Goal: Contribute content: Contribute content

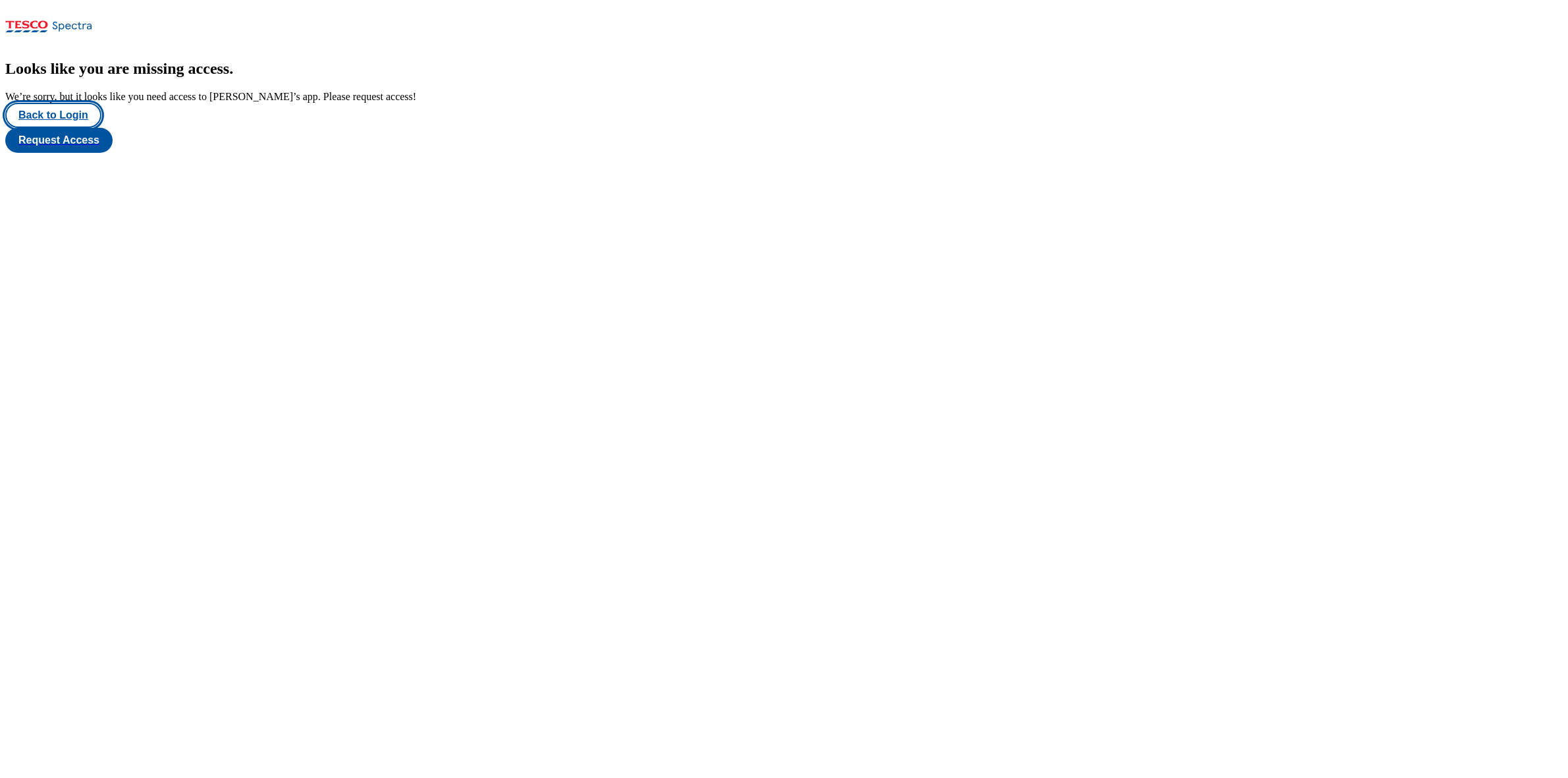
click at [85, 128] on button "Back to Login" at bounding box center [54, 115] width 96 height 25
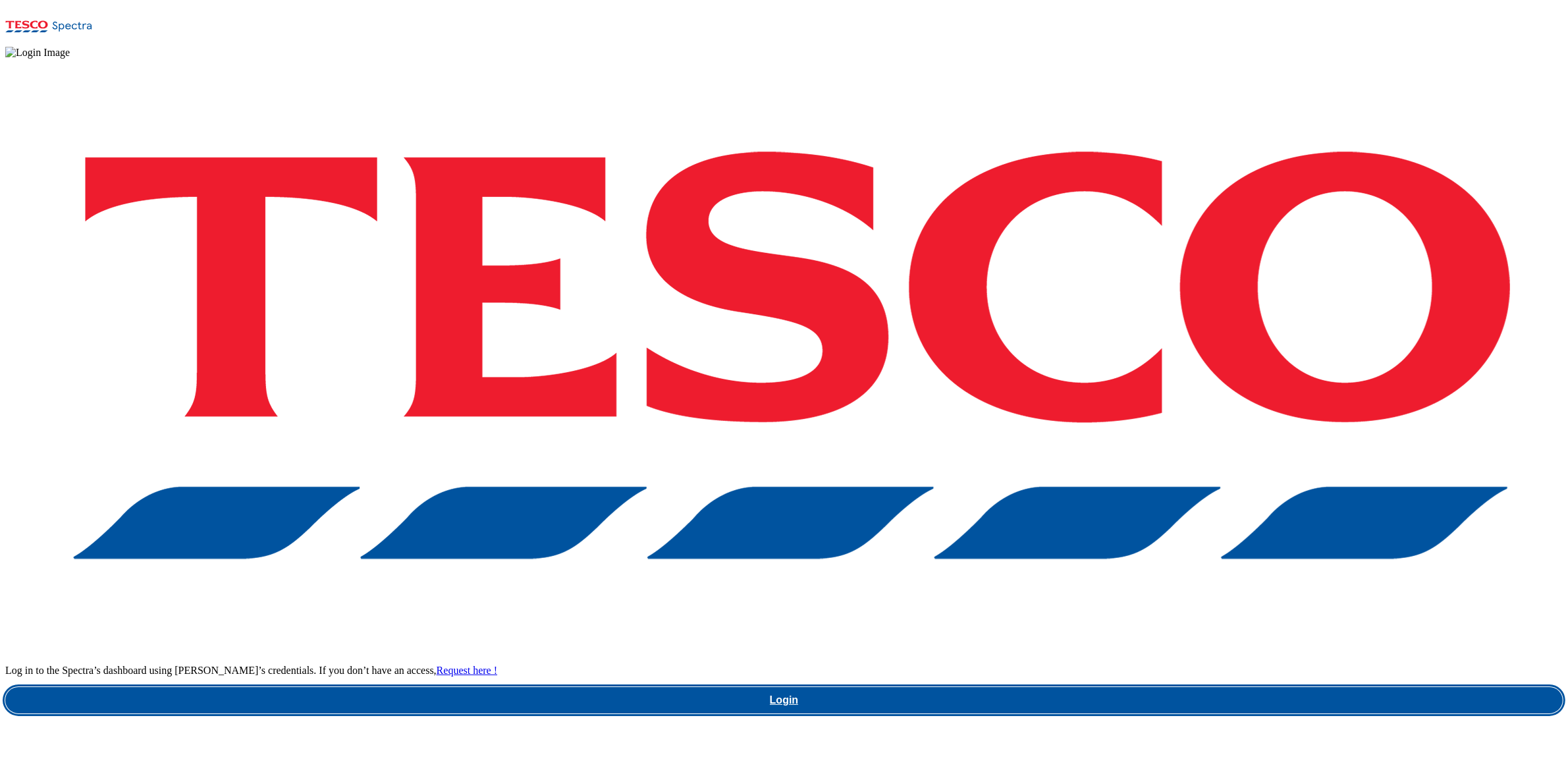
click at [1119, 687] on link "Login" at bounding box center [784, 700] width 1558 height 26
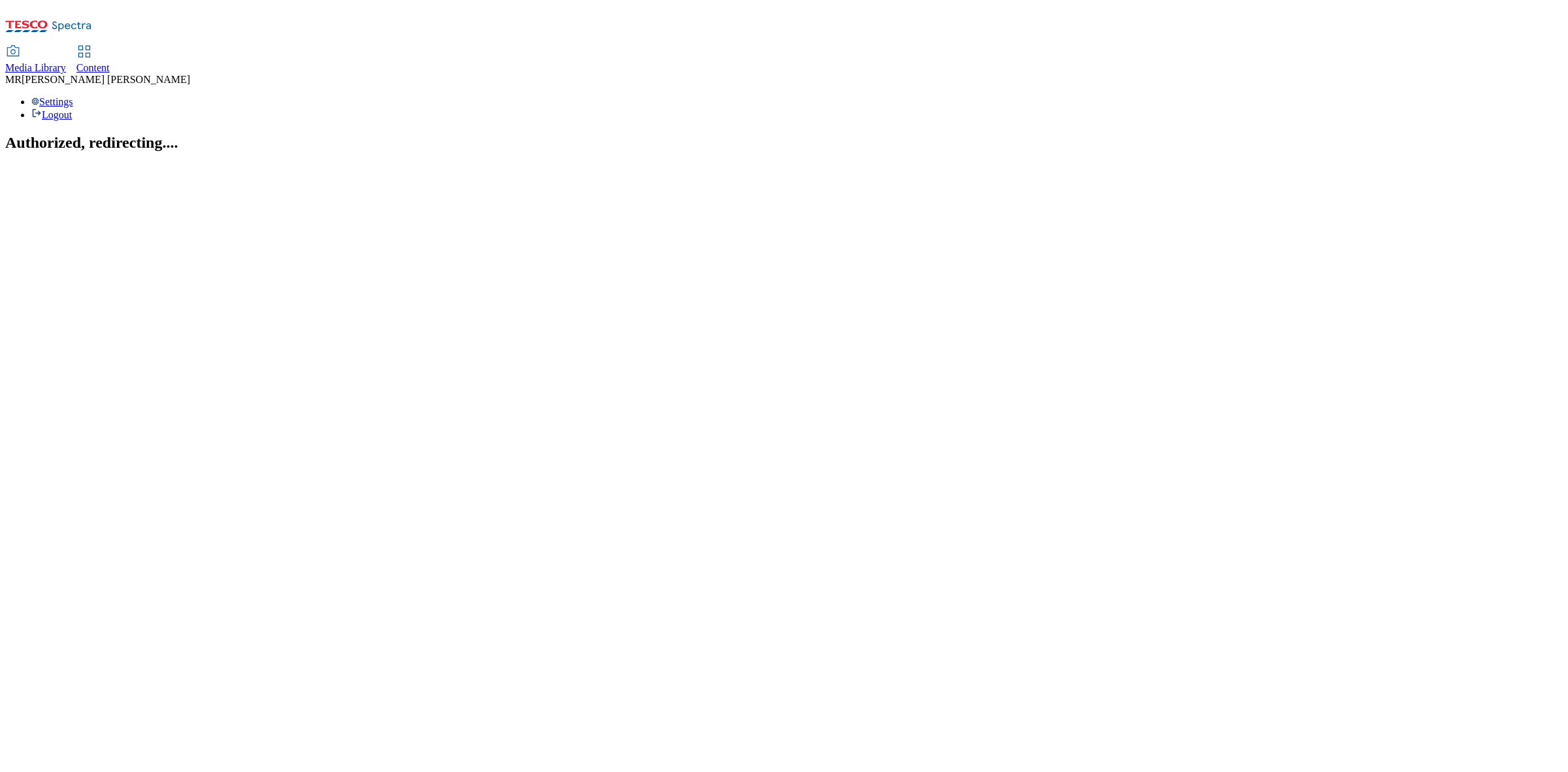
click at [110, 62] on span "Content" at bounding box center [93, 67] width 33 height 11
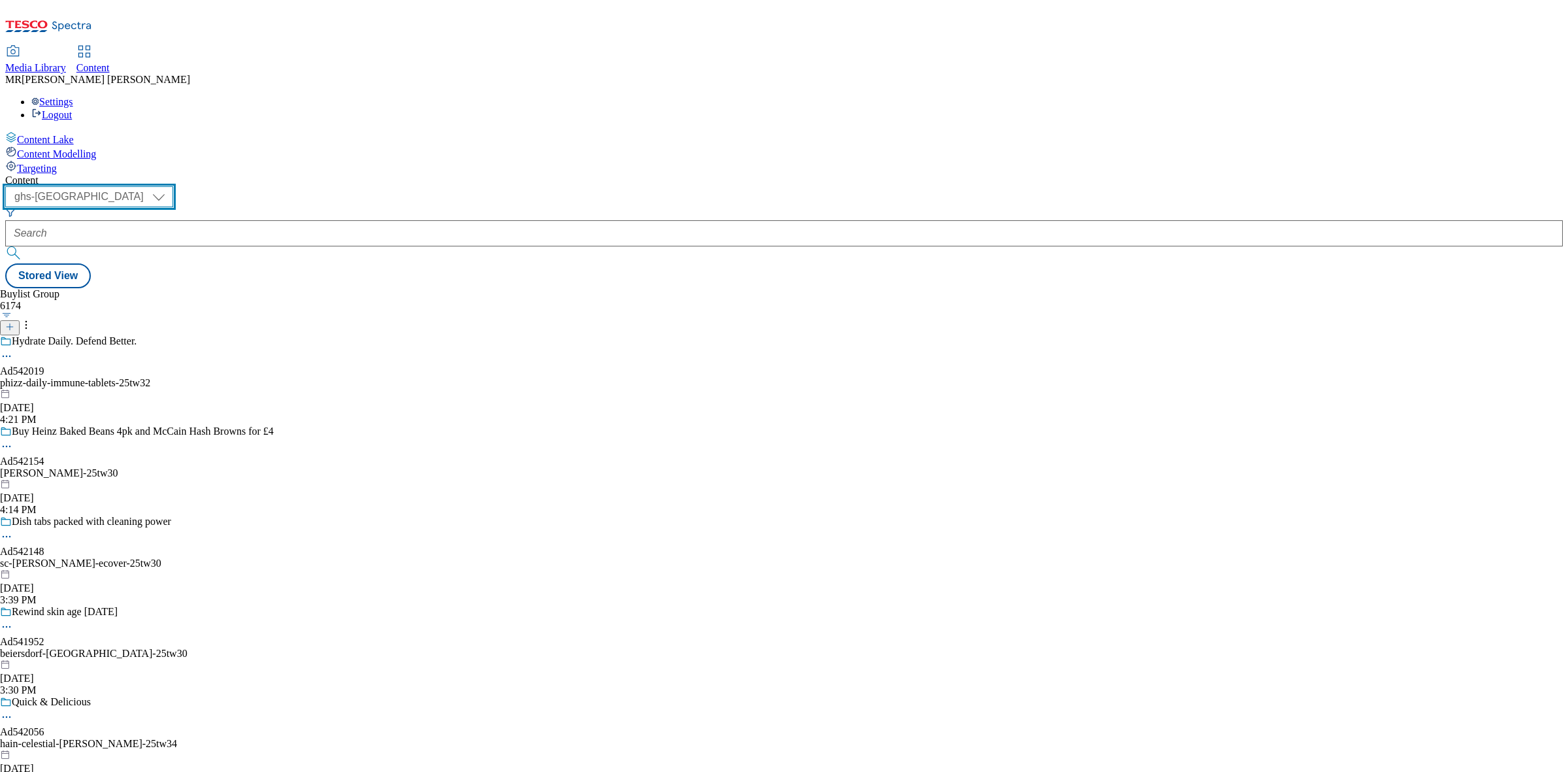
click at [173, 186] on select "ghs-roi ghs-[GEOGRAPHIC_DATA]" at bounding box center [89, 196] width 168 height 21
select select "ghs-roi"
click at [170, 186] on select "ghs-roi ghs-[GEOGRAPHIC_DATA]" at bounding box center [89, 196] width 168 height 21
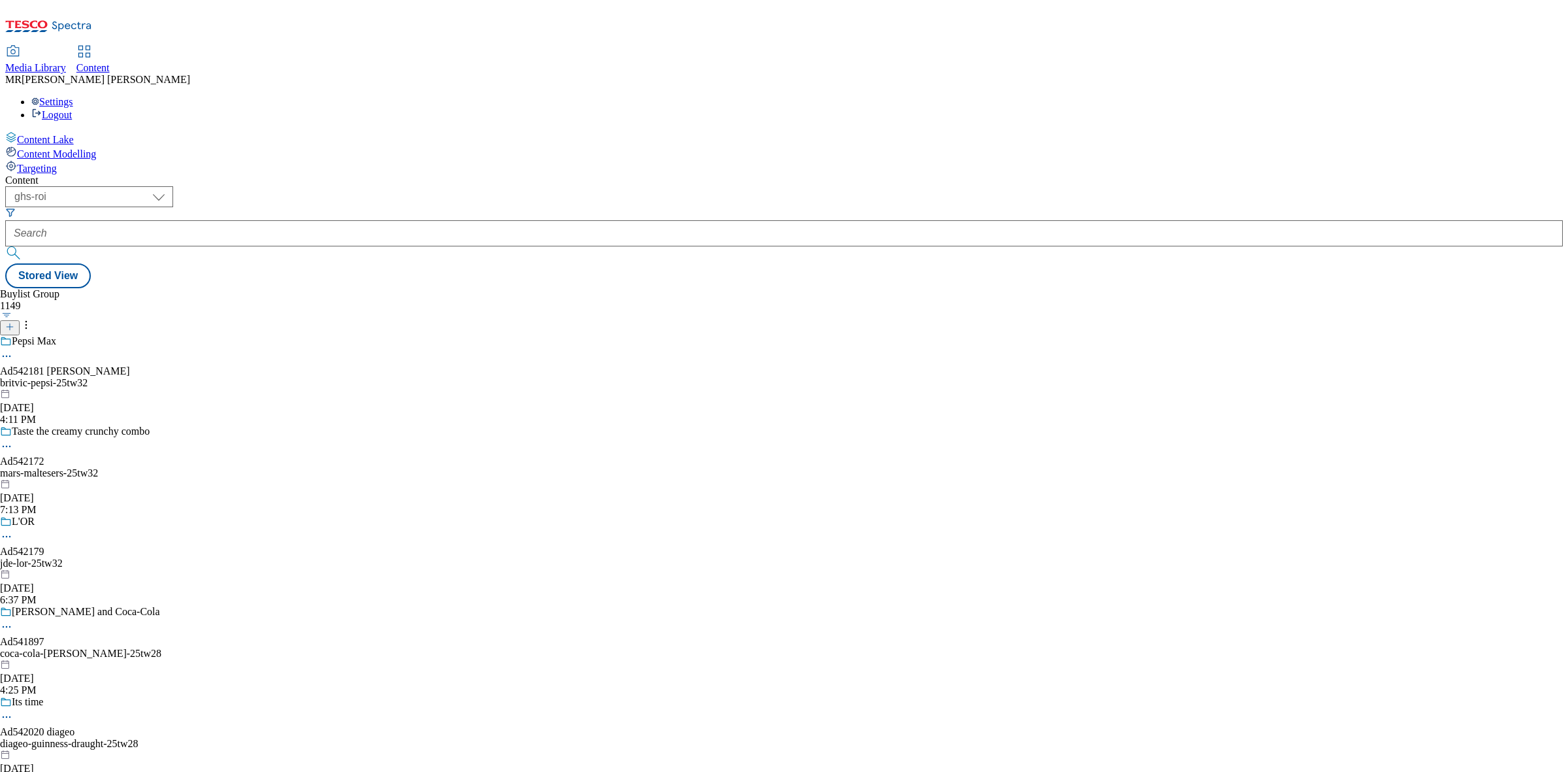
click at [15, 322] on icon at bounding box center [10, 327] width 9 height 9
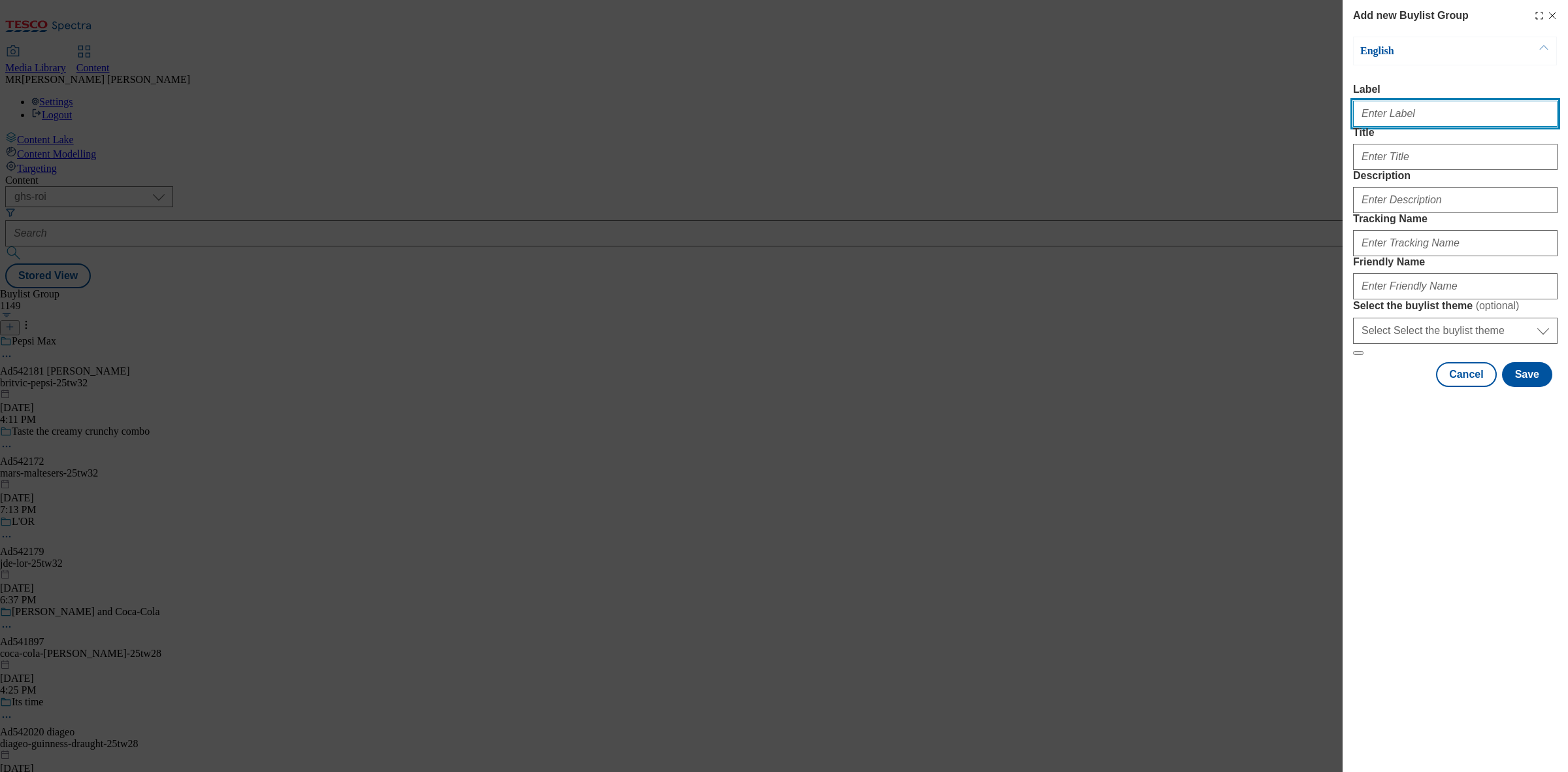
click at [1440, 113] on input "Label" at bounding box center [1456, 113] width 204 height 26
paste input "Ad542182"
type input "Ad542182"
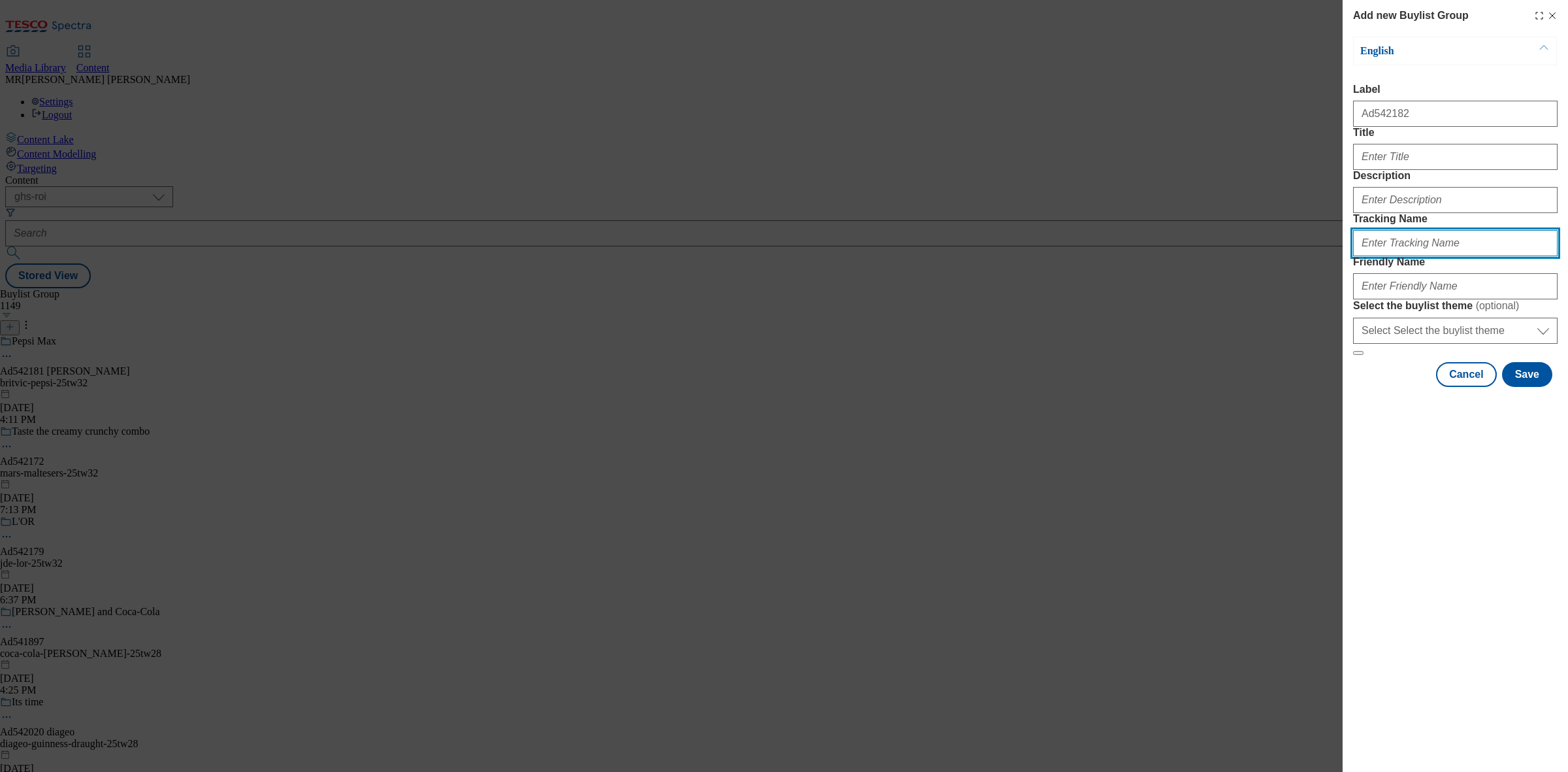
click at [1394, 256] on input "Tracking Name" at bounding box center [1456, 243] width 204 height 26
paste input "Ad542182"
click at [1386, 256] on input "DH_Ad542182" at bounding box center [1456, 243] width 204 height 26
type input "DH_AD542182"
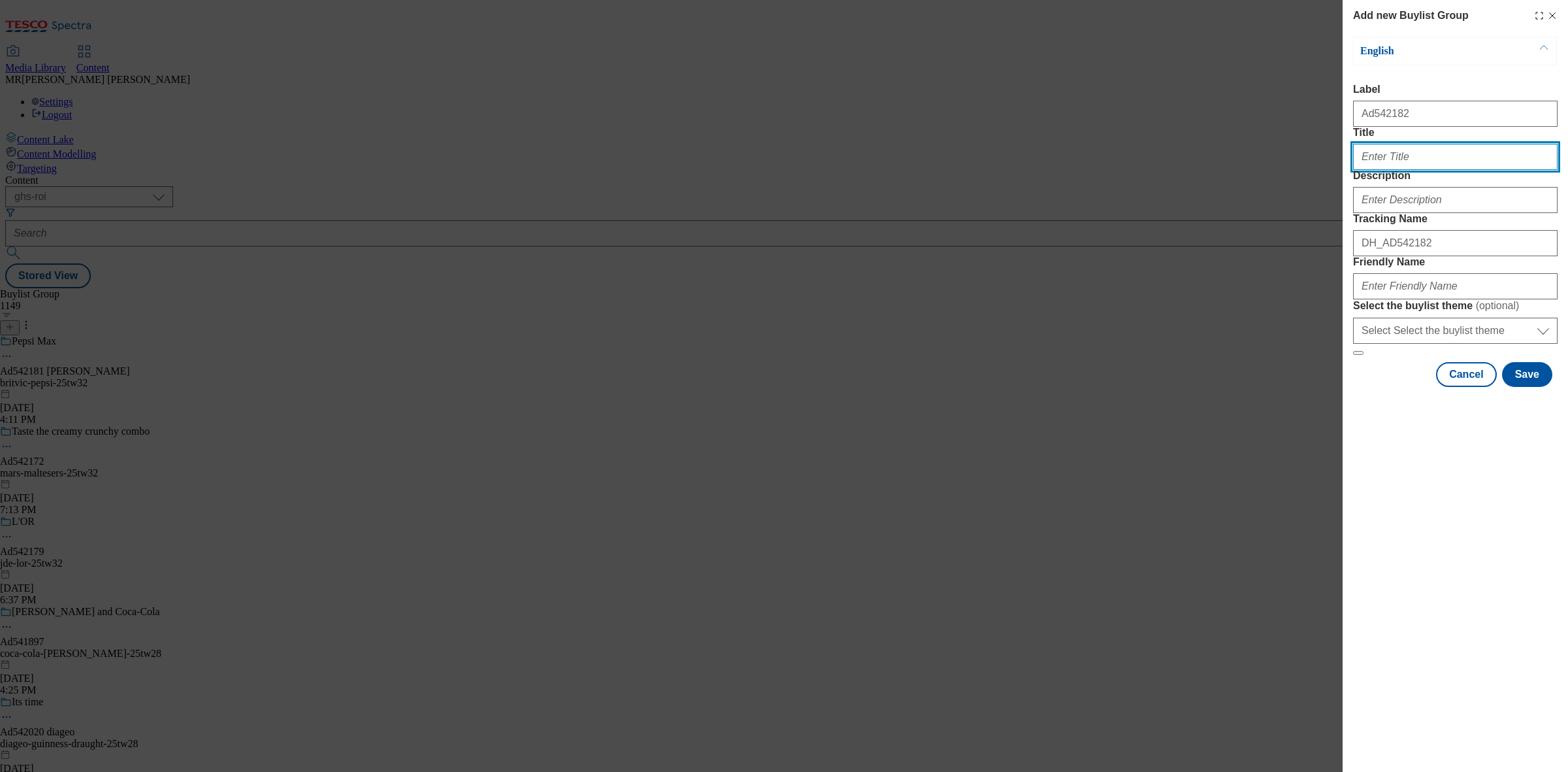
click at [1402, 170] on input "Title" at bounding box center [1456, 156] width 204 height 26
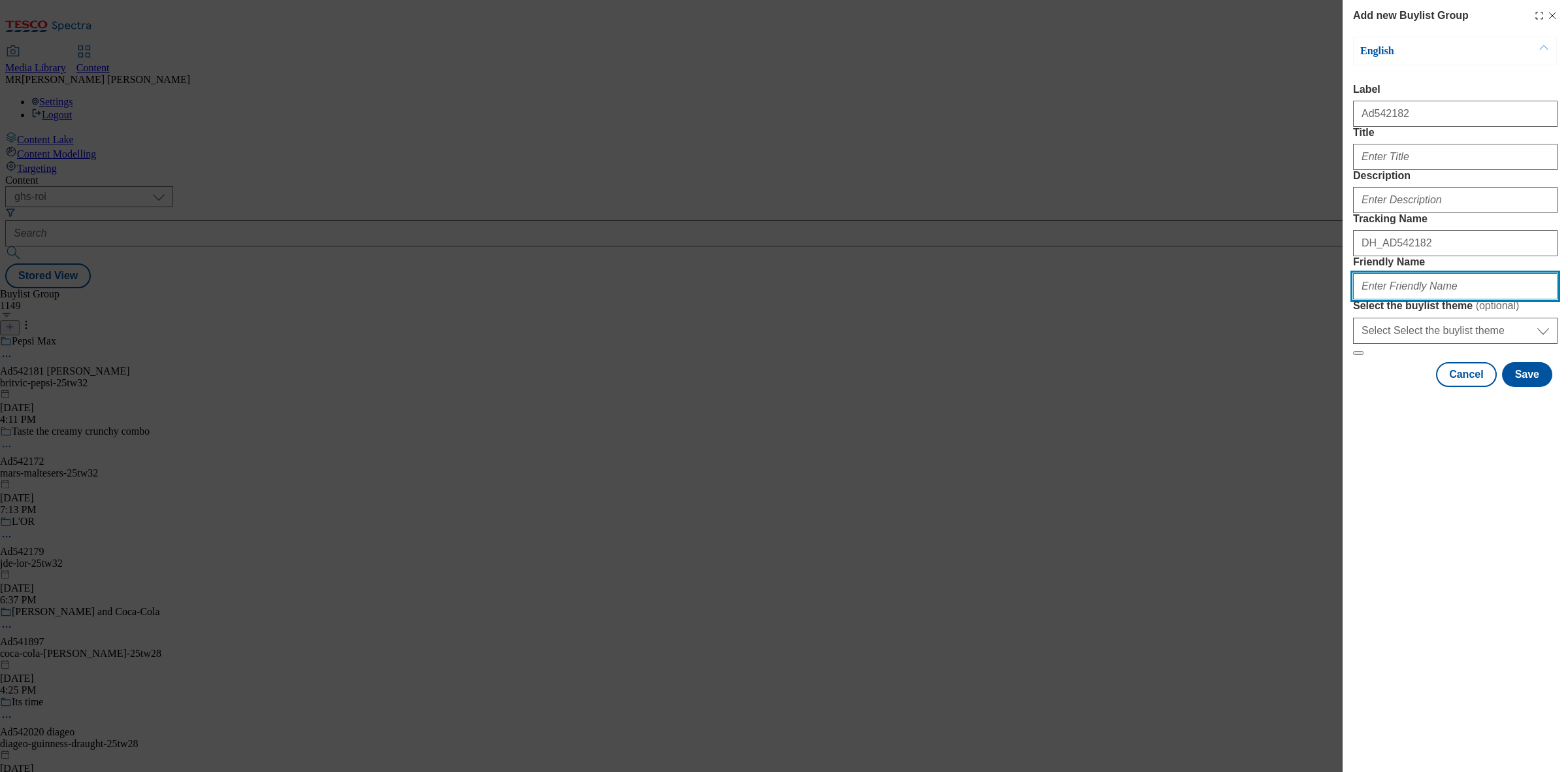
click at [1386, 299] on input "Friendly Name" at bounding box center [1456, 286] width 204 height 26
paste input "Britvic"
drag, startPoint x: 1364, startPoint y: 380, endPoint x: 1356, endPoint y: 381, distance: 8.1
click at [1356, 299] on input "Britvic" at bounding box center [1456, 286] width 204 height 26
click at [1397, 299] on input "britvic" at bounding box center [1456, 286] width 204 height 26
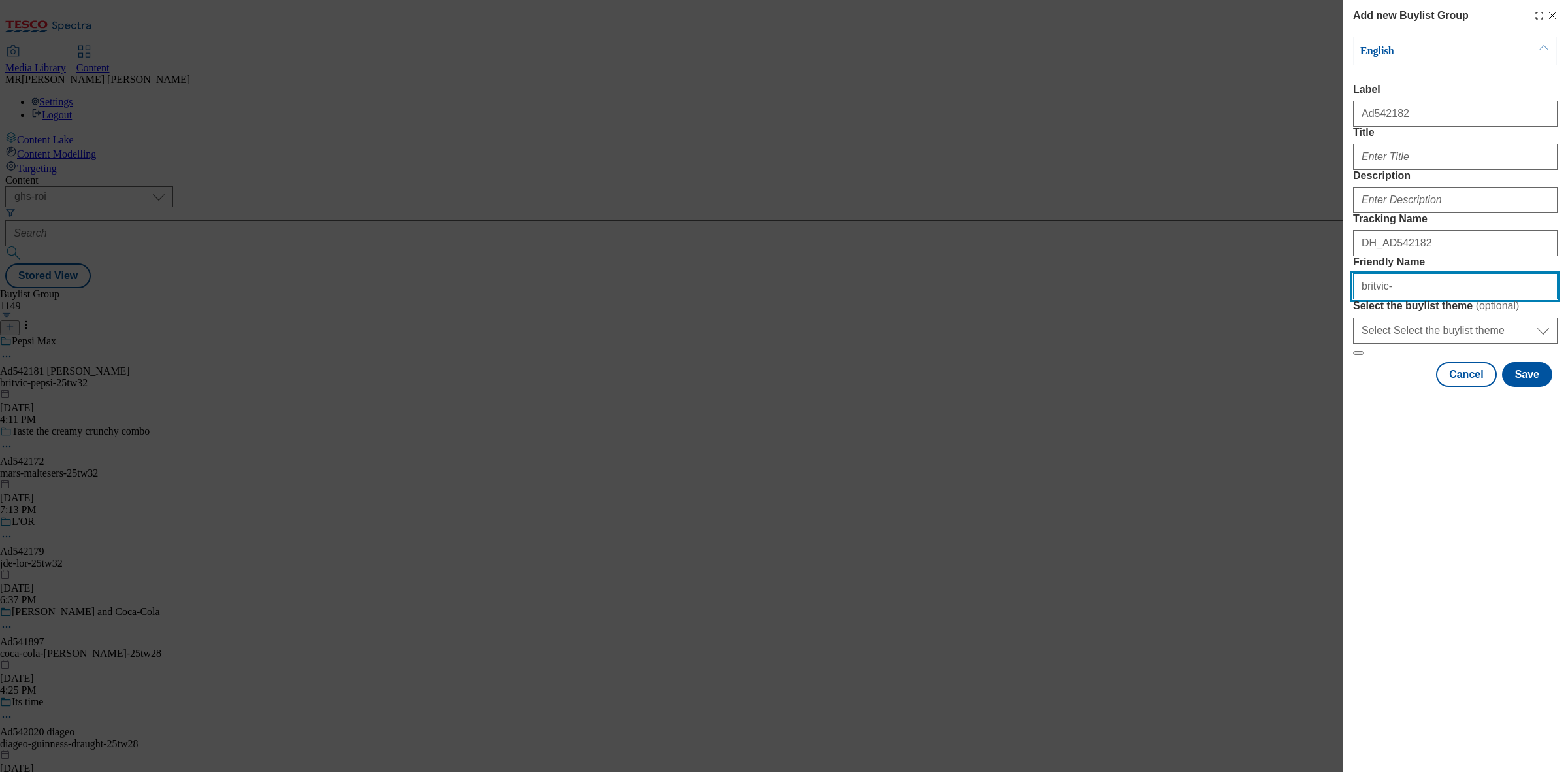
paste input "MiWadi"
click at [1390, 299] on input "britvic-MiWadi" at bounding box center [1456, 286] width 204 height 26
click at [1401, 299] on input "britvic-miWadi" at bounding box center [1456, 286] width 204 height 26
click at [1425, 299] on input "[PERSON_NAME]" at bounding box center [1456, 286] width 204 height 26
paste input "32"
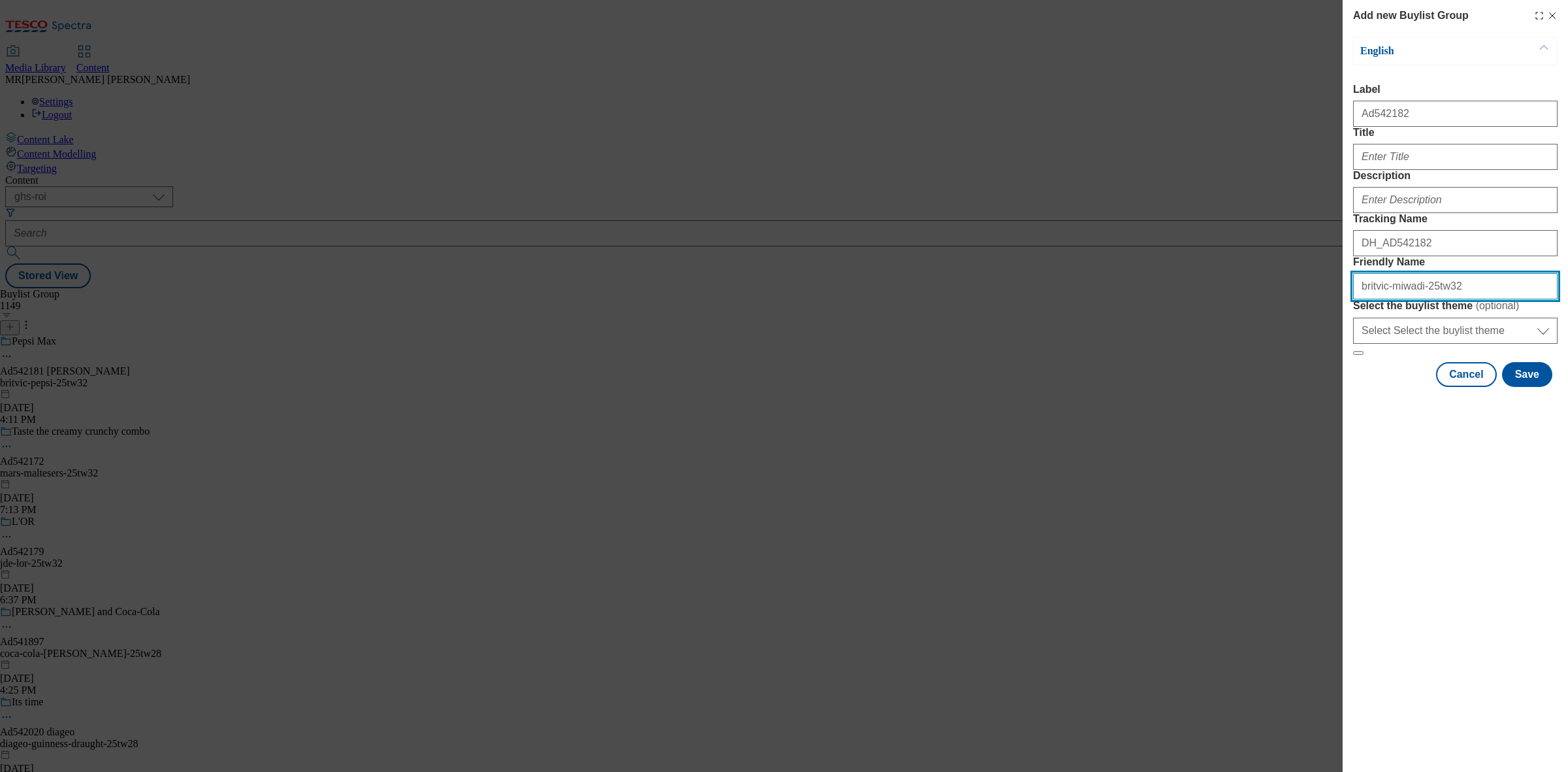
type input "britvic-miwadi-25tw32"
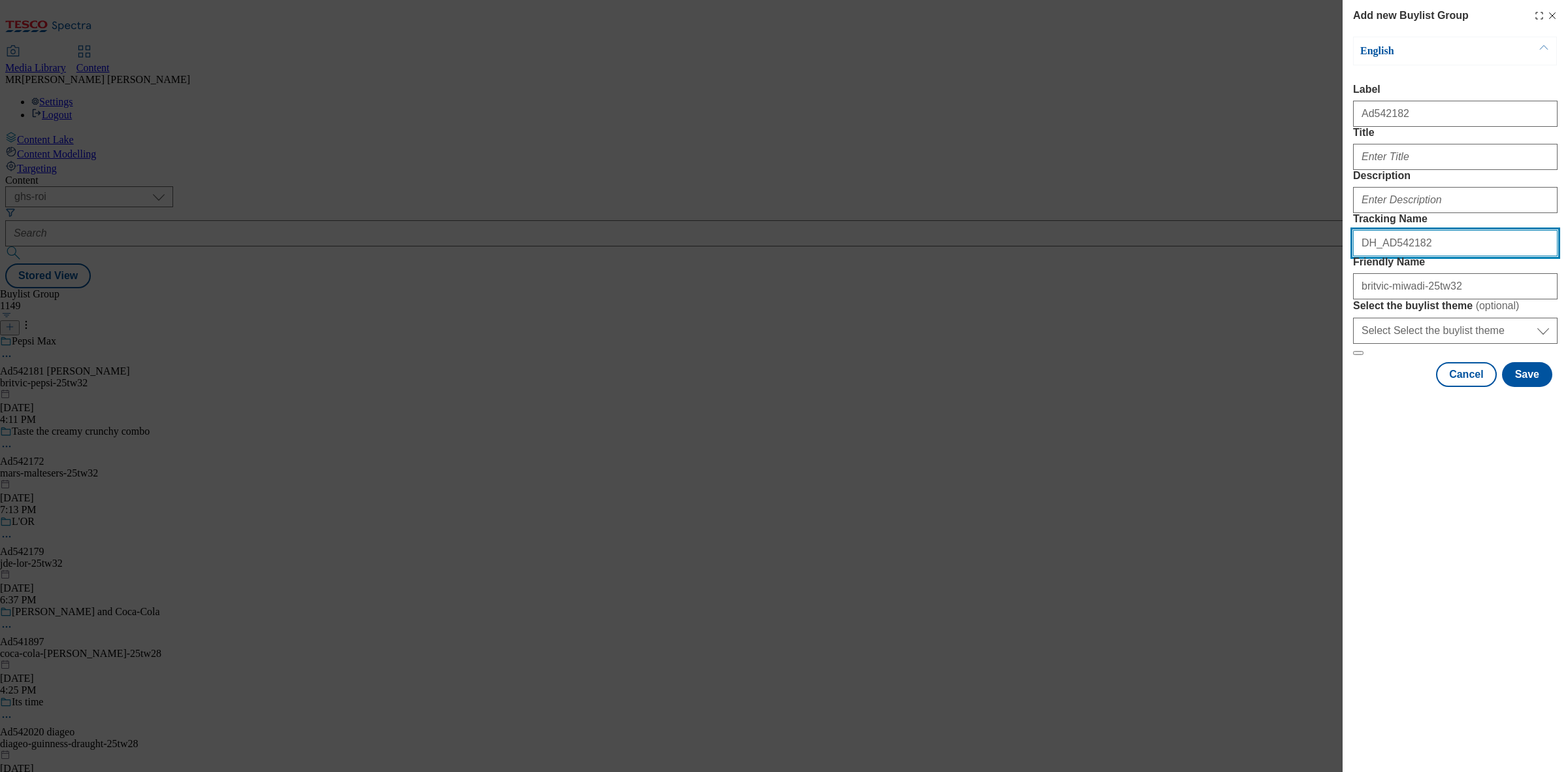
click at [1435, 256] on input "DH_AD542182" at bounding box center [1456, 243] width 204 height 26
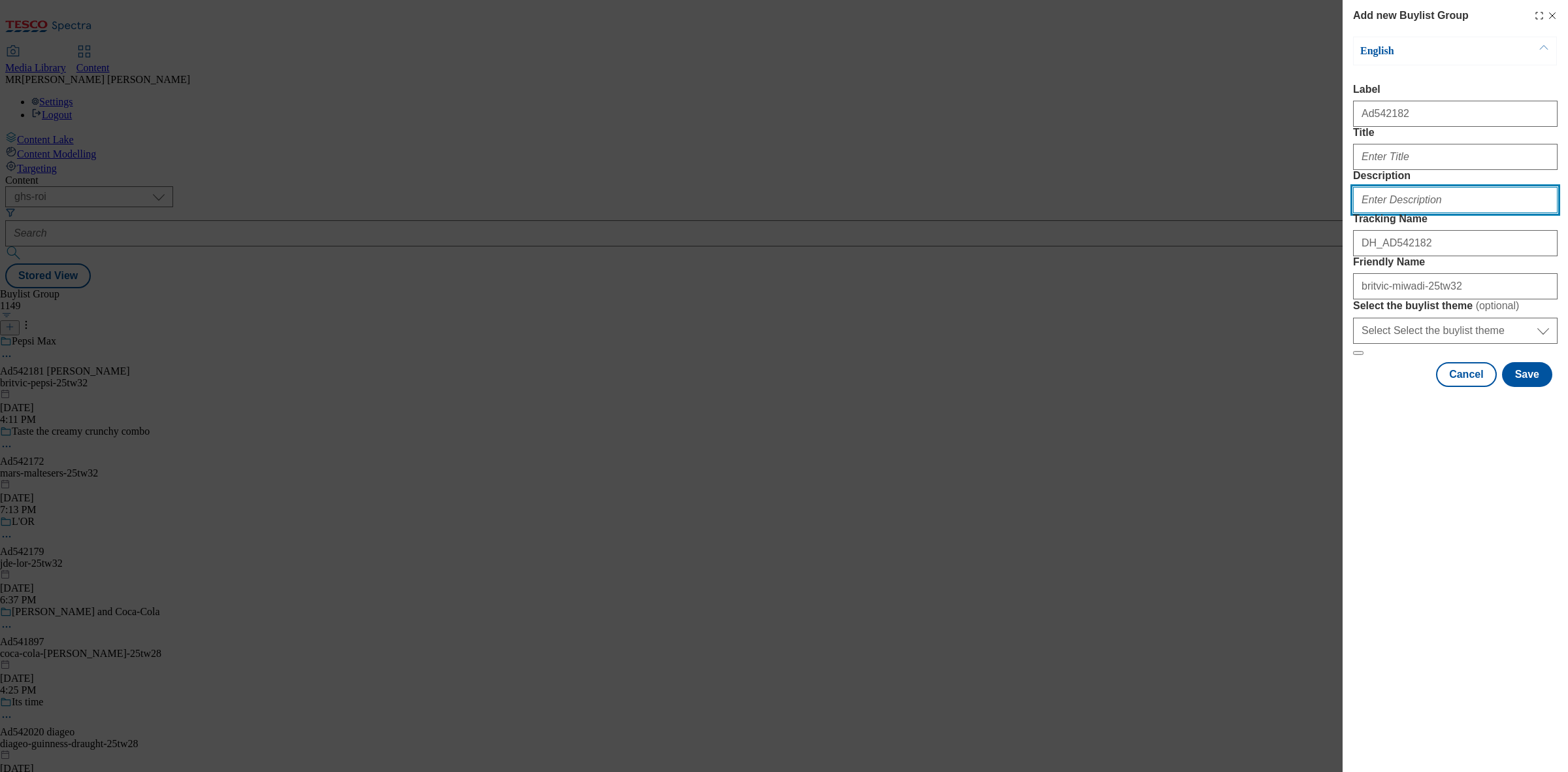
click at [1445, 213] on input "Description" at bounding box center [1456, 200] width 204 height 26
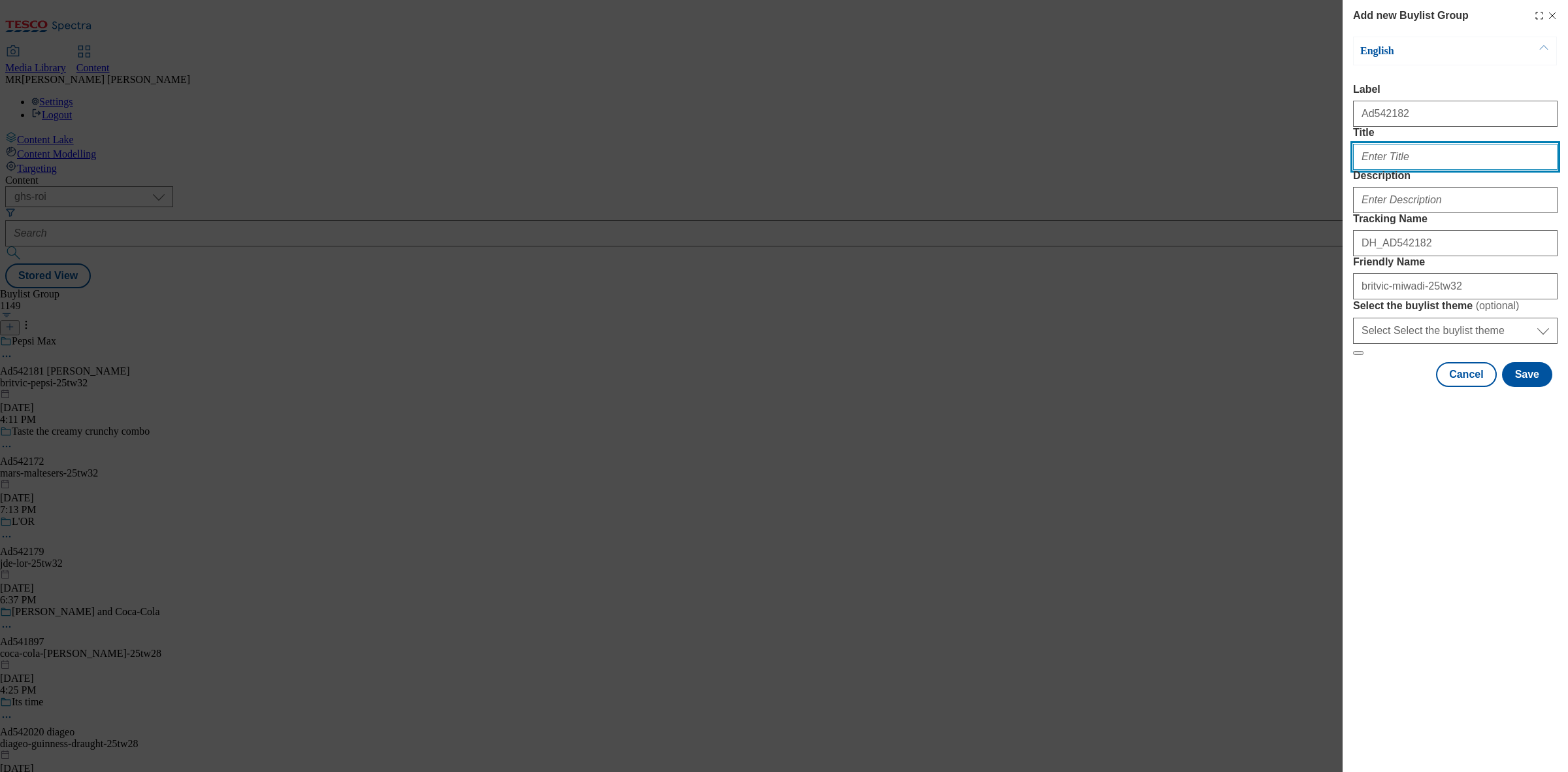
click at [1415, 170] on input "Title" at bounding box center [1456, 156] width 204 height 26
type input "Spookily good value"
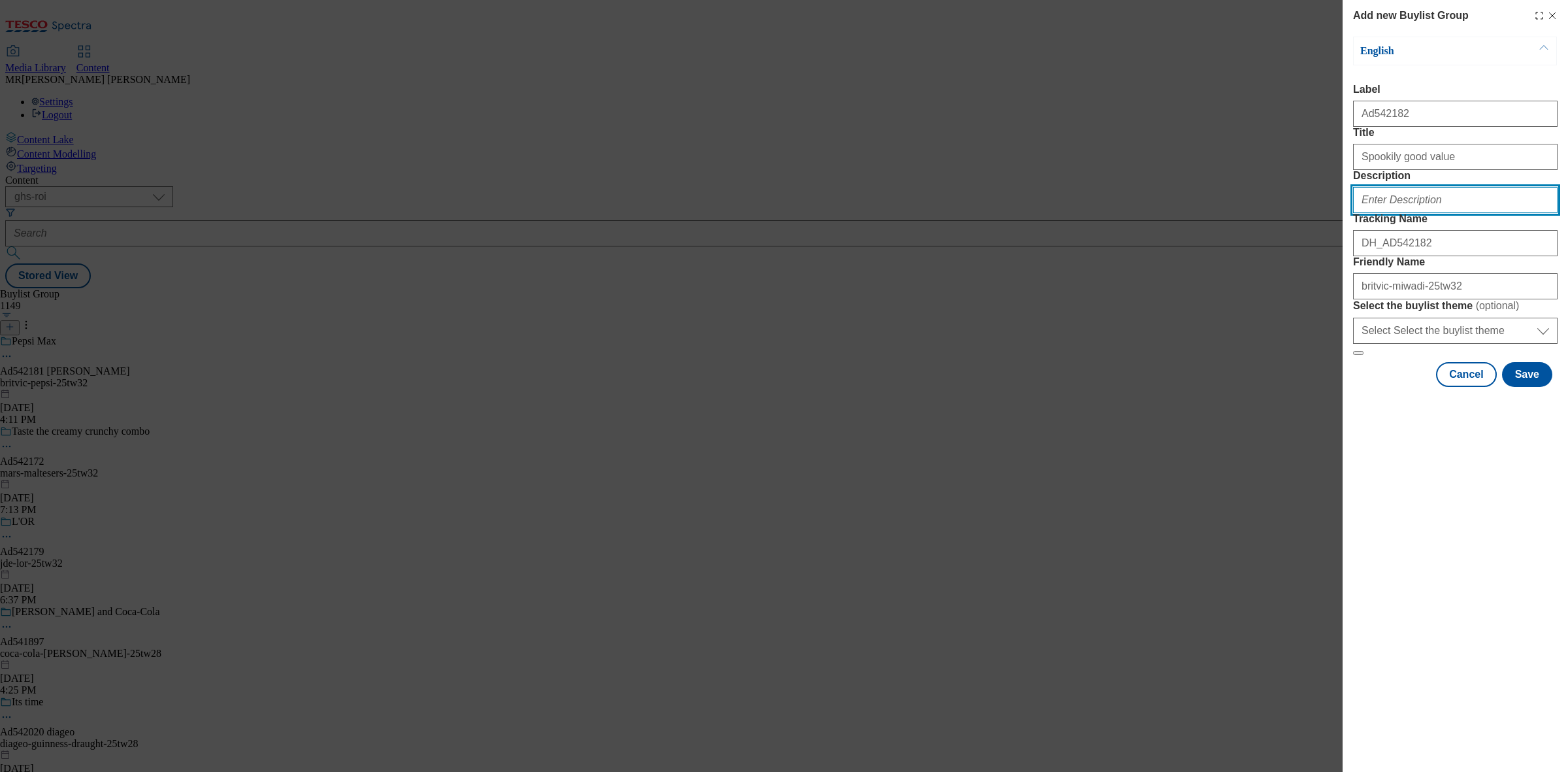
click at [1442, 213] on input "Description" at bounding box center [1456, 200] width 204 height 26
click at [1533, 386] on button "Save" at bounding box center [1528, 374] width 51 height 25
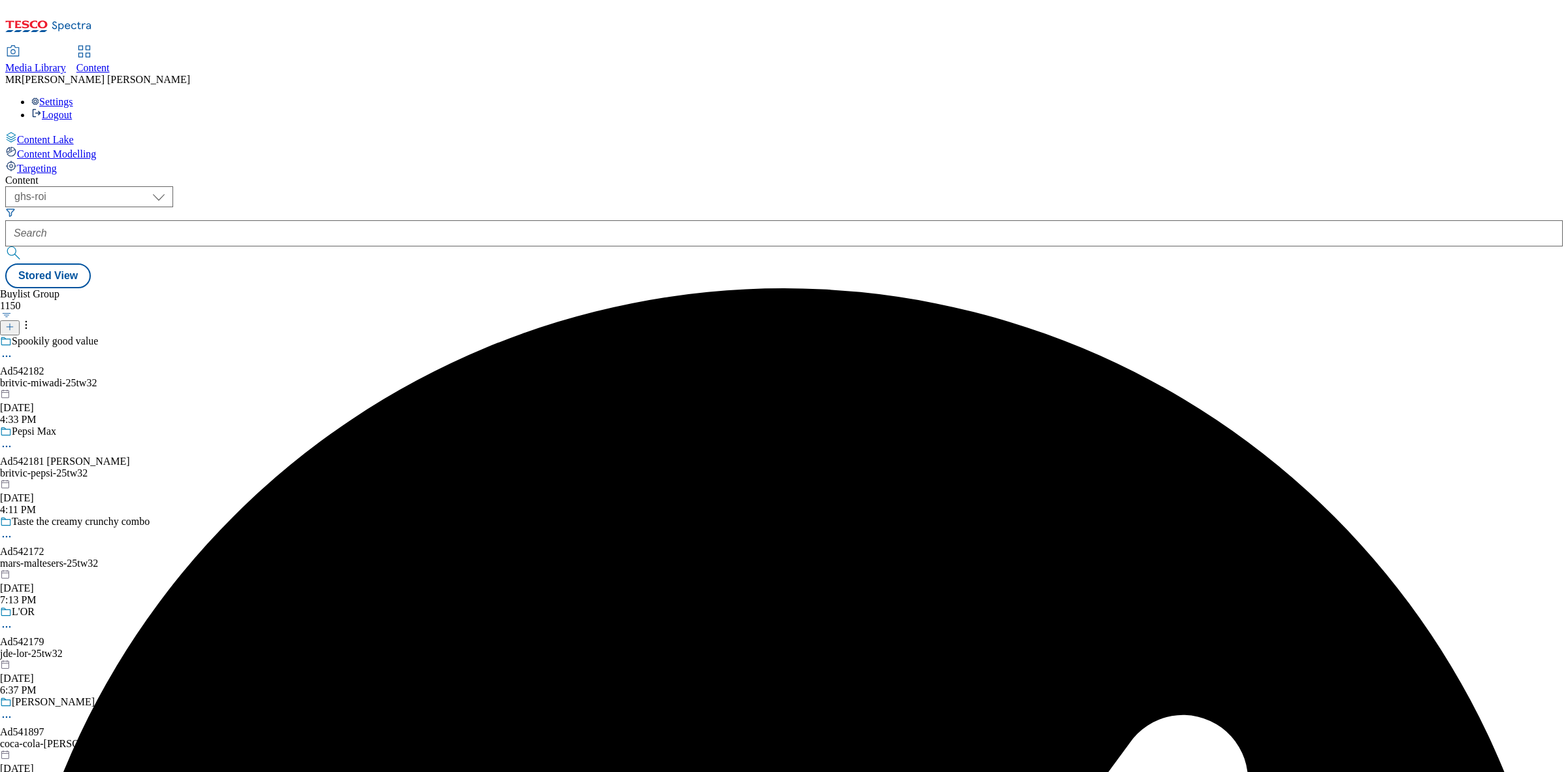
click at [161, 335] on div "Spookily good value Ad542182 britvic-miwadi-25tw32 [DATE] 4:33 PM" at bounding box center [80, 380] width 161 height 90
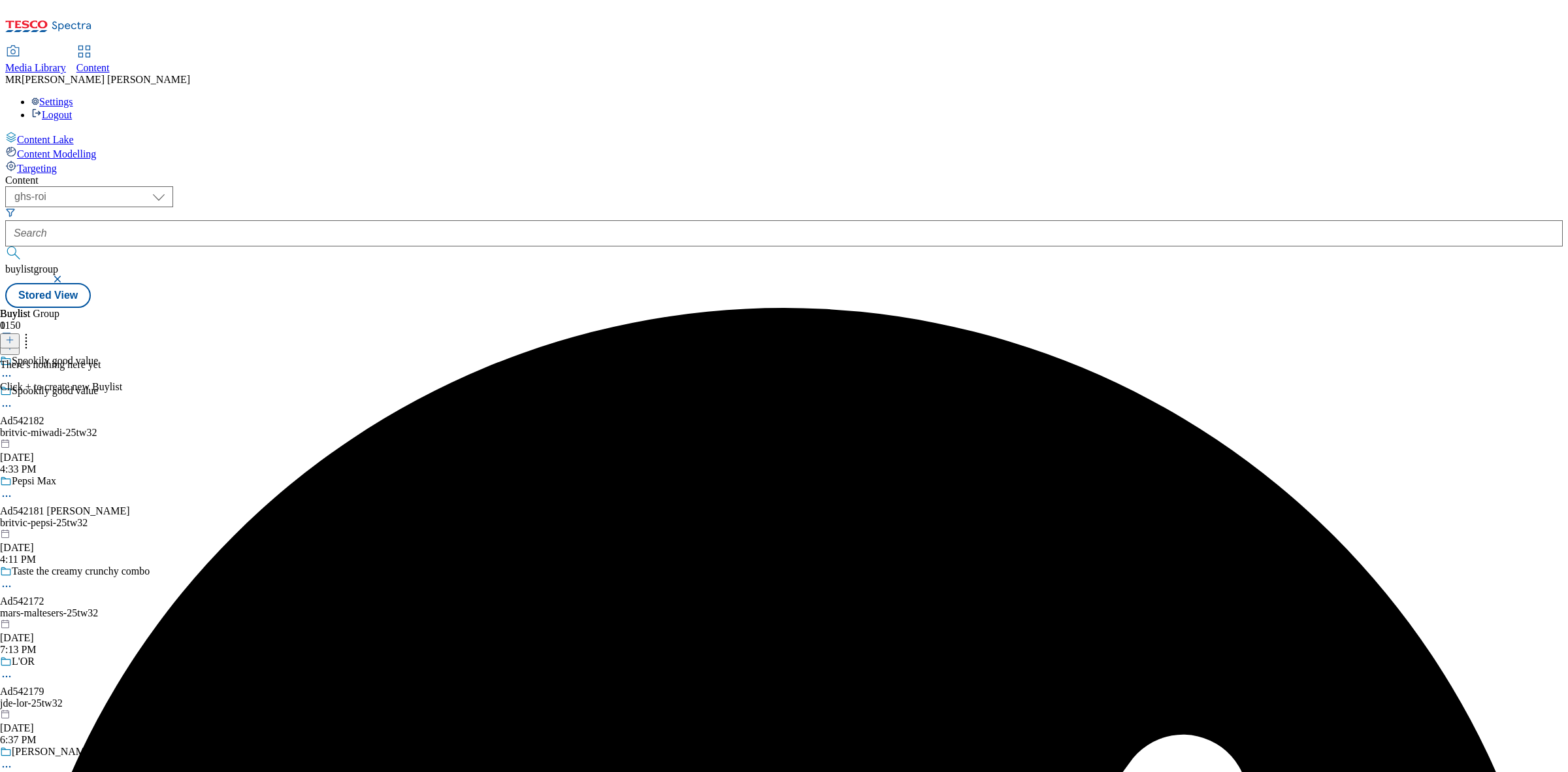
click at [19, 333] on button at bounding box center [9, 340] width 19 height 15
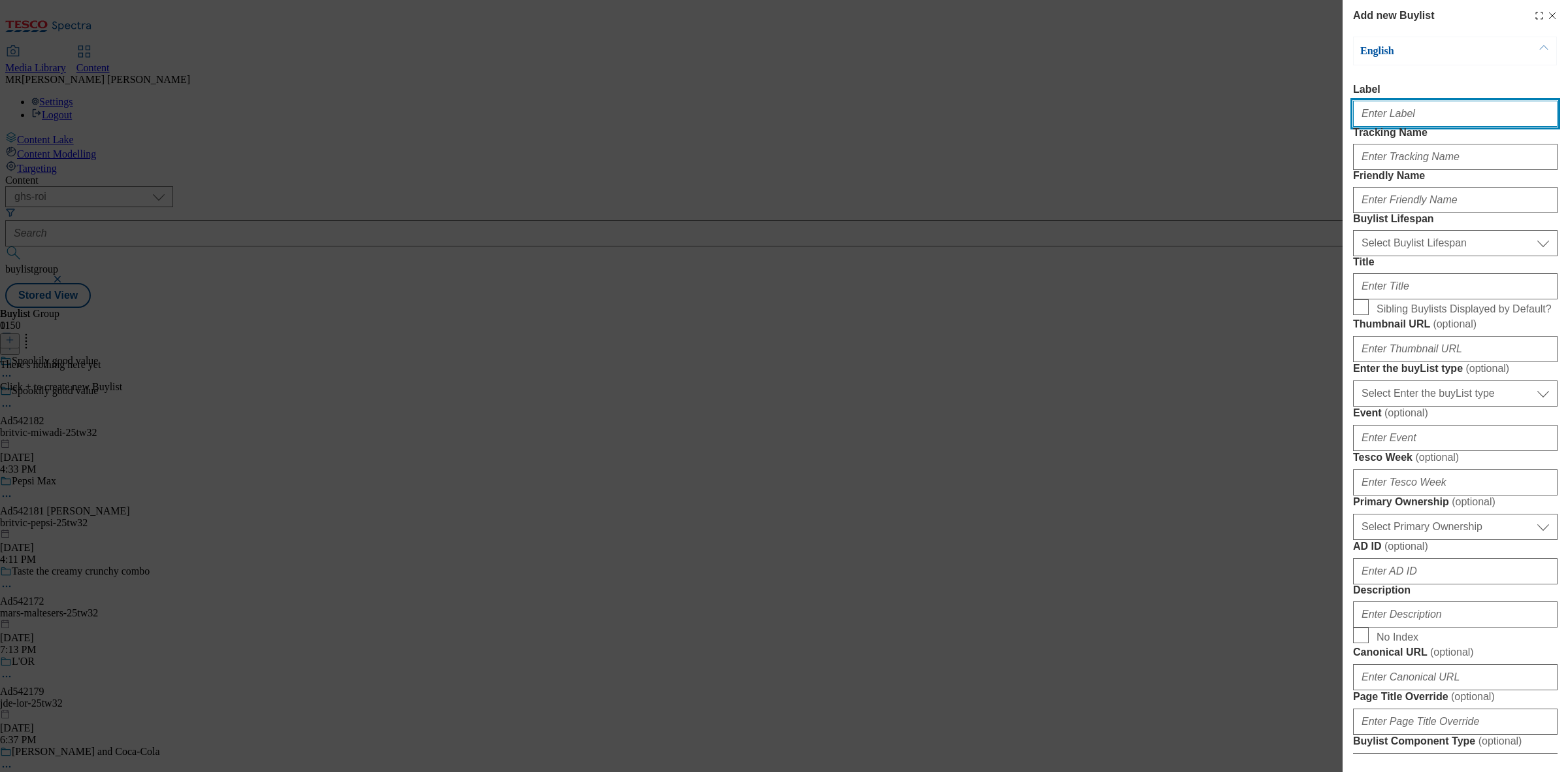
click at [1379, 107] on input "Label" at bounding box center [1456, 113] width 204 height 26
paste input "Ad542182"
type input "Ad542182"
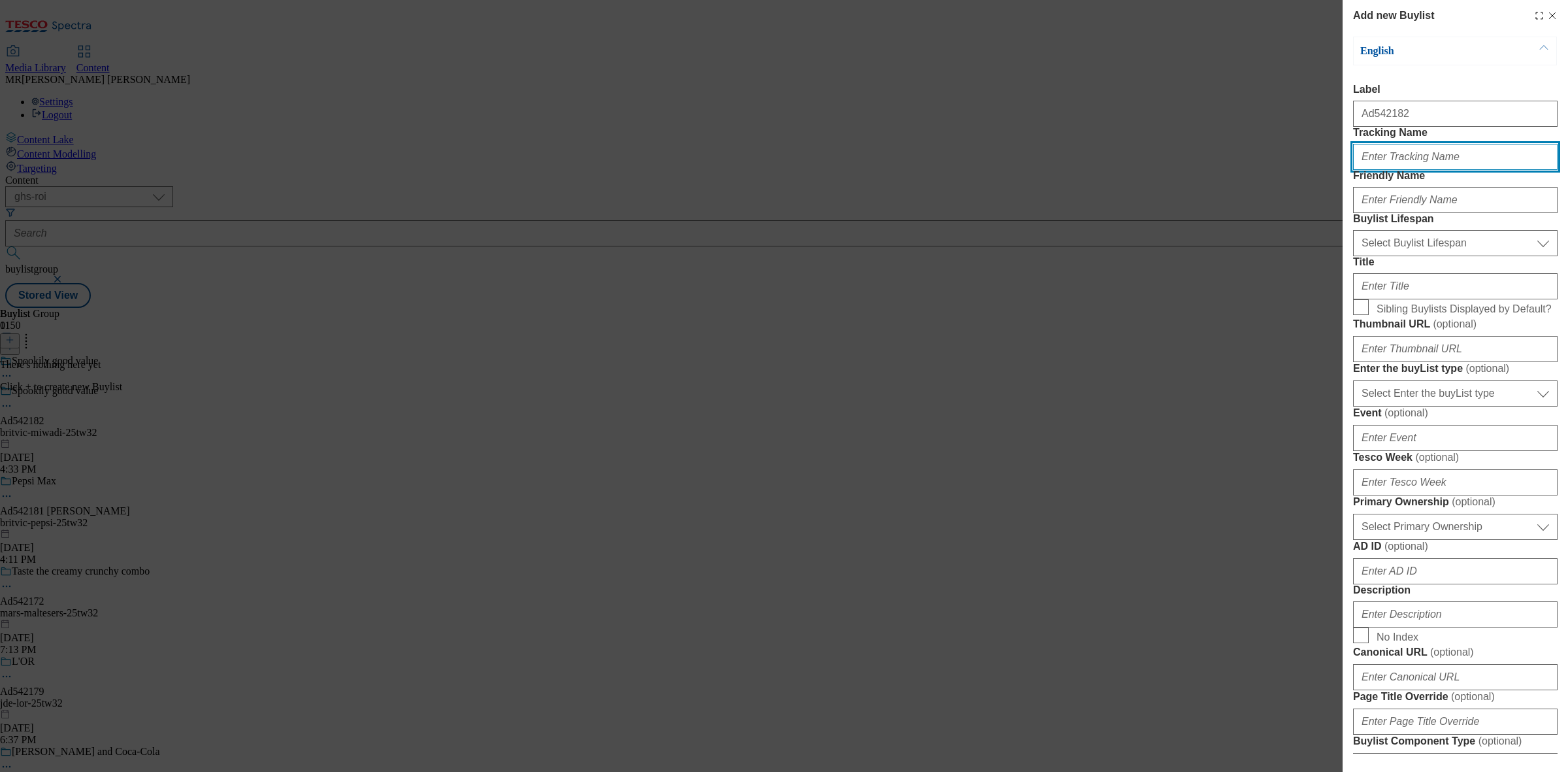
click at [1393, 170] on input "Tracking Name" at bounding box center [1456, 156] width 204 height 26
paste input "Ad542182"
click at [1386, 170] on input "DH_Ad542182" at bounding box center [1456, 156] width 204 height 26
type input "DH_AD542182"
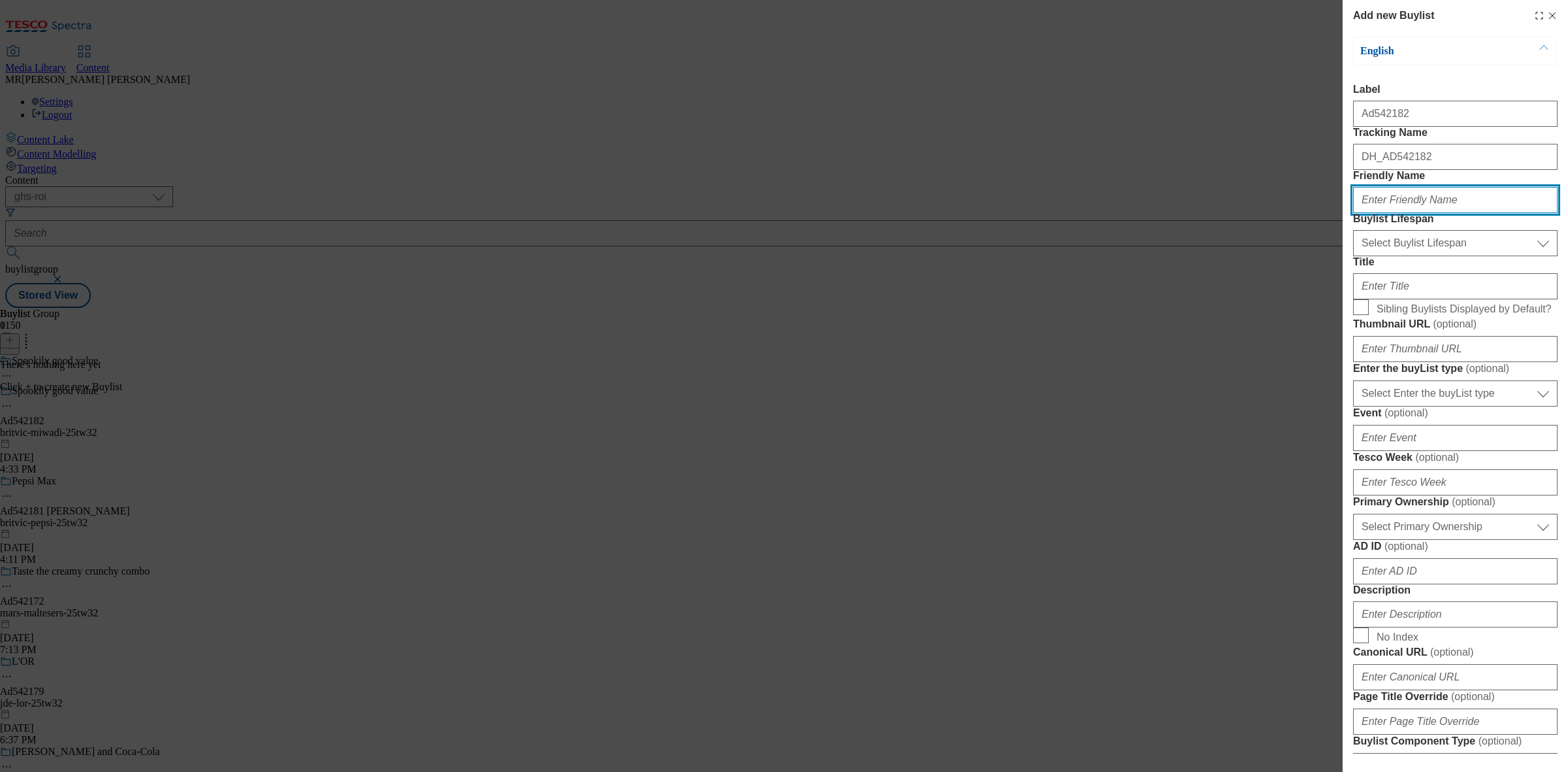
click at [1400, 213] on input "Friendly Name" at bounding box center [1456, 200] width 204 height 26
paste input "britvic"
type input "britvic"
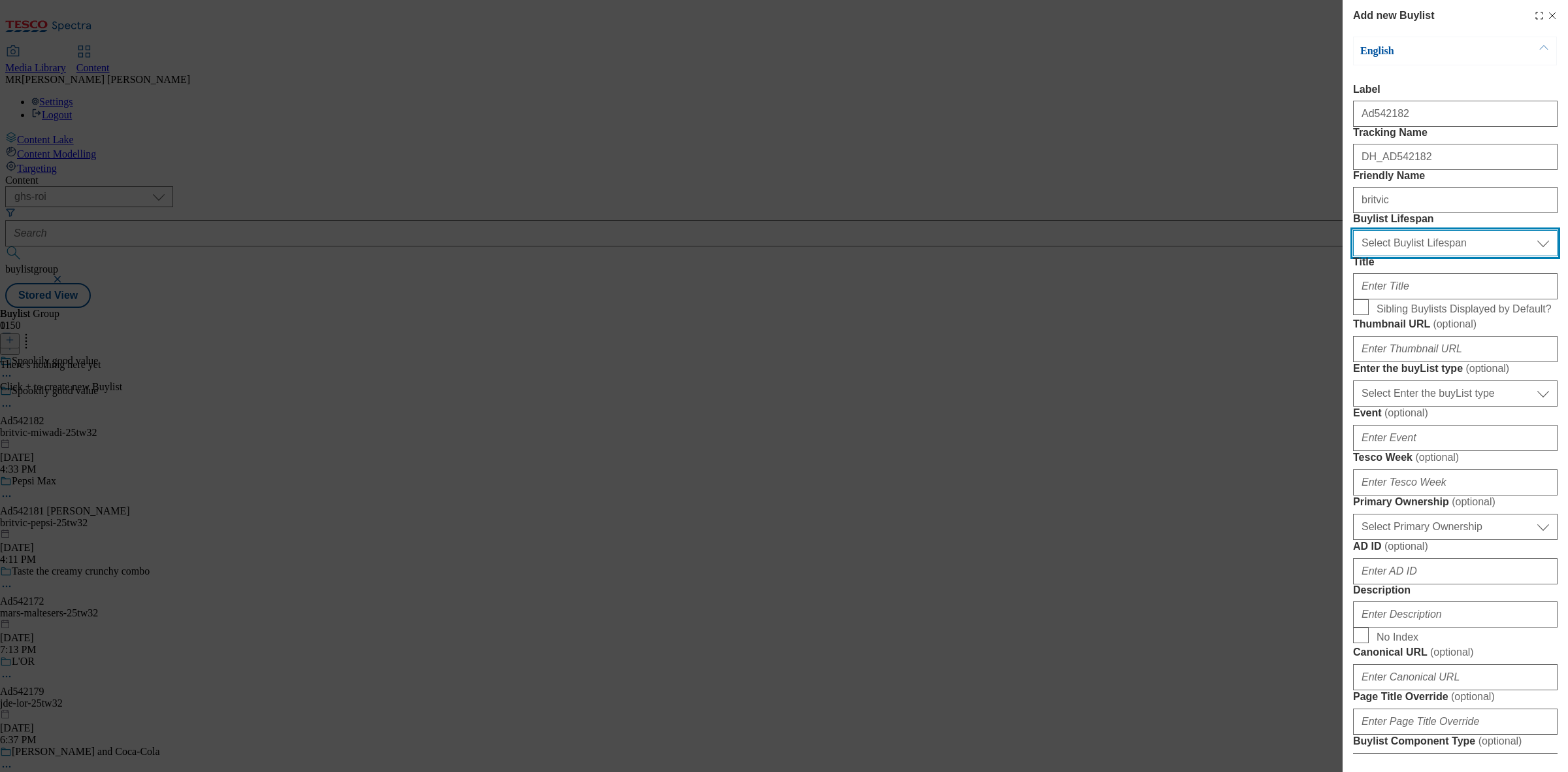
click at [1420, 256] on select "Select Buylist Lifespan evergreen seasonal tactical" at bounding box center [1456, 243] width 204 height 26
select select "tactical"
click at [1354, 256] on select "Select Buylist Lifespan evergreen seasonal tactical" at bounding box center [1456, 243] width 204 height 26
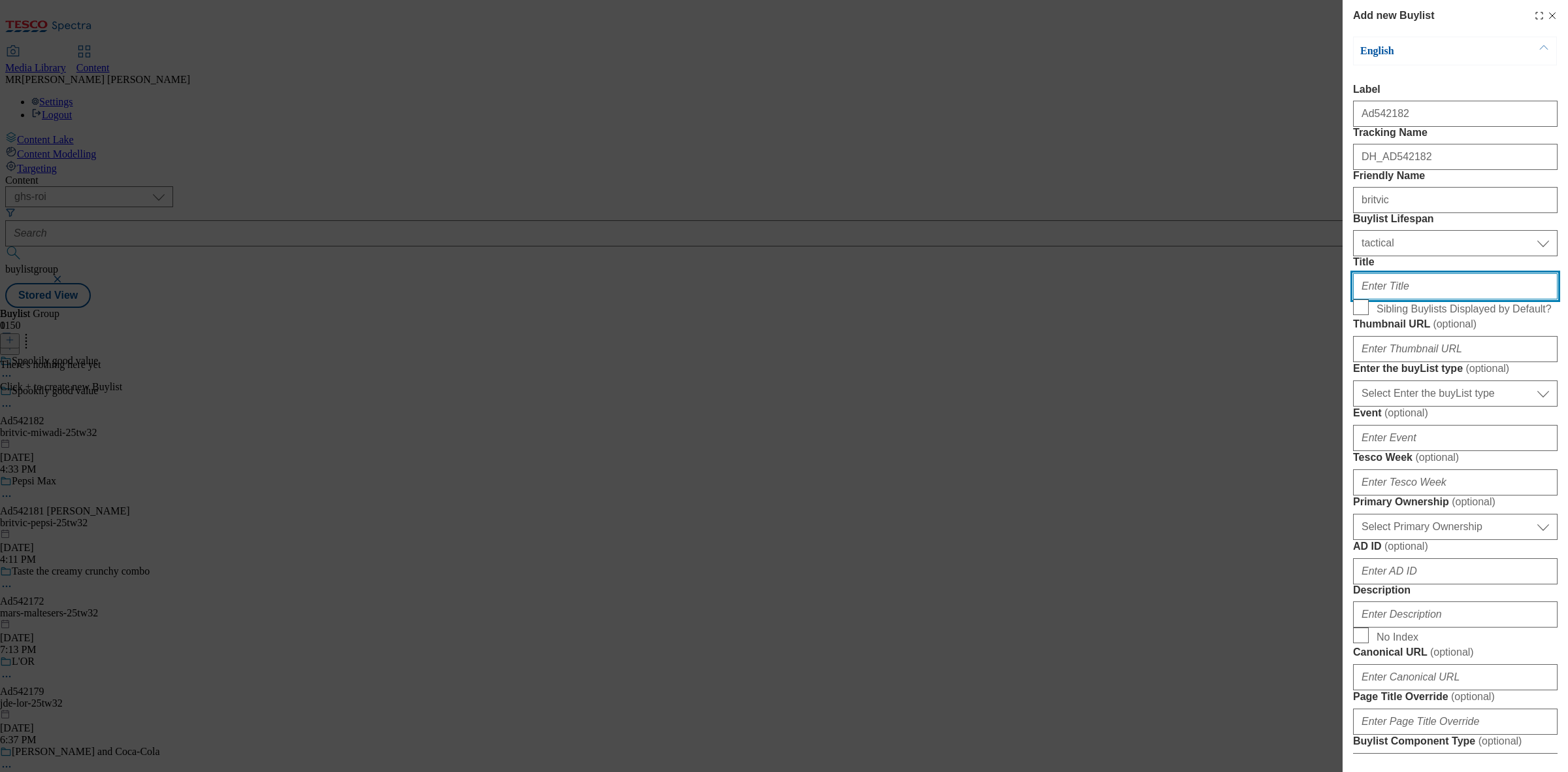
click at [1407, 299] on input "Title" at bounding box center [1456, 286] width 204 height 26
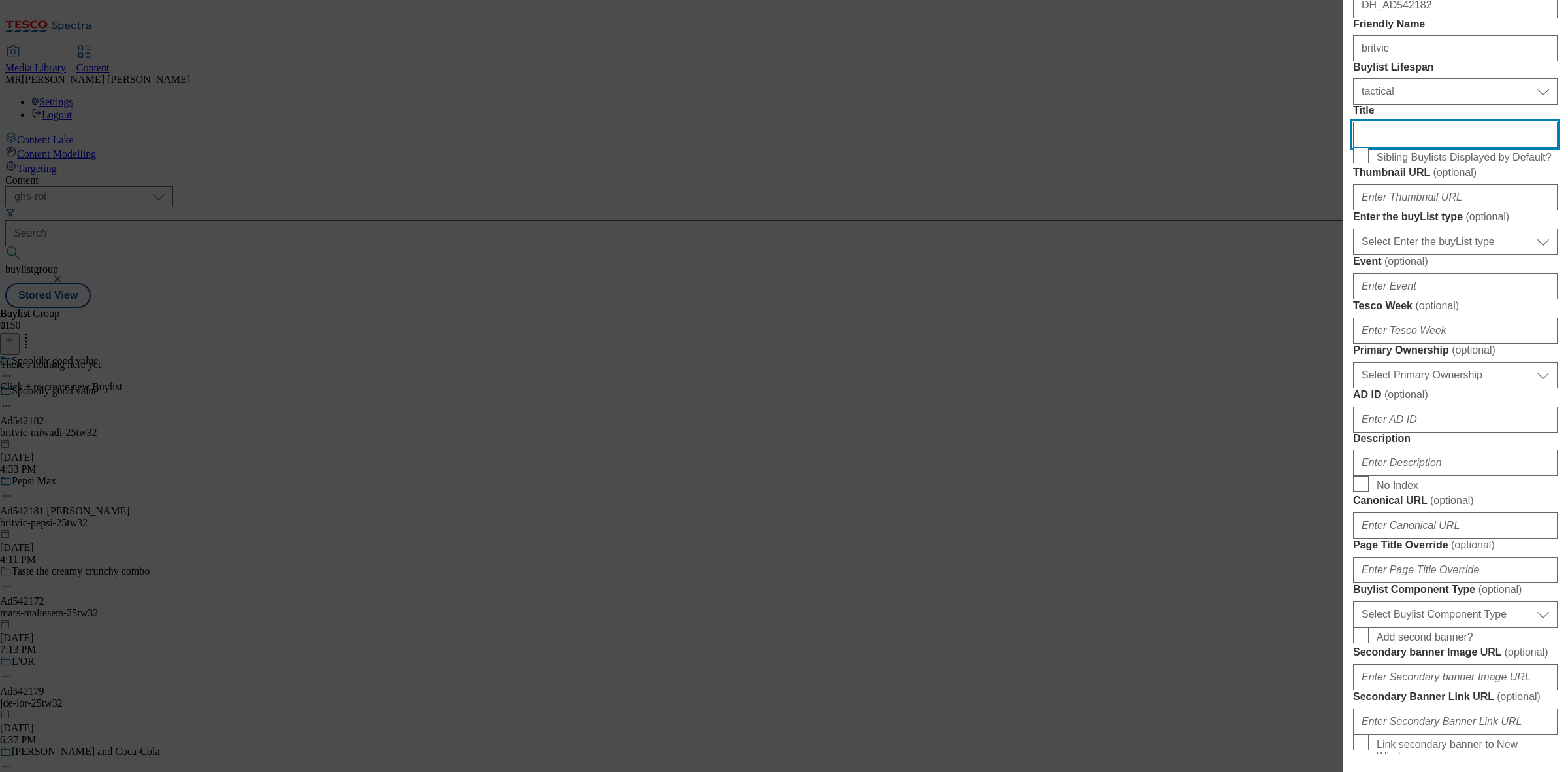
scroll to position [164, 0]
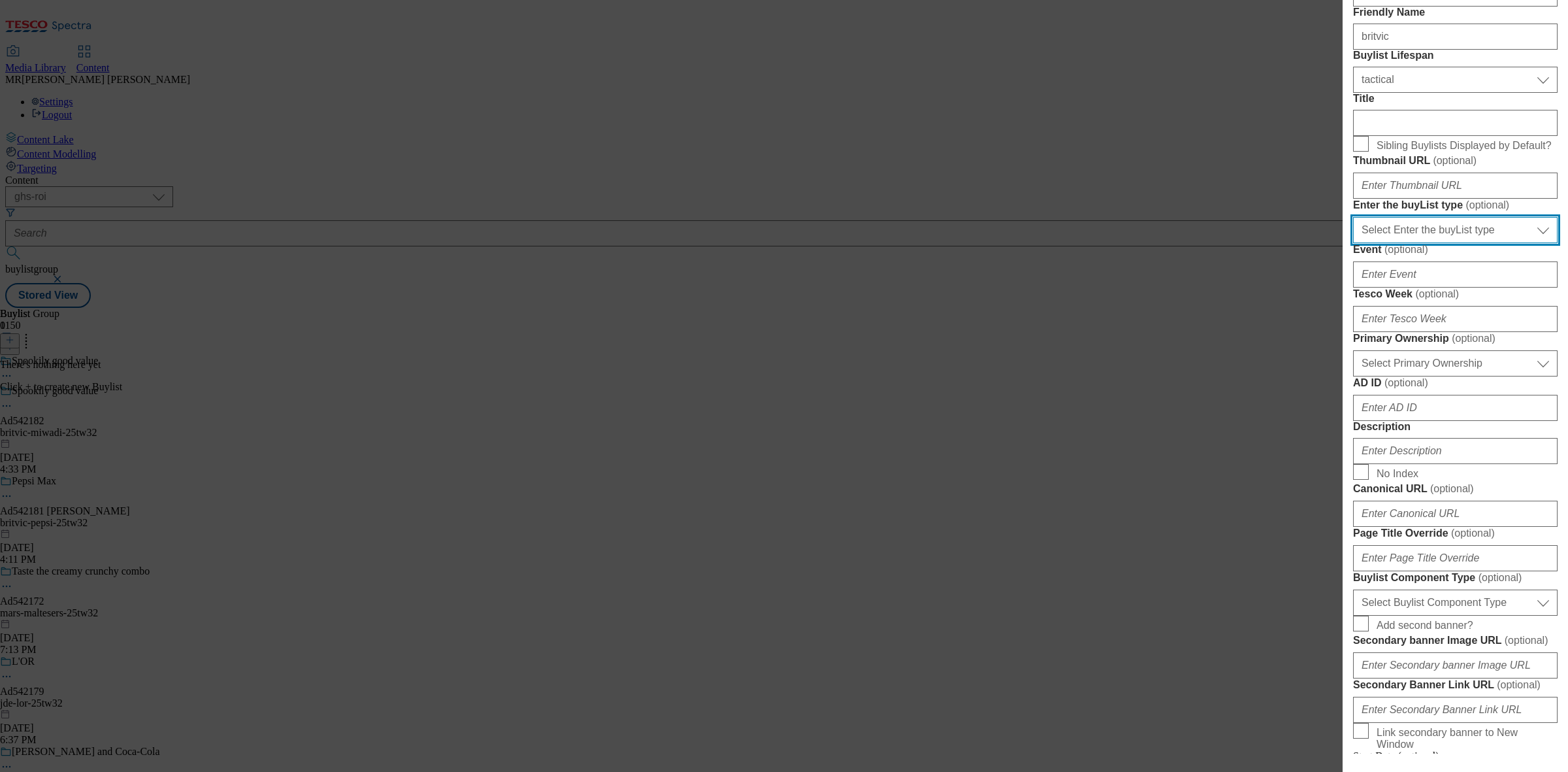
click at [1423, 243] on select "Select Enter the buyList type event supplier funded long term >4 weeks supplier…" at bounding box center [1456, 230] width 204 height 26
select select "supplier funded short term 1-3 weeks"
click at [1354, 243] on select "Select Enter the buyList type event supplier funded long term >4 weeks supplier…" at bounding box center [1456, 230] width 204 height 26
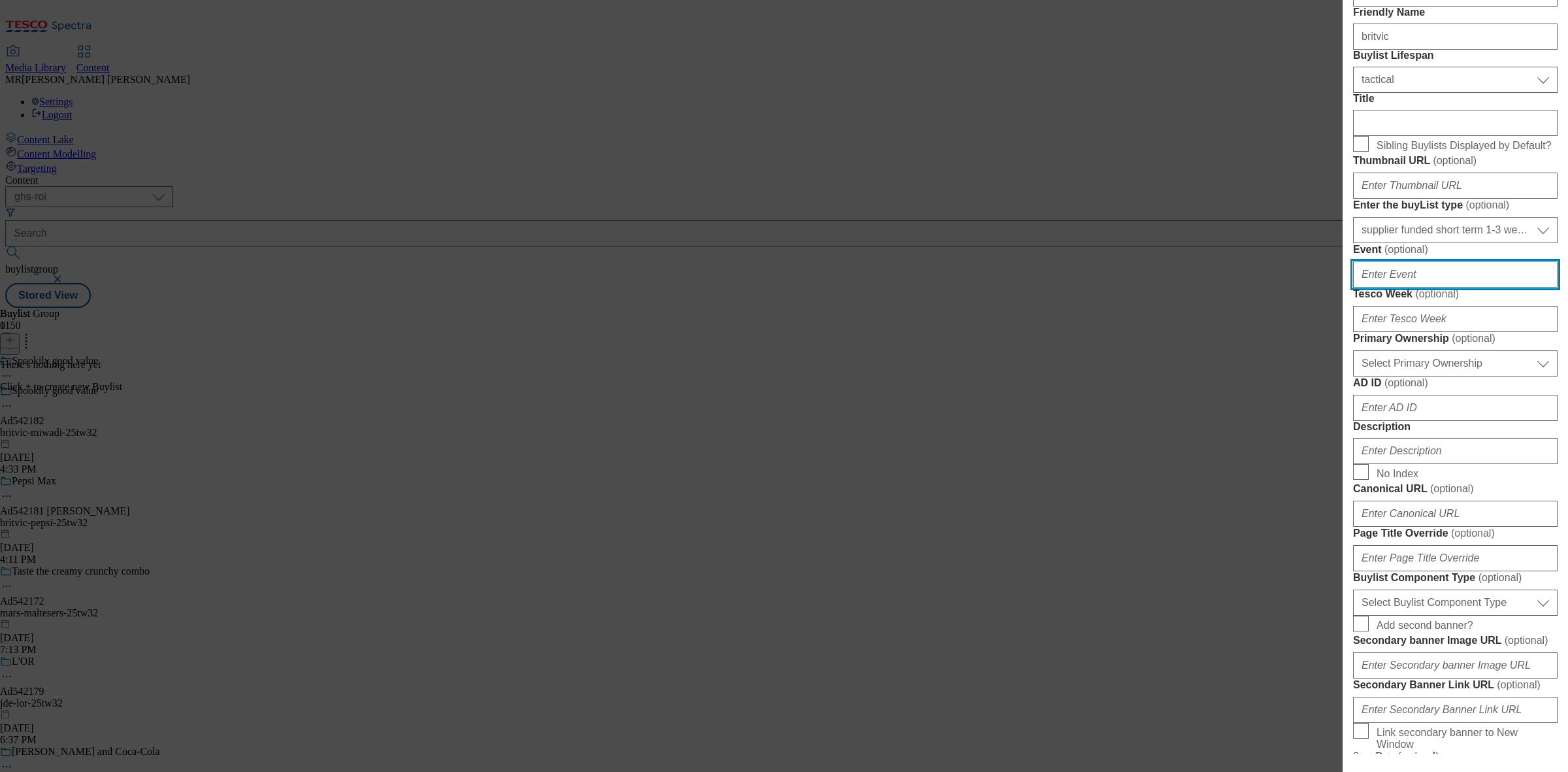
click at [1397, 287] on input "Event ( optional )" at bounding box center [1456, 274] width 204 height 26
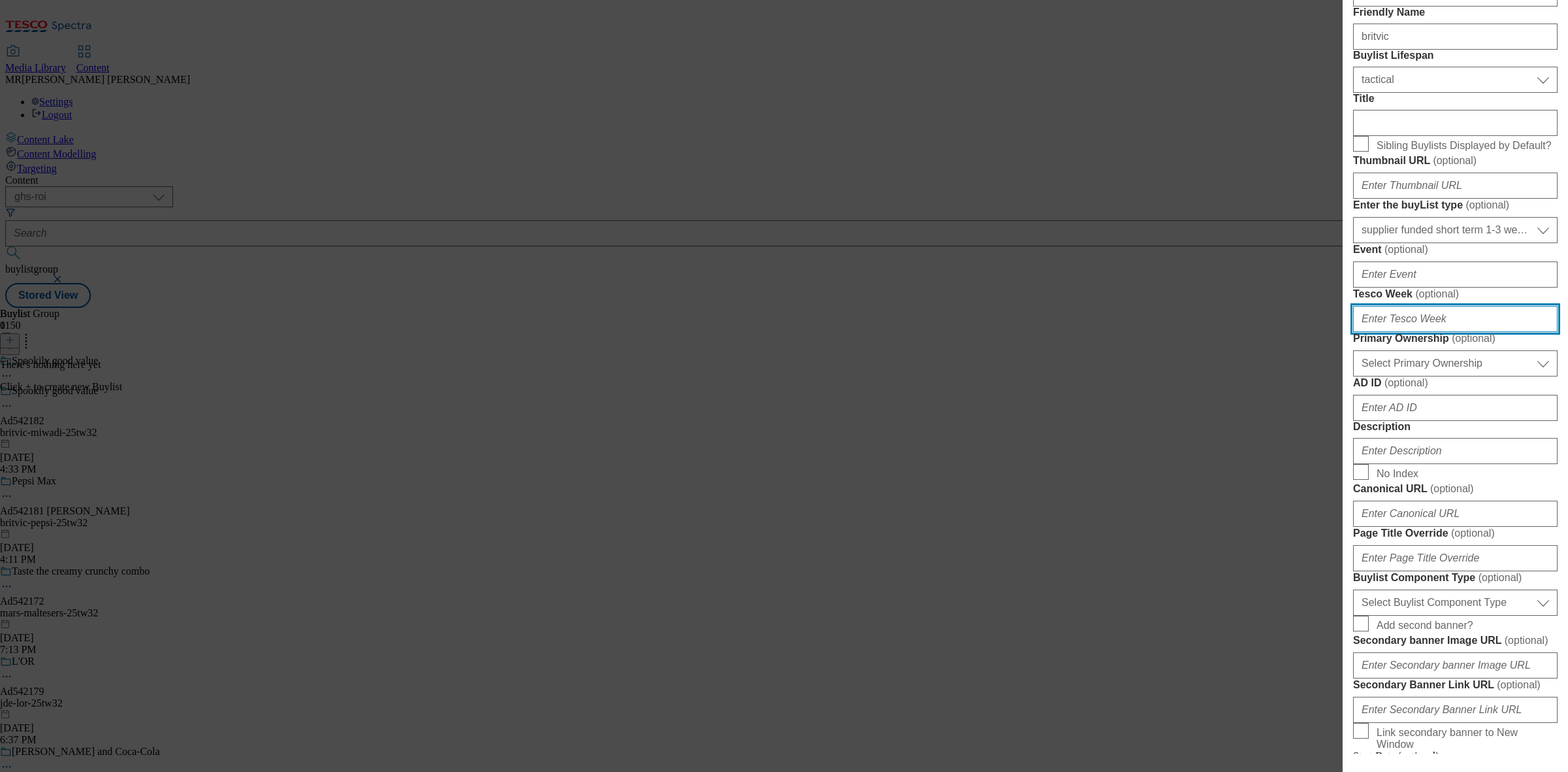
click at [1410, 332] on input "Tesco Week ( optional )" at bounding box center [1456, 318] width 204 height 26
type input "32"
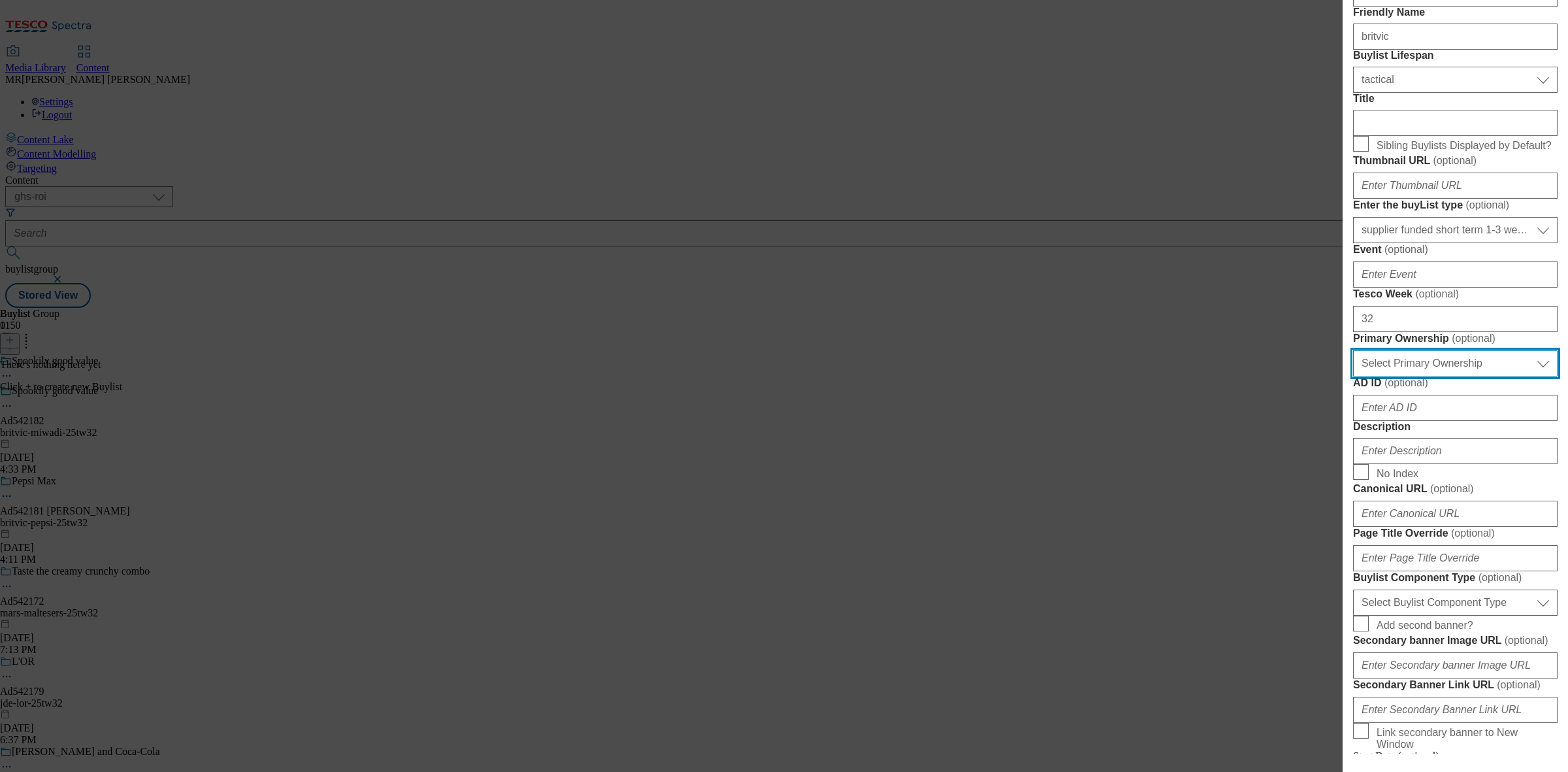
click at [1377, 376] on select "Select Primary Ownership [PERSON_NAME]" at bounding box center [1456, 363] width 204 height 26
select select "dunnhumby"
click at [1354, 376] on select "Select Primary Ownership [PERSON_NAME]" at bounding box center [1456, 363] width 204 height 26
click at [1386, 421] on input "AD ID ( optional )" at bounding box center [1456, 408] width 204 height 26
paste input "britvic"
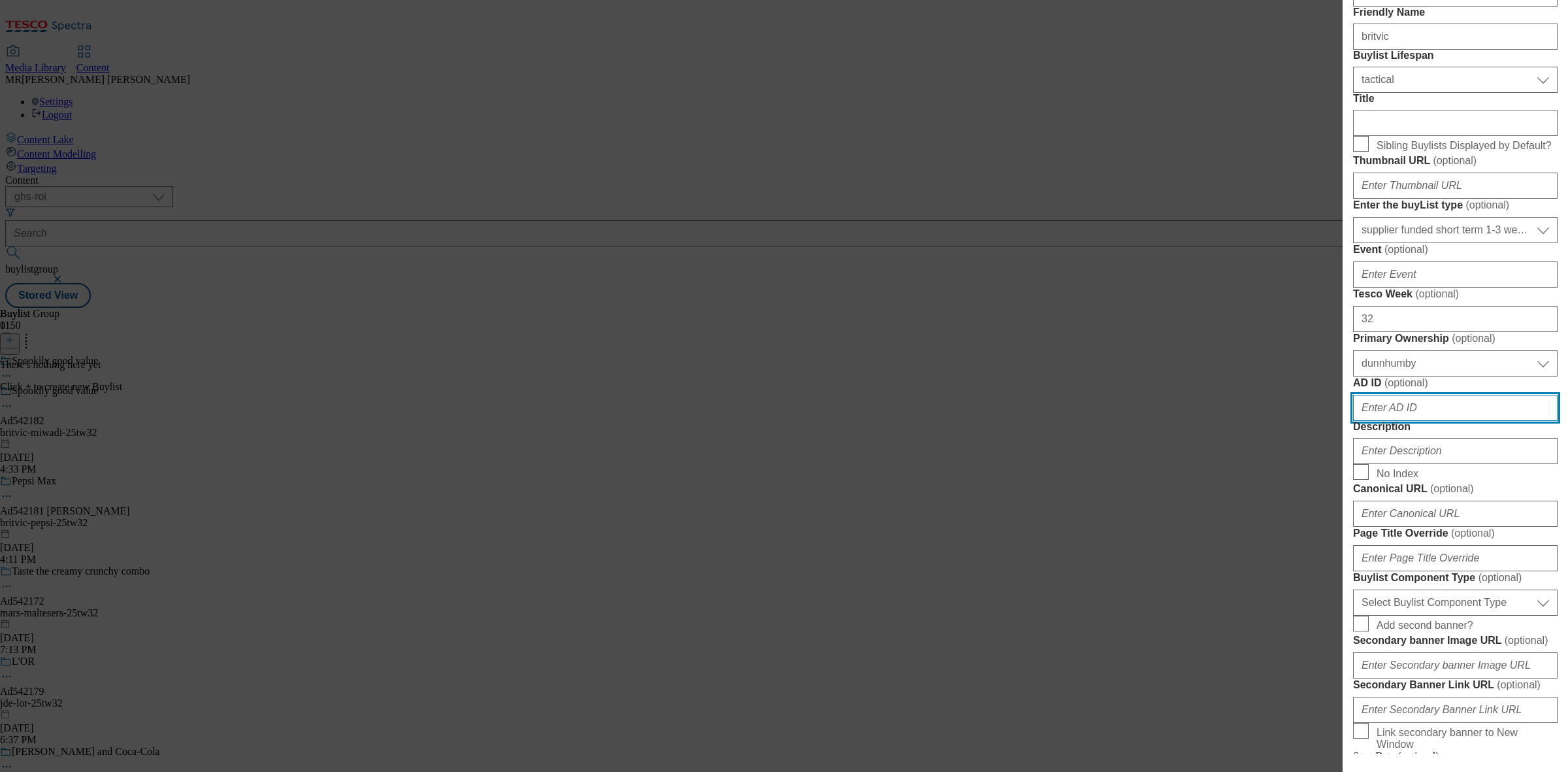
type input "britvic"
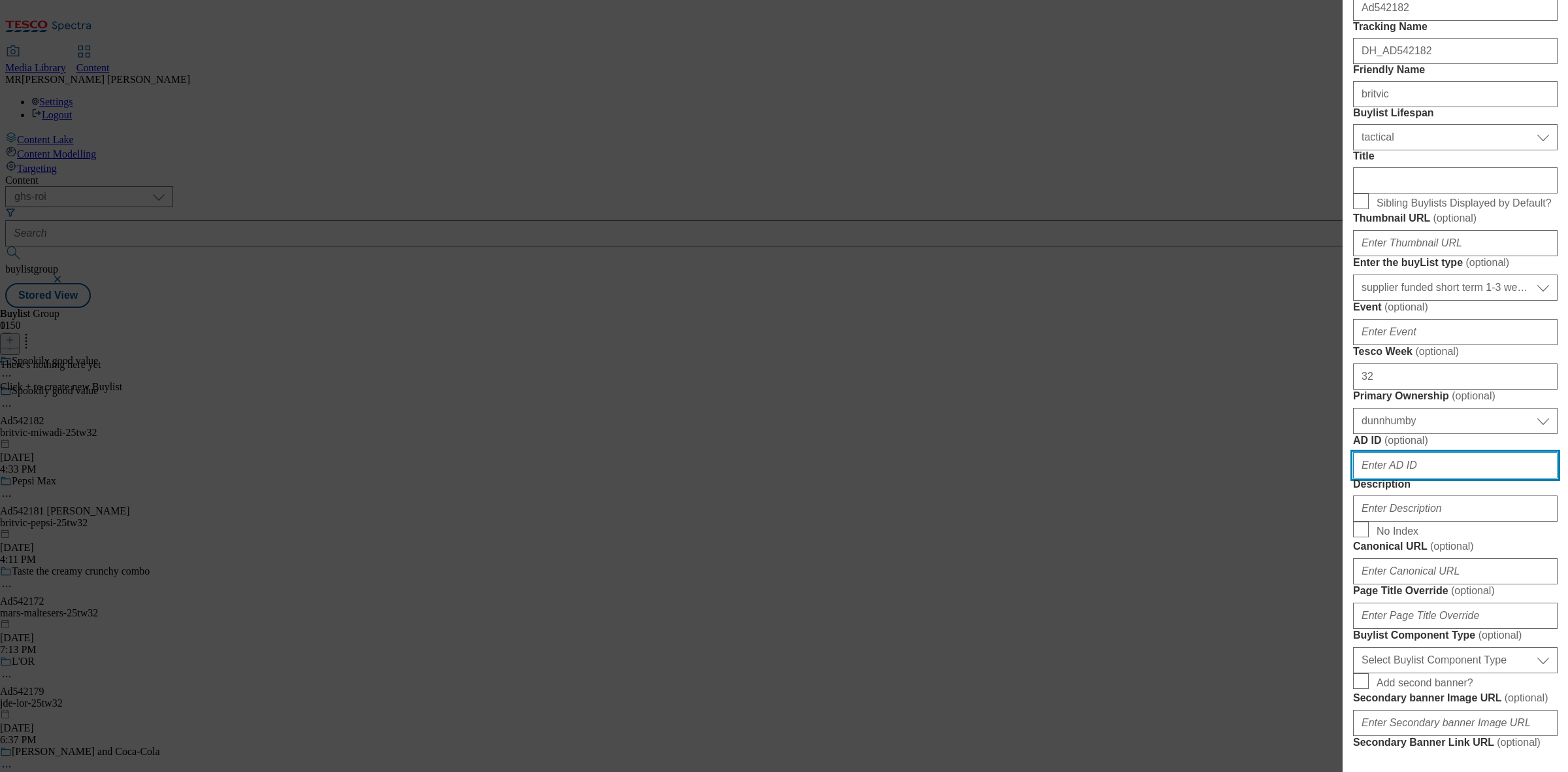
scroll to position [82, 0]
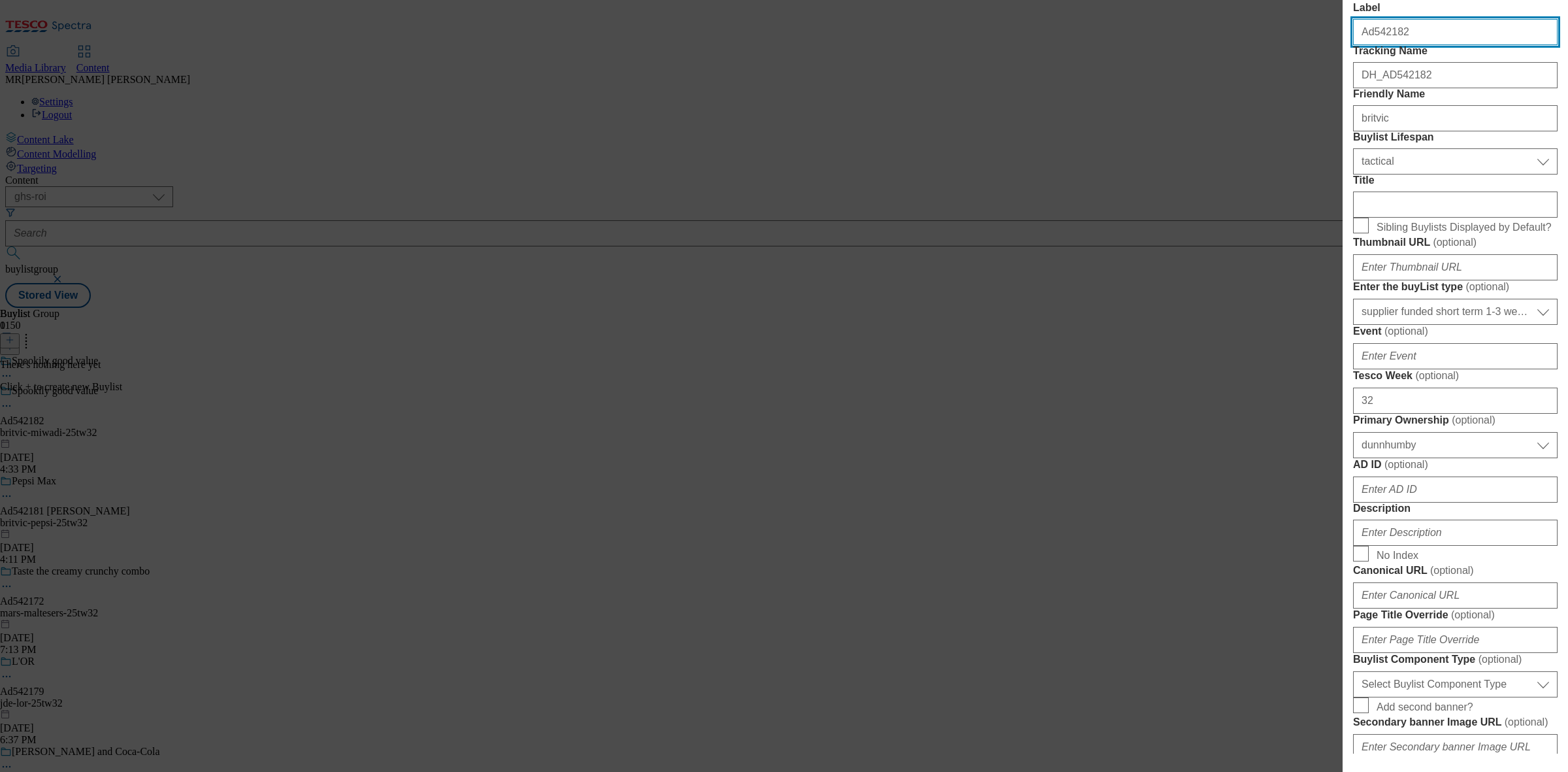
drag, startPoint x: 1383, startPoint y: 40, endPoint x: 1372, endPoint y: 40, distance: 11.0
click at [1372, 40] on input "Ad542182" at bounding box center [1456, 32] width 204 height 26
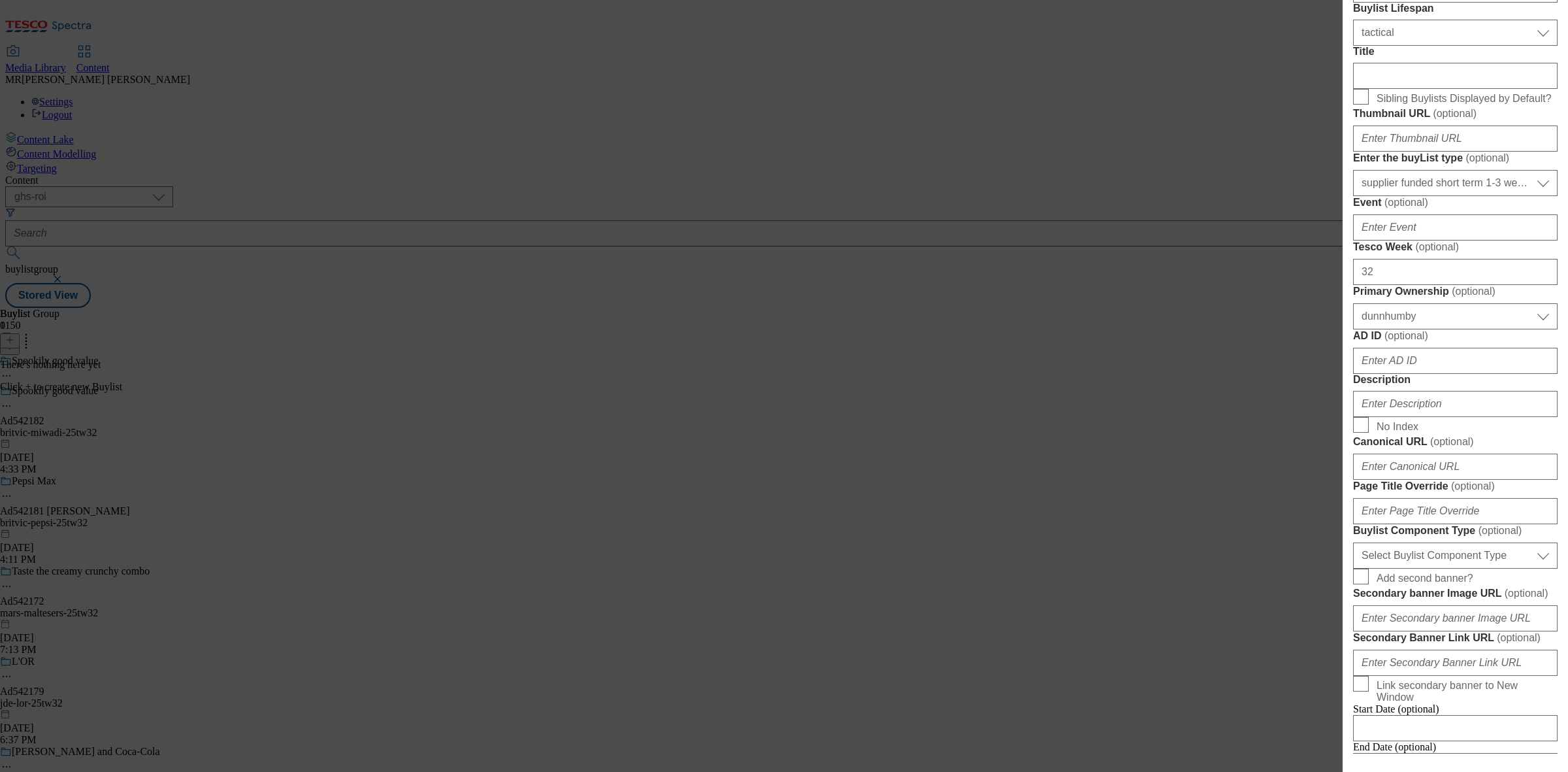
scroll to position [409, 0]
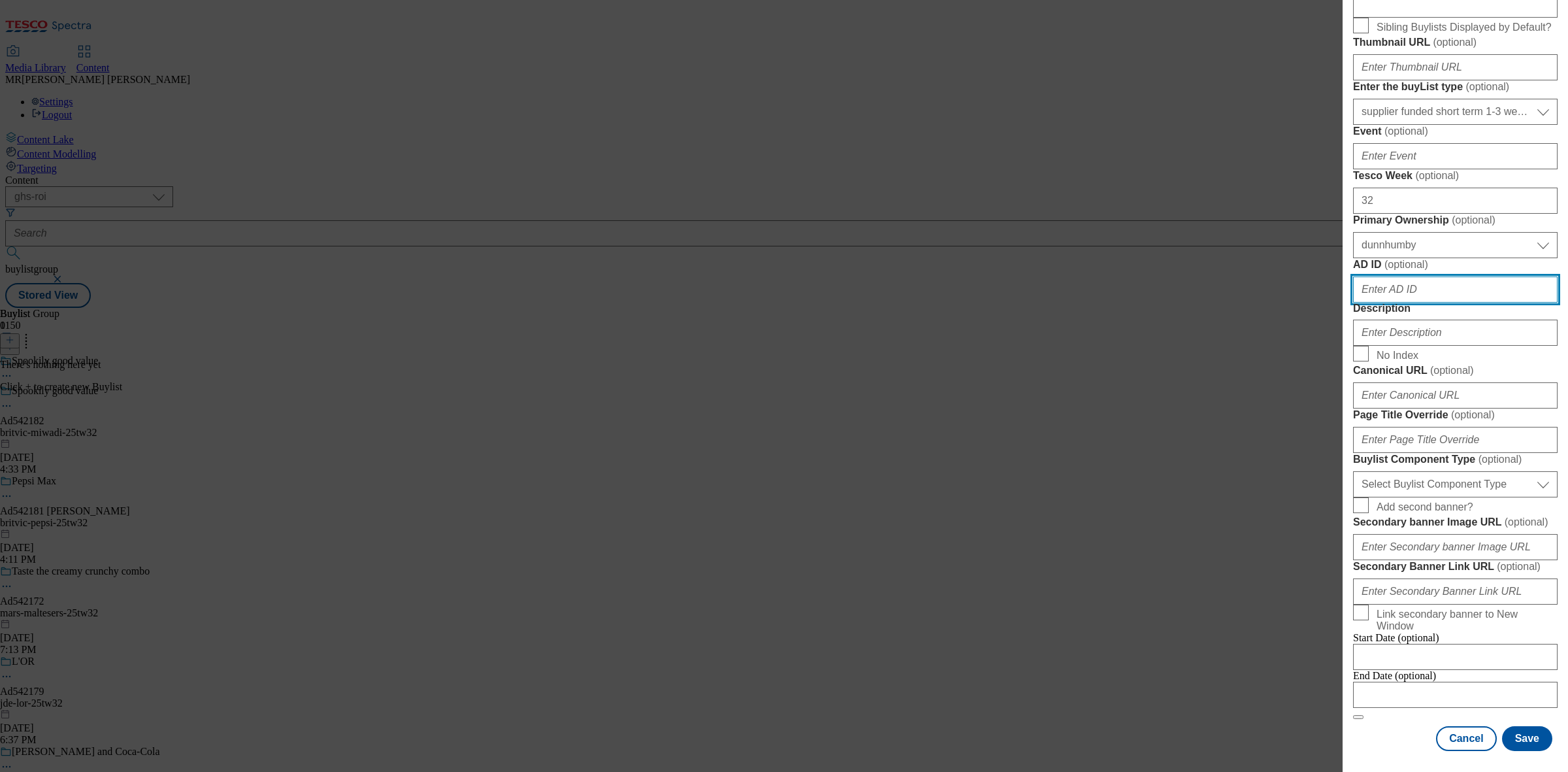
click at [1408, 303] on input "AD ID ( optional )" at bounding box center [1456, 289] width 204 height 26
paste input "542182"
type input "542182"
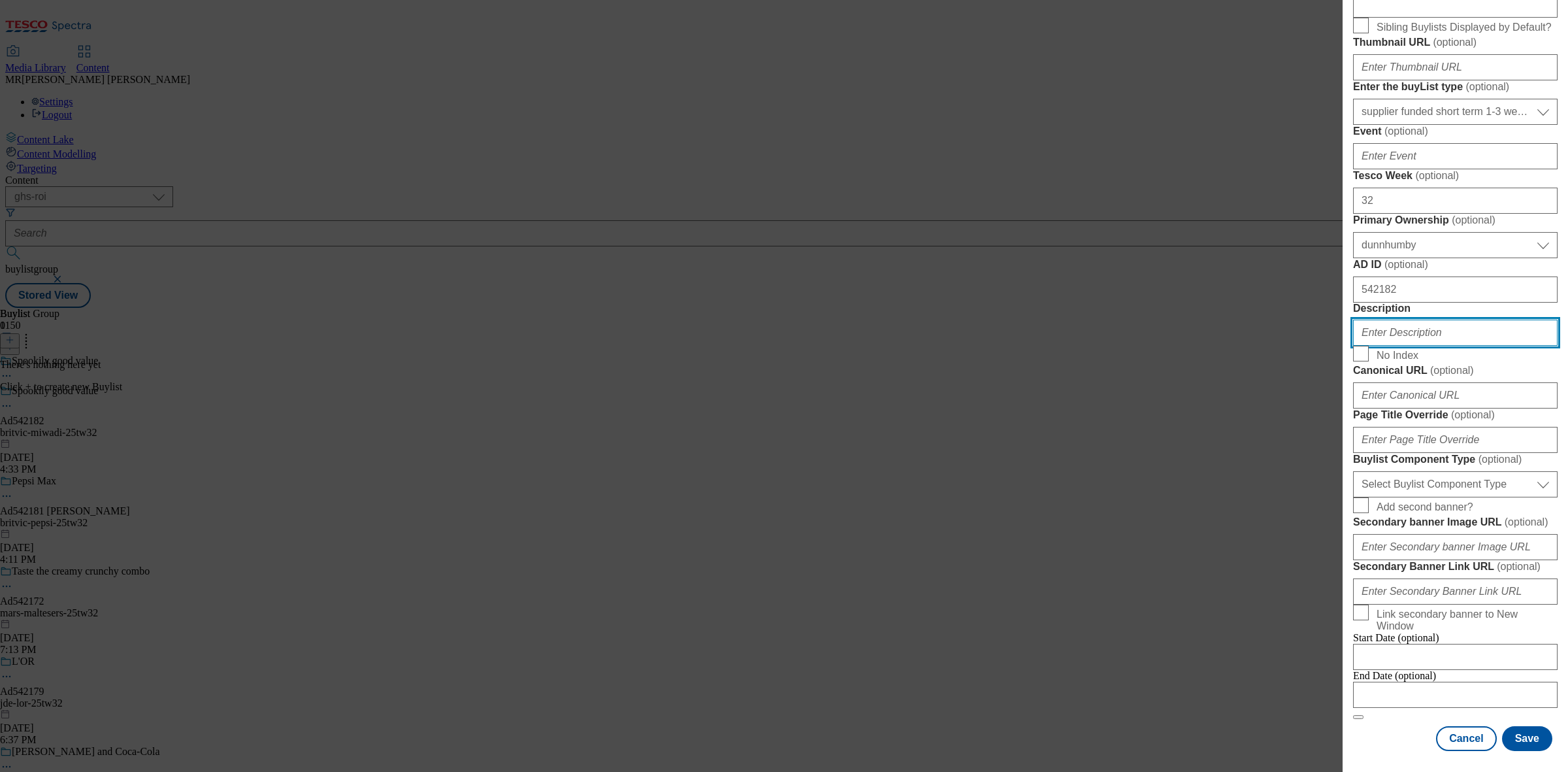
click at [1411, 346] on input "Description" at bounding box center [1456, 332] width 204 height 26
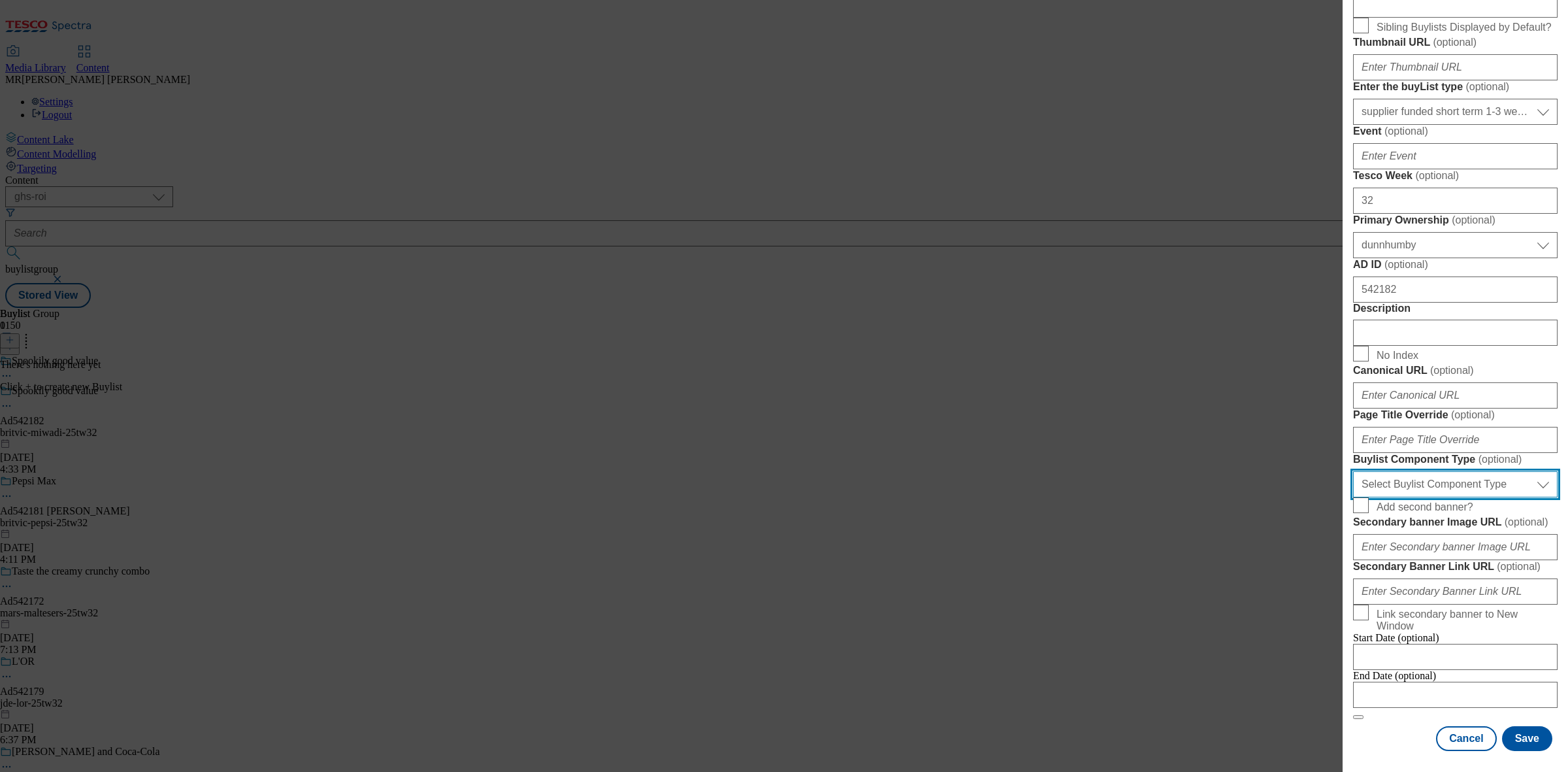
click at [1428, 471] on select "Select Buylist Component Type Banner Competition Header Meal" at bounding box center [1456, 484] width 204 height 26
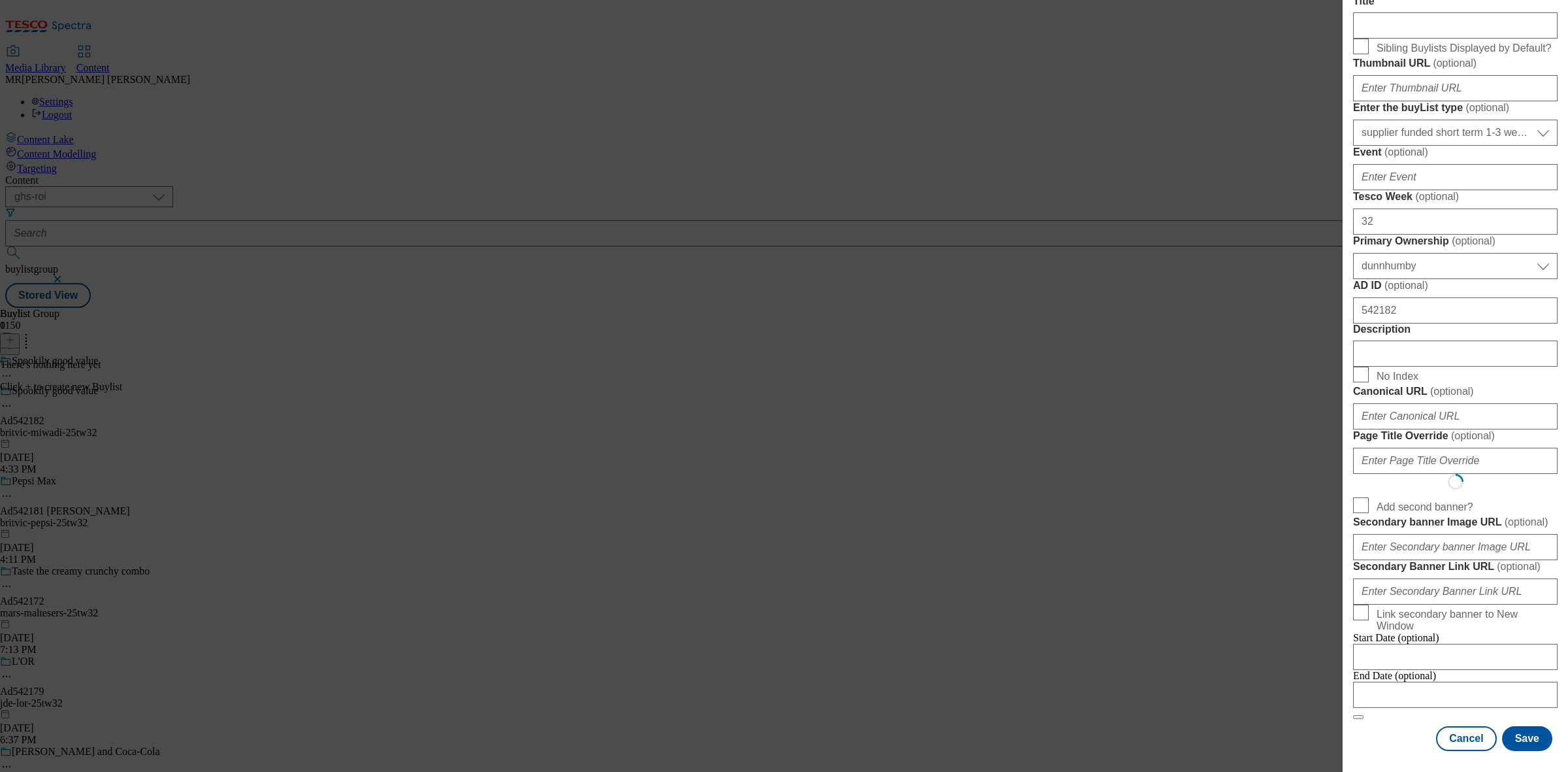
scroll to position [0, 0]
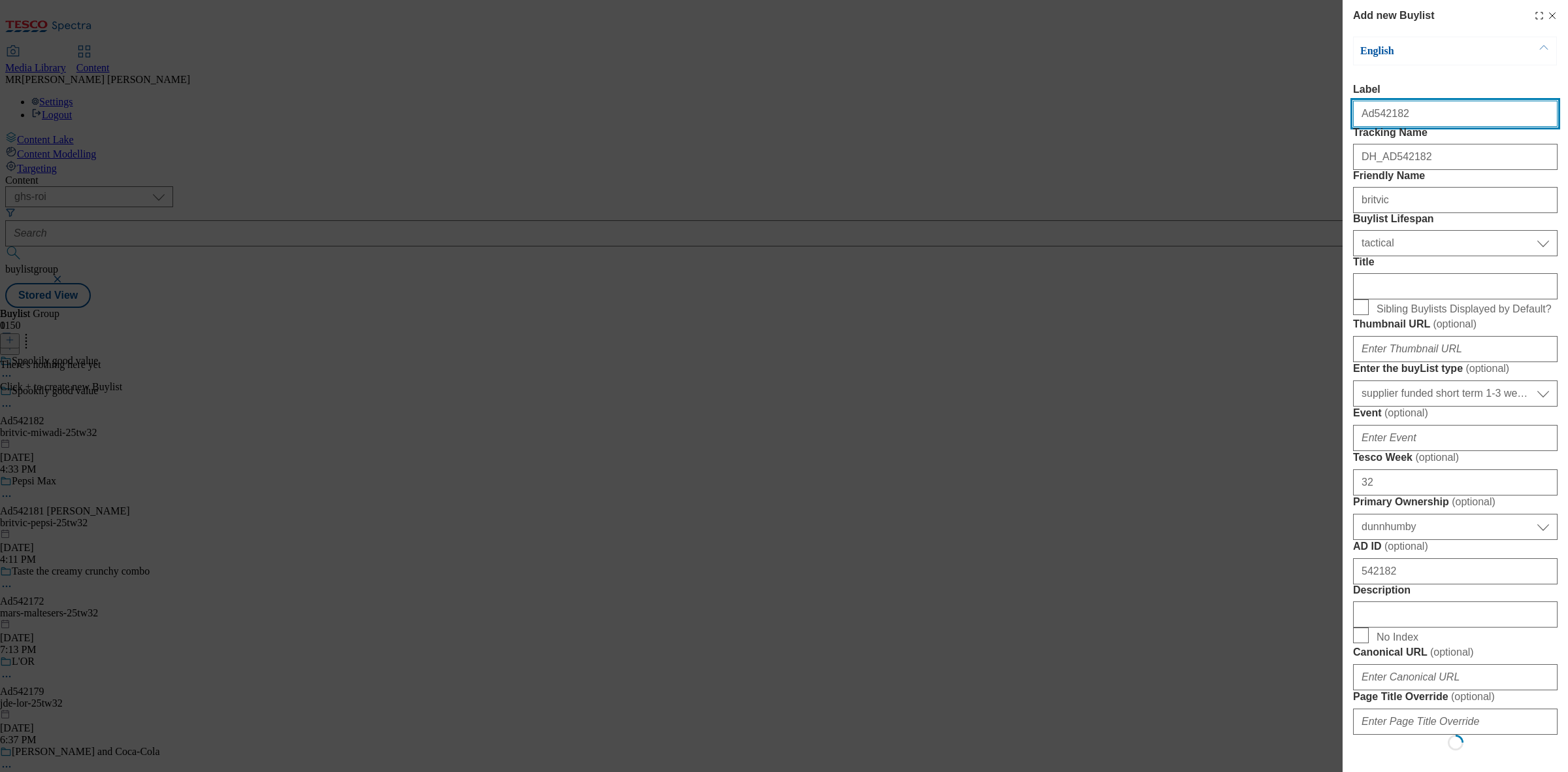
select select "Banner"
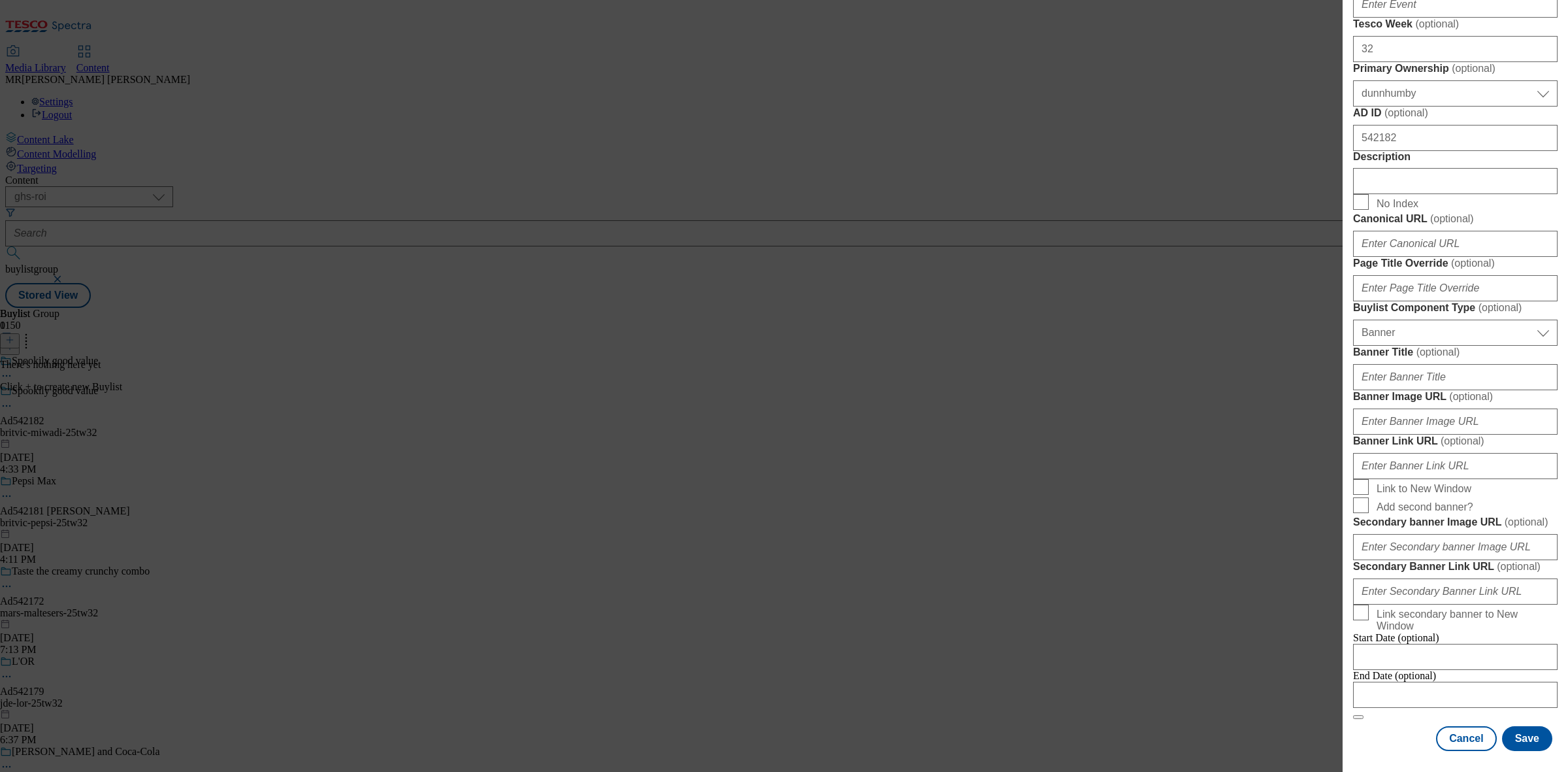
scroll to position [1002, 0]
click at [1388, 685] on input "Modal" at bounding box center [1456, 695] width 204 height 26
select select "2025"
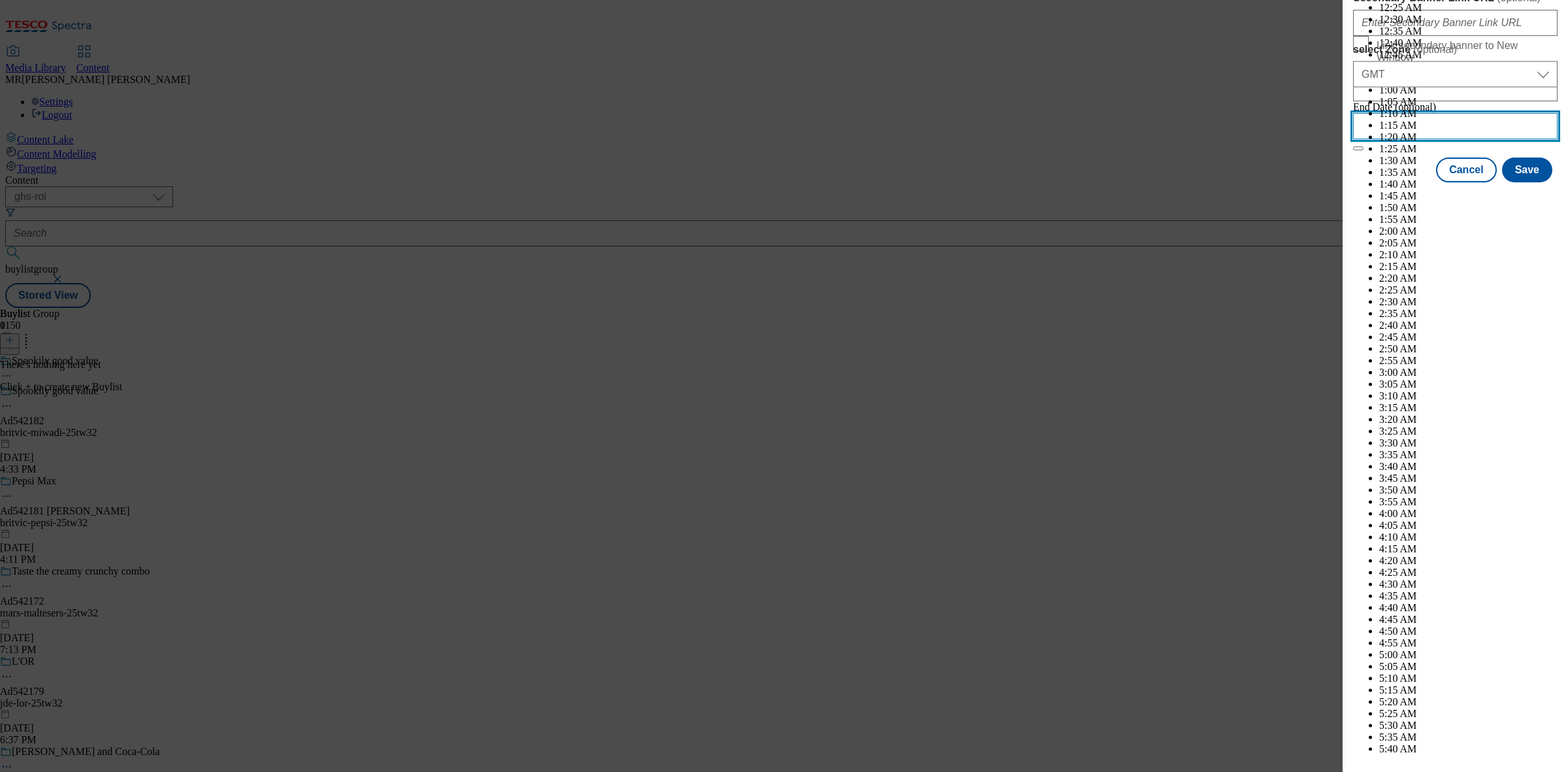
scroll to position [4811, 0]
select select "January"
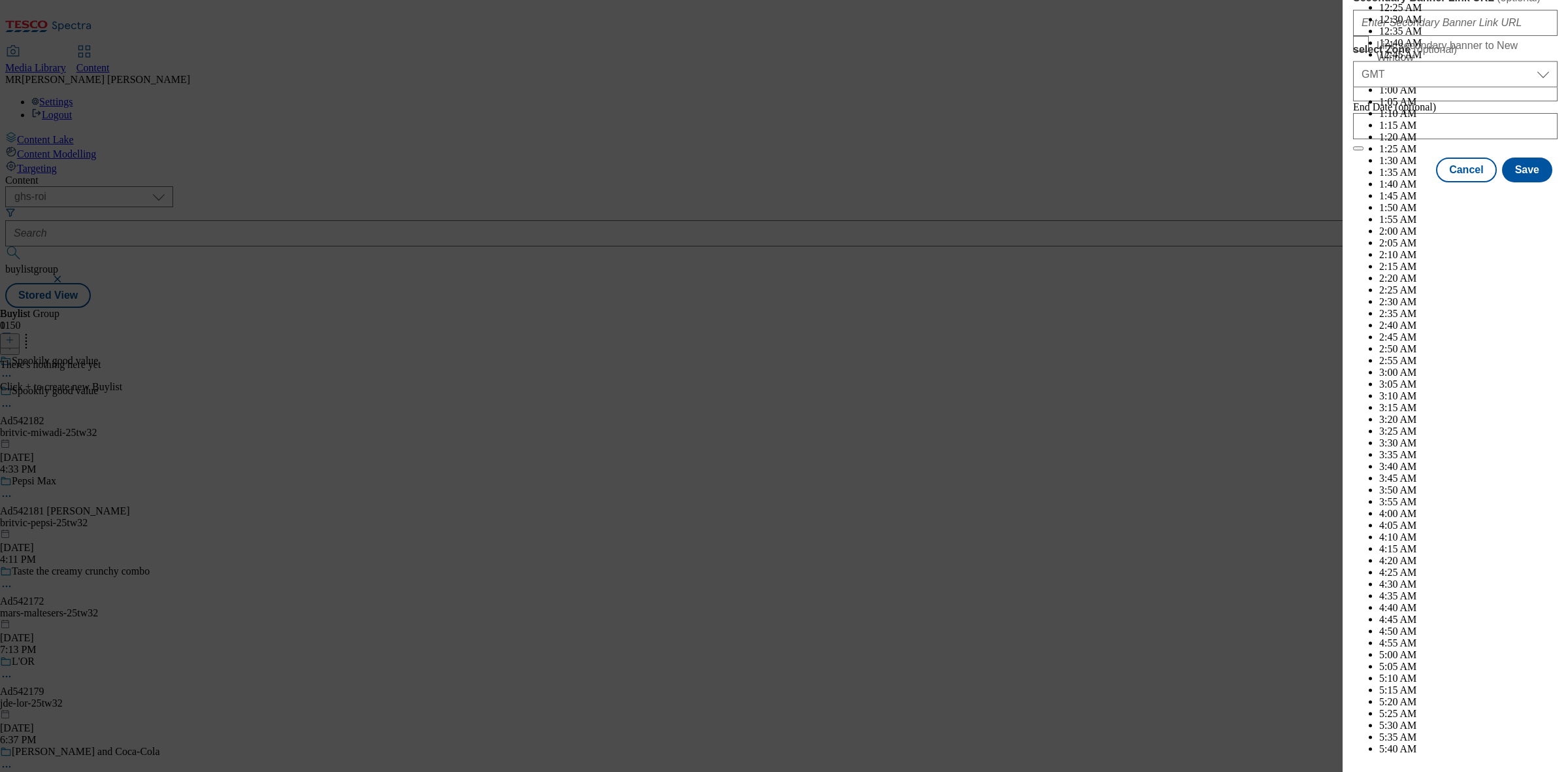
select select "2026"
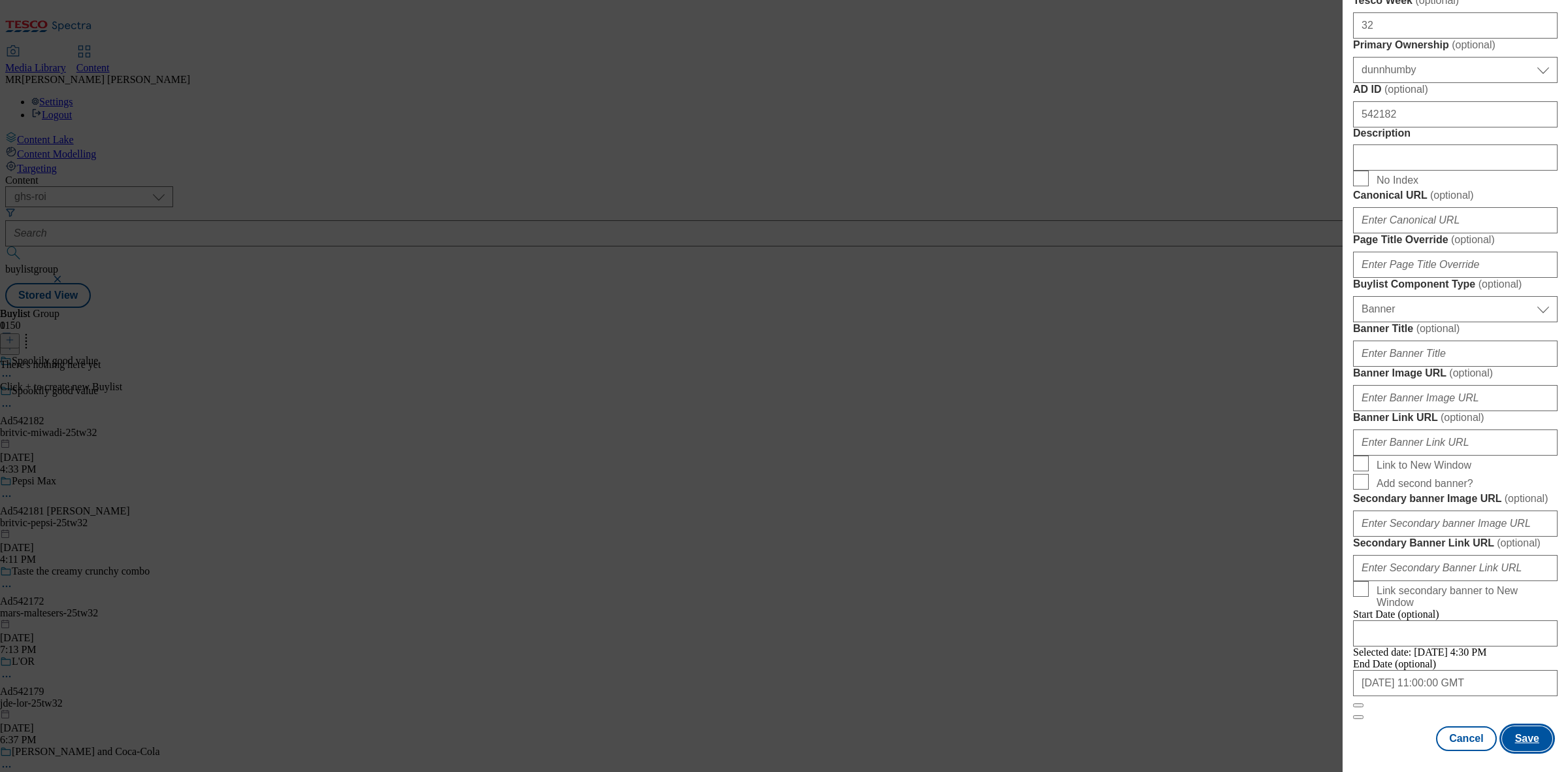
click at [1510, 729] on button "Save" at bounding box center [1528, 738] width 51 height 25
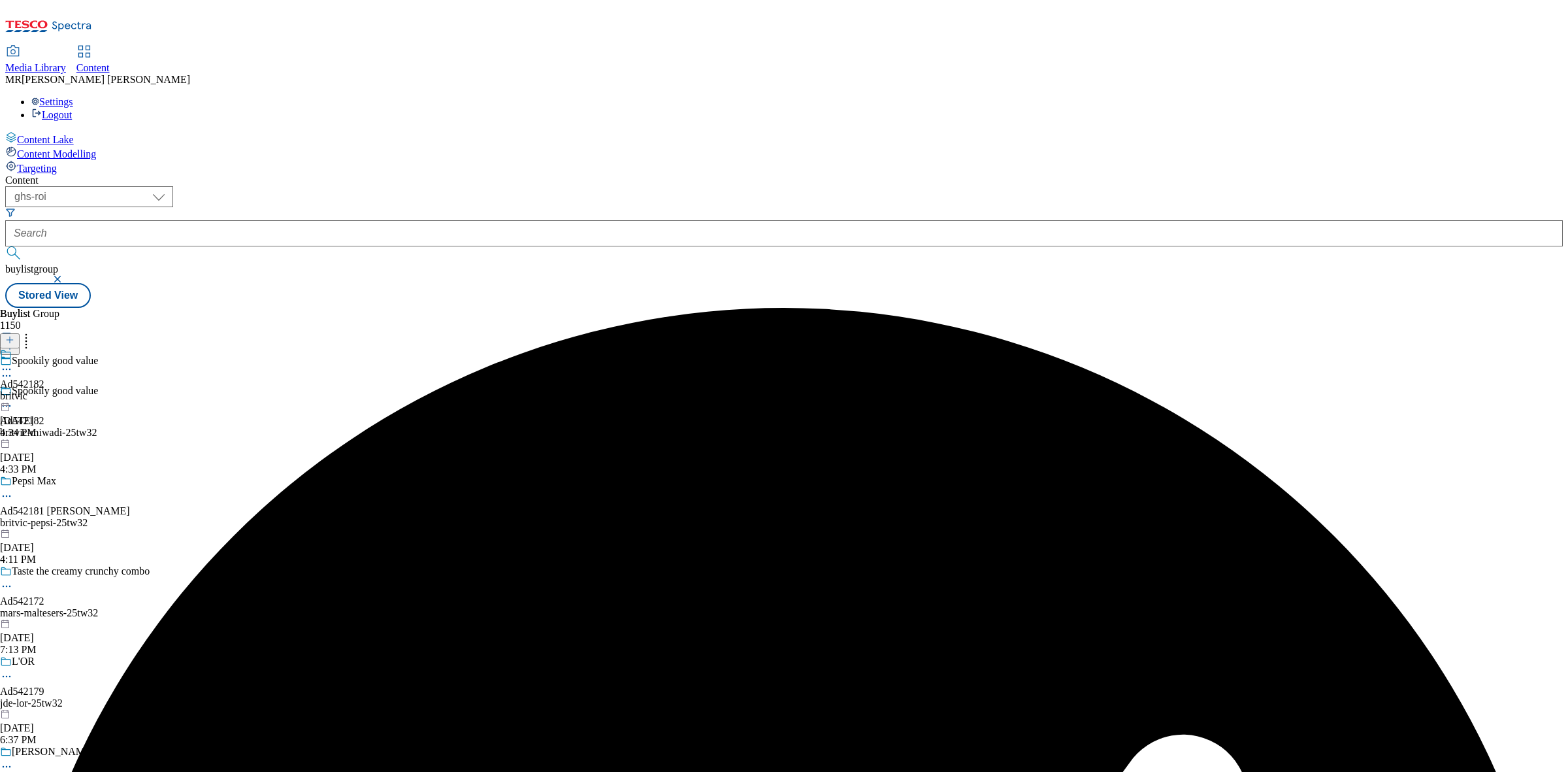
click at [44, 390] on div "britvic" at bounding box center [22, 396] width 44 height 12
click at [15, 335] on icon at bounding box center [10, 340] width 9 height 9
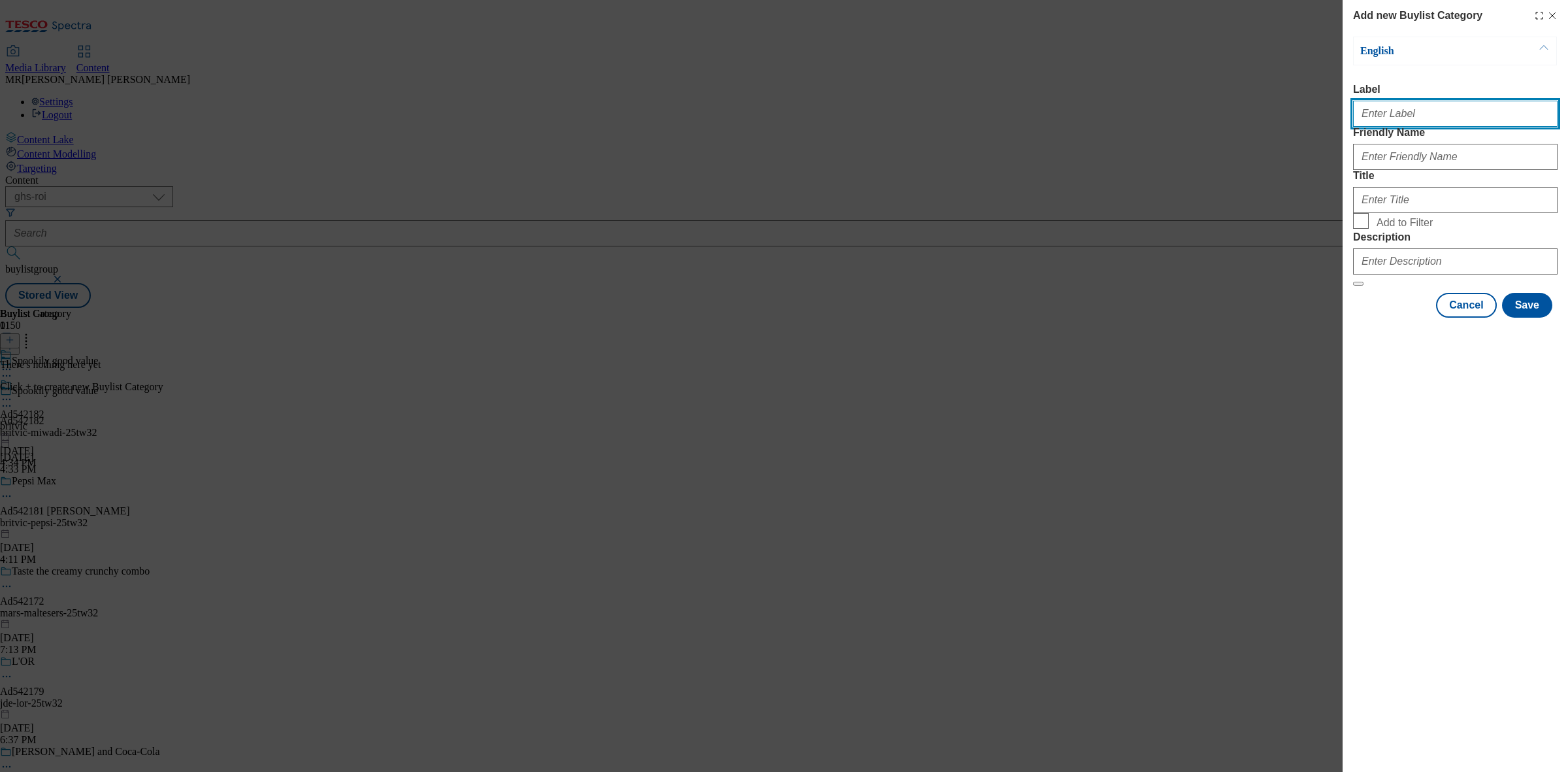
click at [1376, 119] on input "Label" at bounding box center [1456, 113] width 204 height 26
paste input "Ad542182"
type input "Ad542182"
click at [1365, 168] on div "Modal" at bounding box center [1456, 155] width 204 height 31
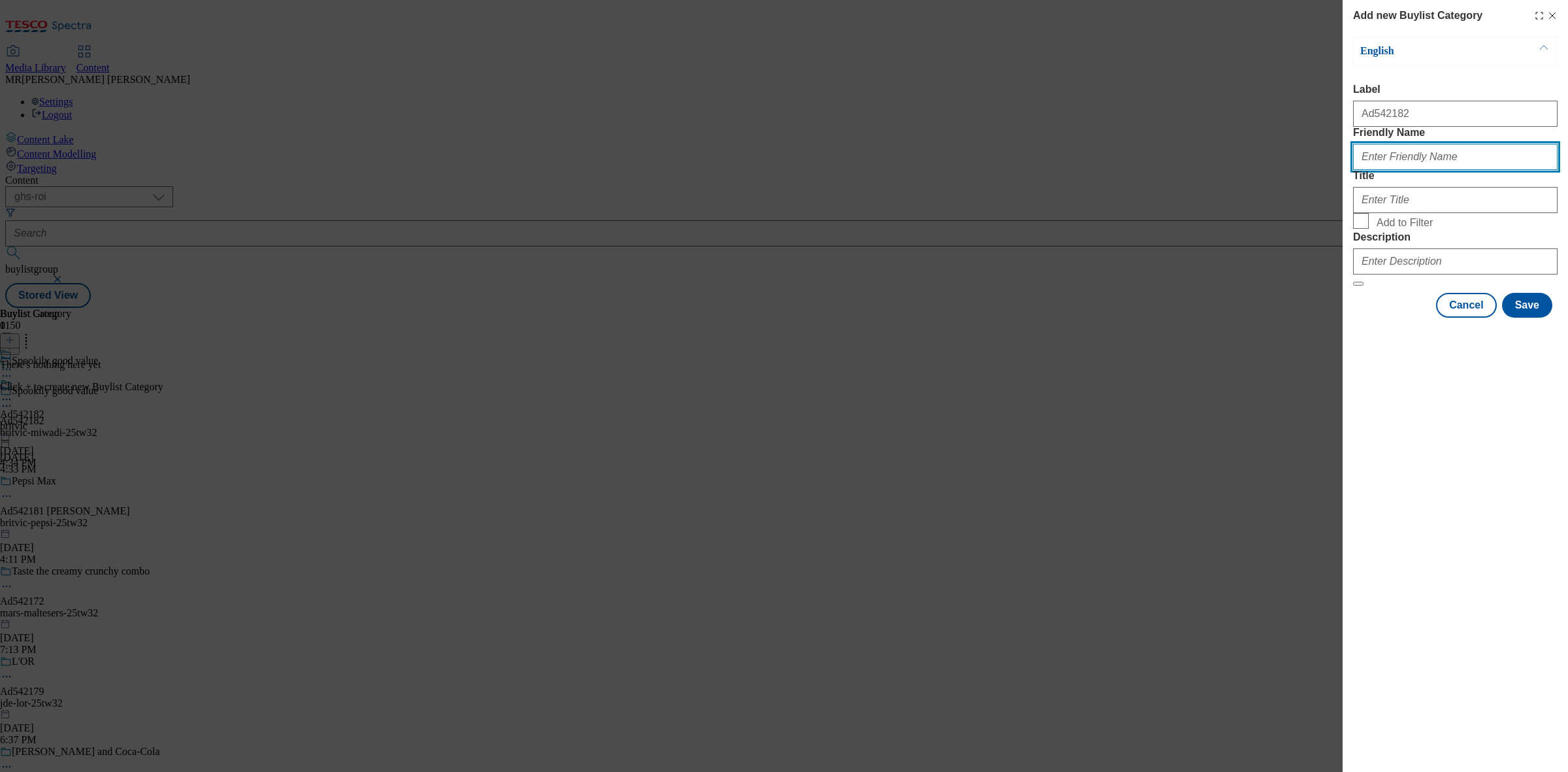
click at [1405, 170] on input "Friendly Name" at bounding box center [1456, 156] width 204 height 26
paste input "britvic-miwadi-25tw32"
drag, startPoint x: 1416, startPoint y: 181, endPoint x: 1505, endPoint y: 186, distance: 89.1
click at [1505, 170] on input "britvic-miwadi-25tw32" at bounding box center [1456, 156] width 204 height 26
type input "[PERSON_NAME]"
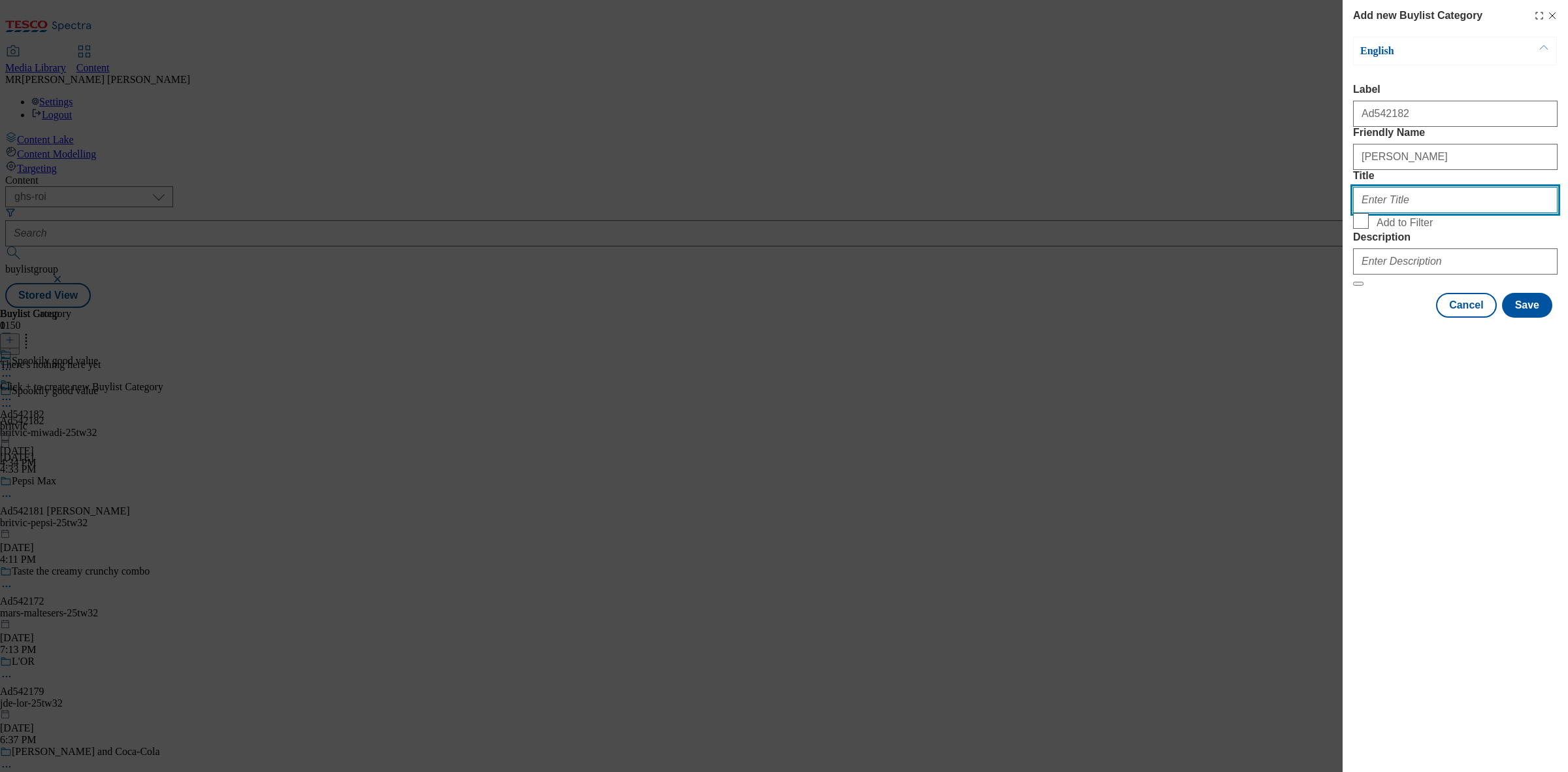
click at [1451, 213] on input "Title" at bounding box center [1456, 200] width 204 height 26
paste input "Britvic"
type input "Britvic"
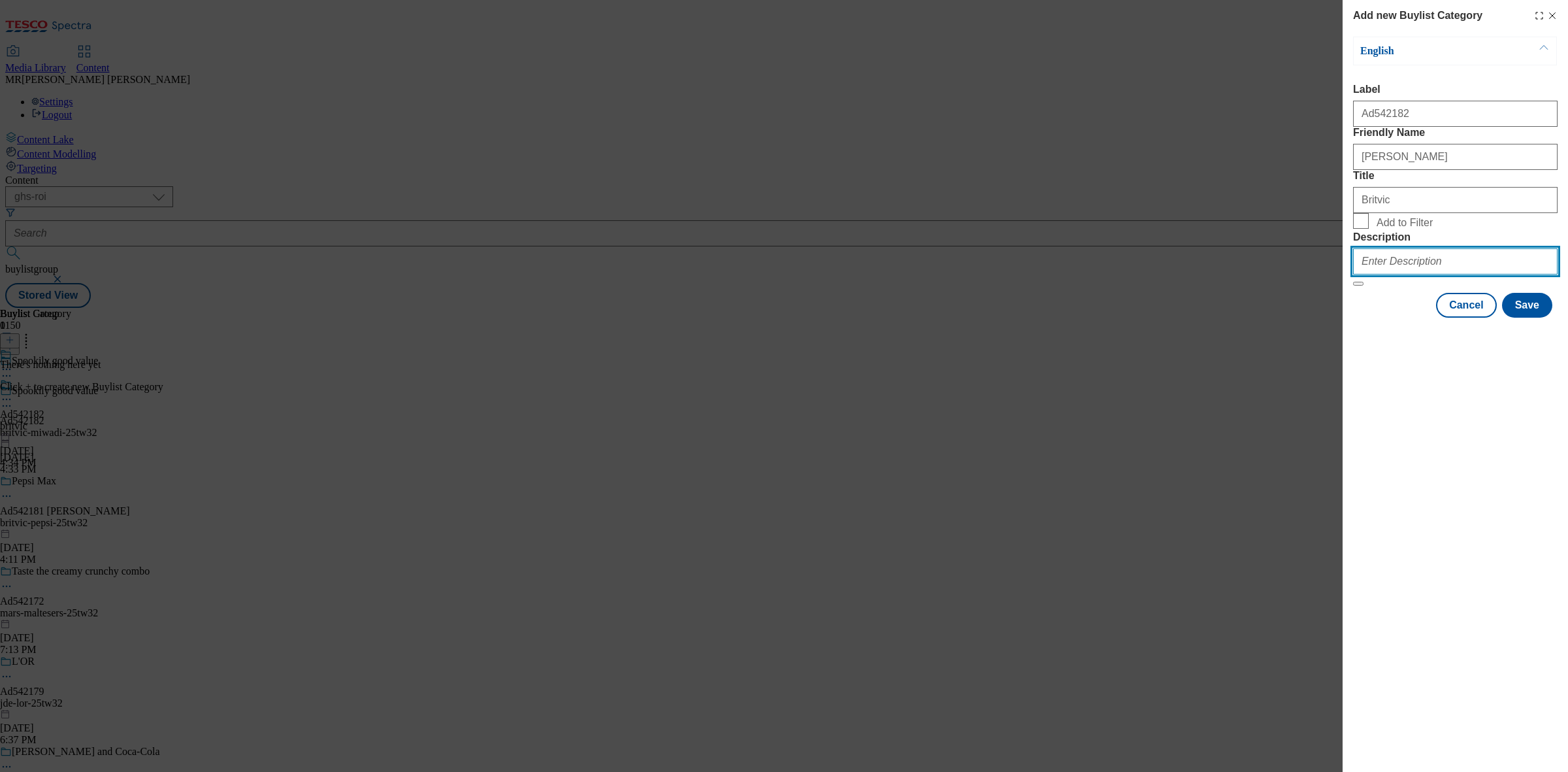
click at [1447, 274] on input "Description" at bounding box center [1456, 261] width 204 height 26
click at [1531, 317] on button "Save" at bounding box center [1528, 305] width 51 height 25
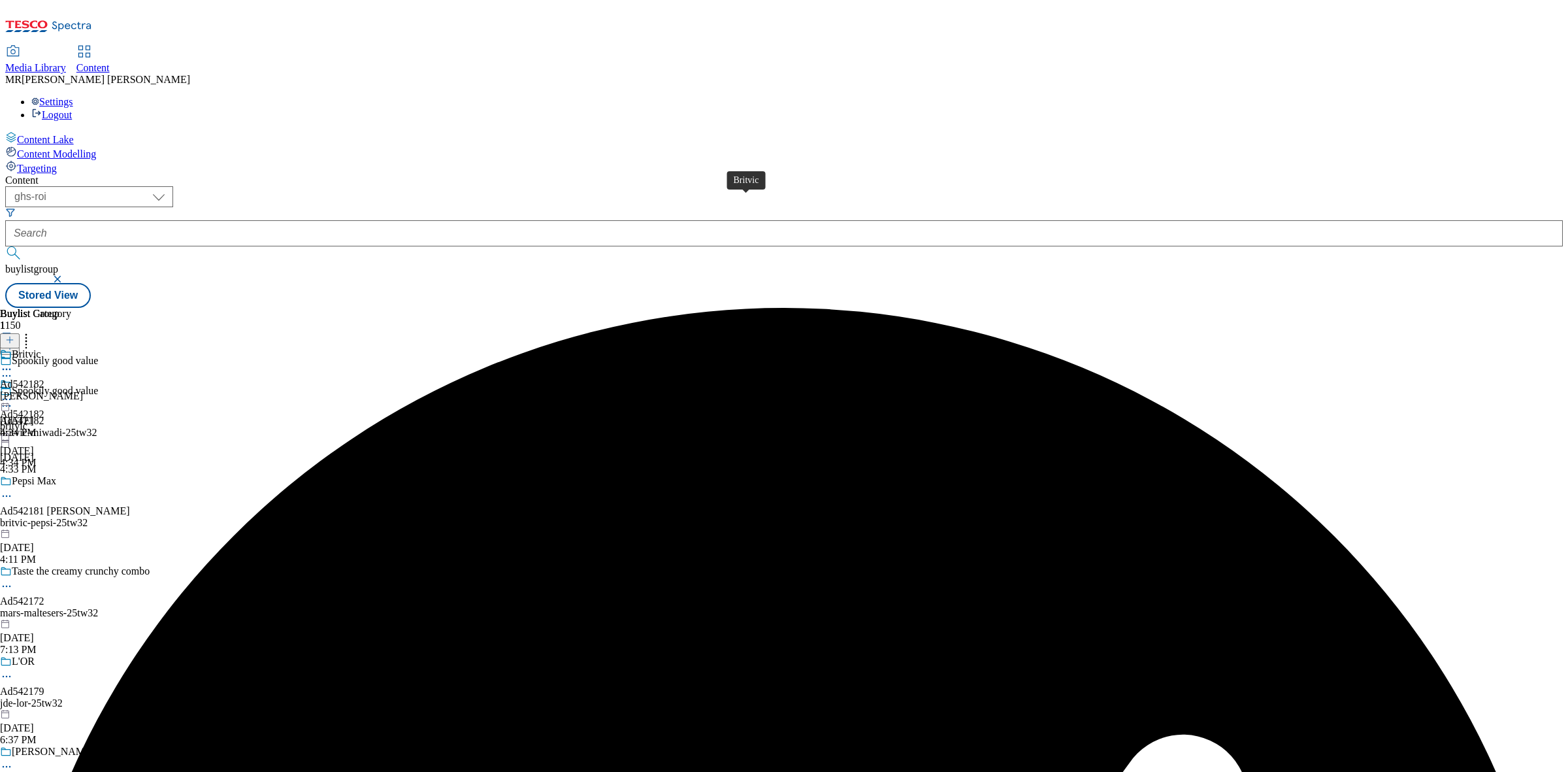
click at [44, 378] on div "Ad542182" at bounding box center [22, 384] width 44 height 12
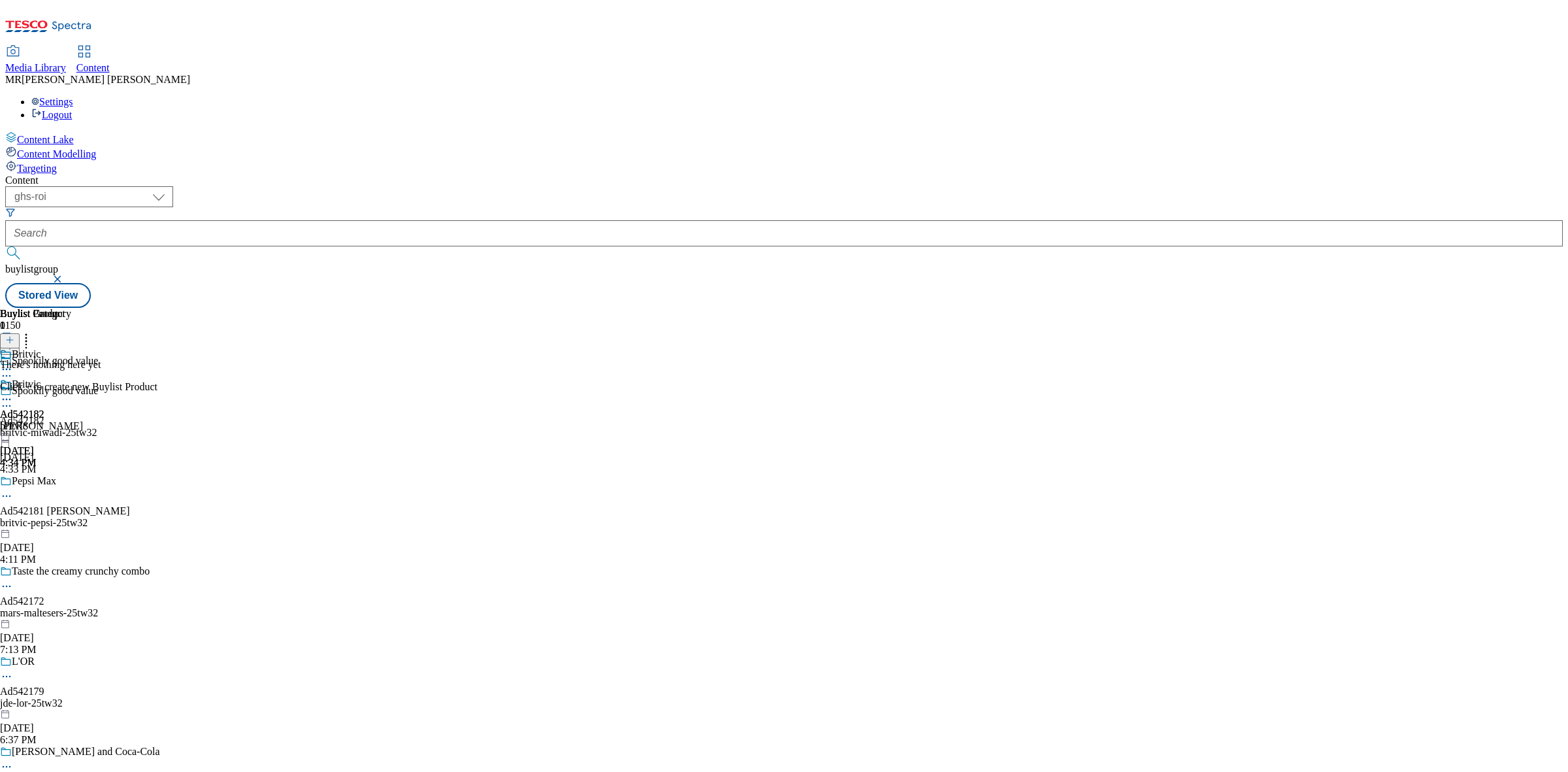
click at [15, 335] on icon at bounding box center [10, 340] width 9 height 9
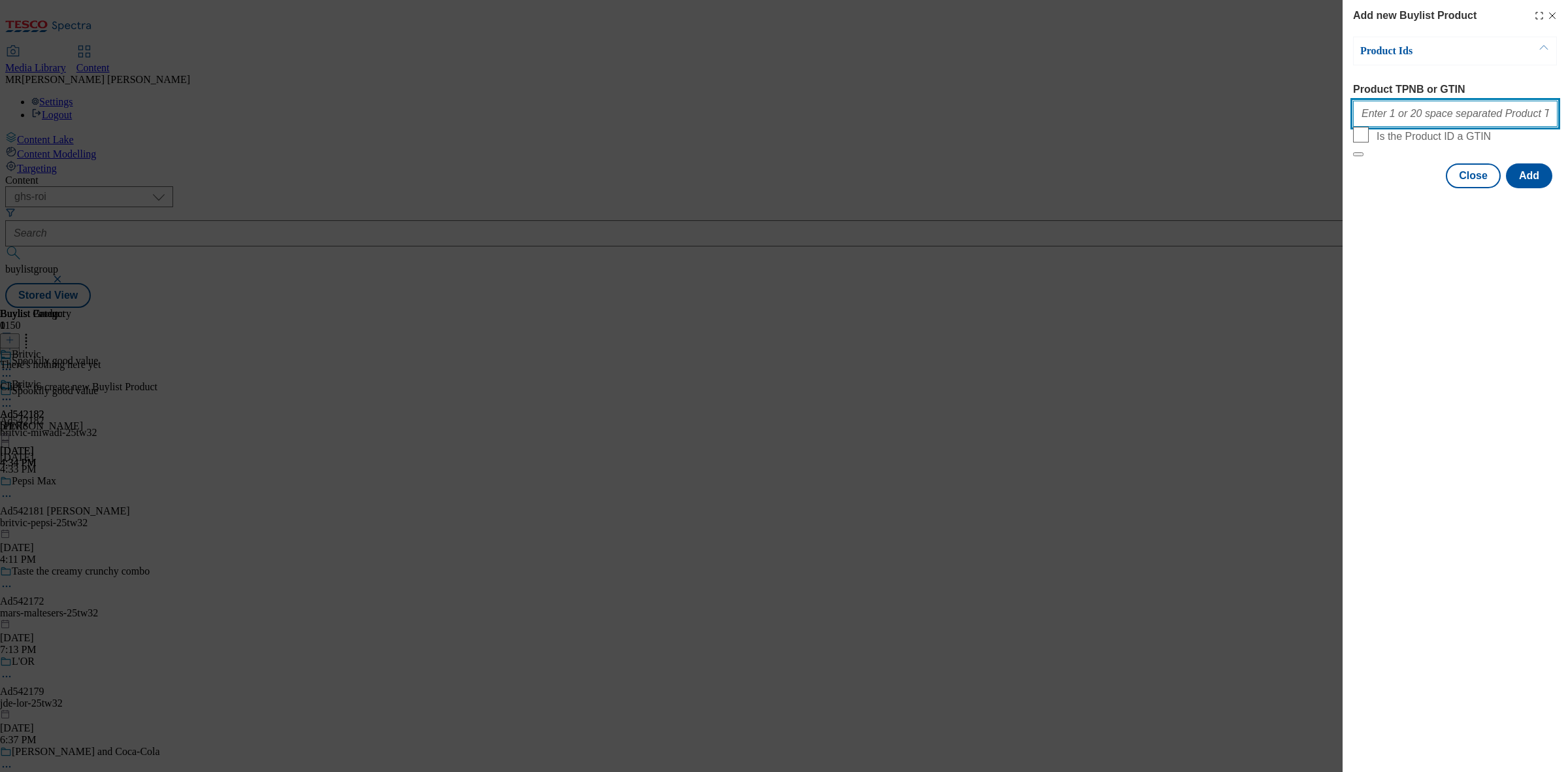
click at [1419, 116] on input "Product TPNB or GTIN" at bounding box center [1456, 113] width 204 height 26
paste input "92434366 92669890 92483497 92657160 92811480 92809534 92119430 92660450 92261541"
type input "92434366 92669890 92483497 92657160 92811480 92809534 92119430 92660450 92261541"
click at [1533, 189] on button "Add" at bounding box center [1529, 176] width 46 height 25
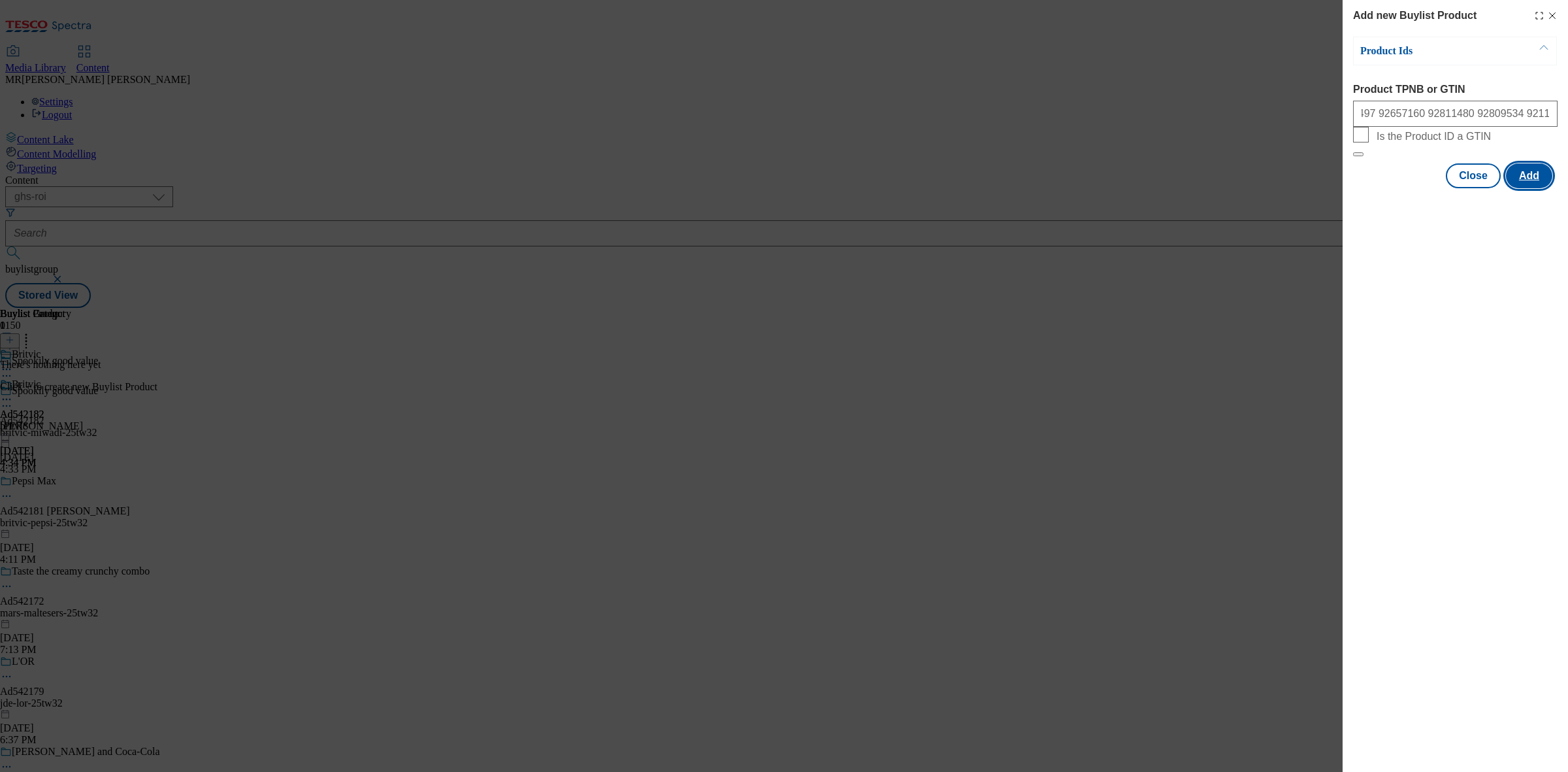
scroll to position [0, 0]
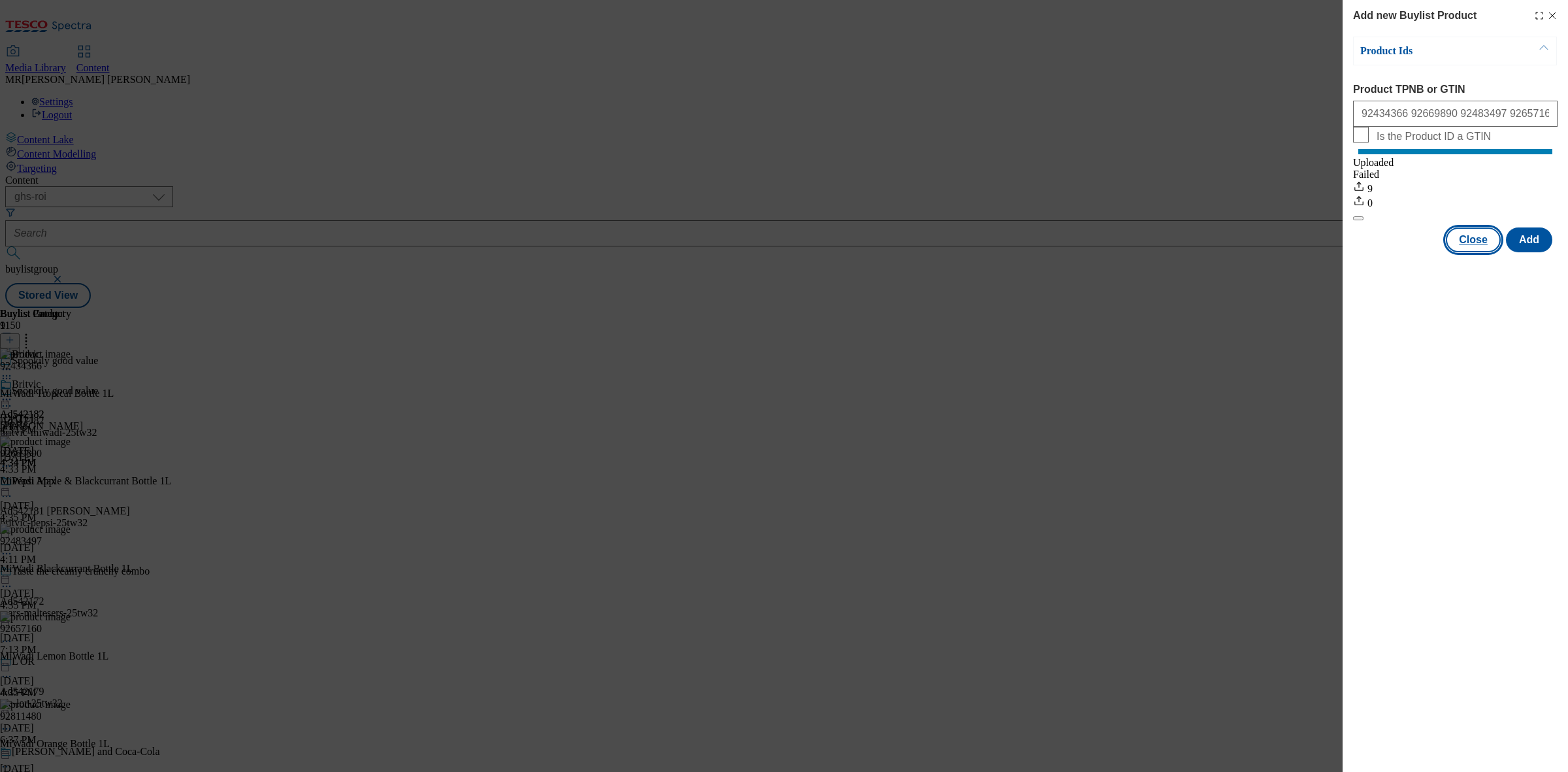
click at [1478, 252] on button "Close" at bounding box center [1474, 239] width 55 height 25
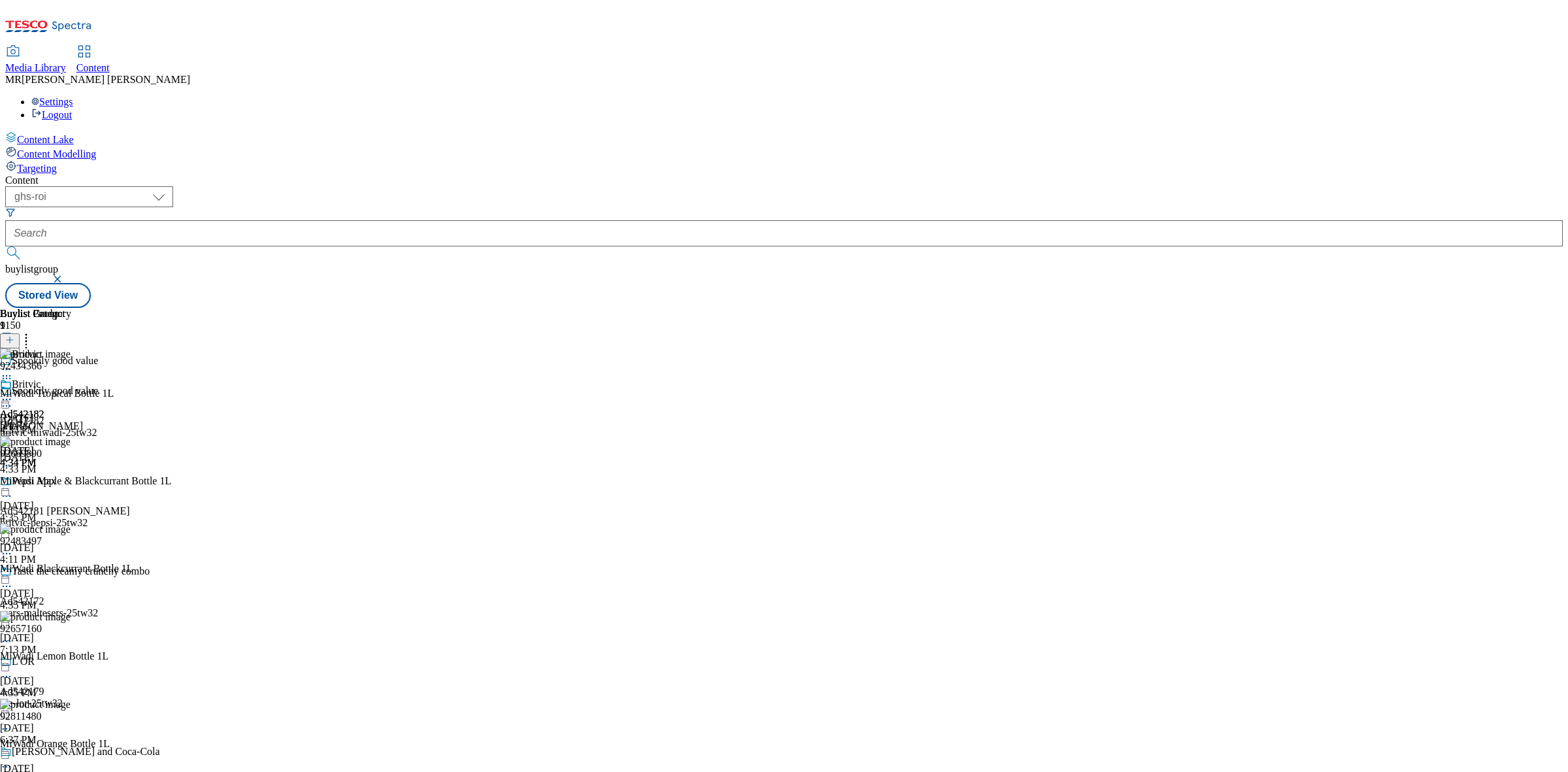
click at [13, 393] on icon at bounding box center [6, 399] width 13 height 13
click at [76, 479] on button "Preview" at bounding box center [51, 487] width 51 height 15
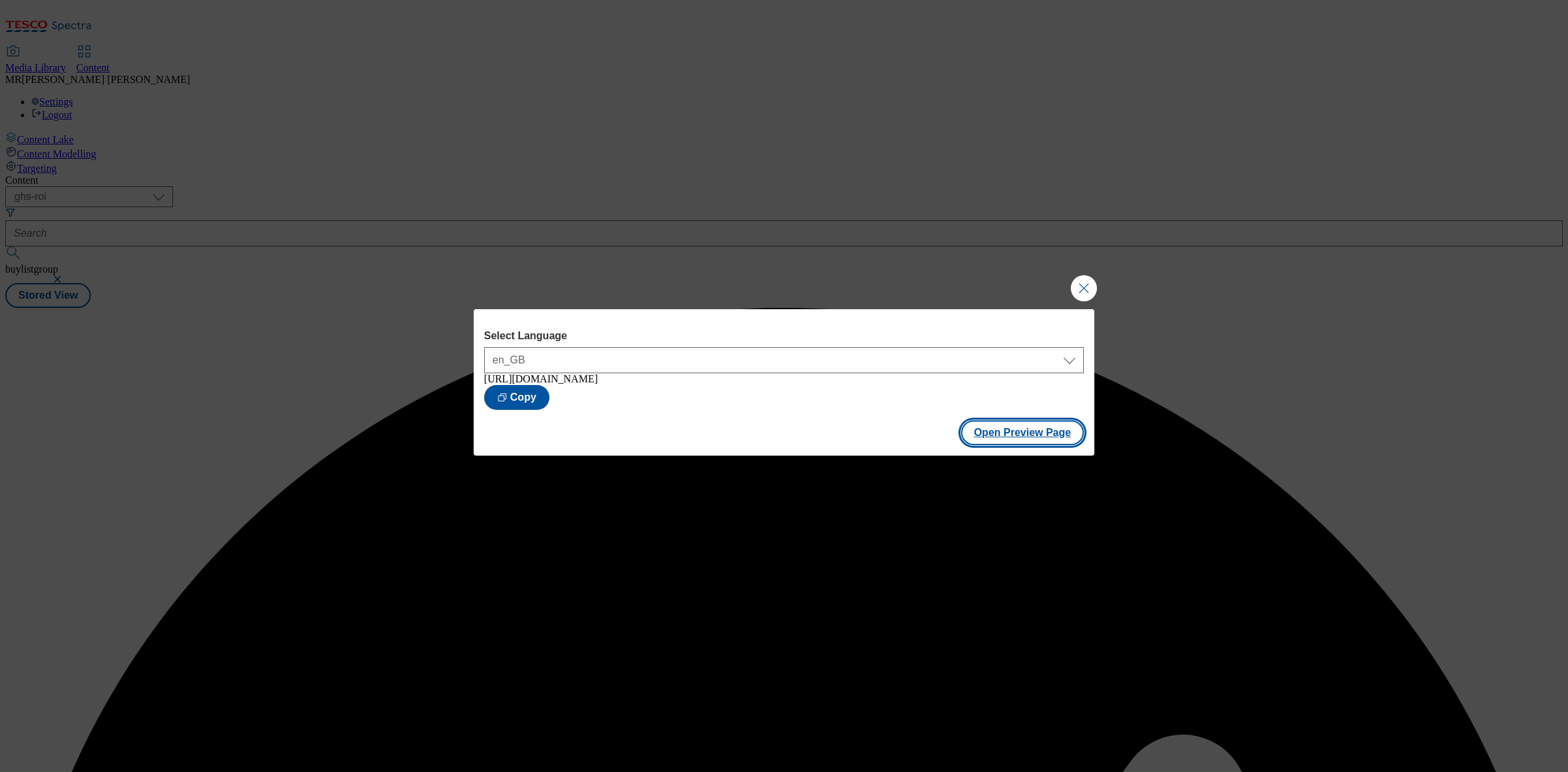
click at [996, 445] on button "Open Preview Page" at bounding box center [1023, 432] width 123 height 25
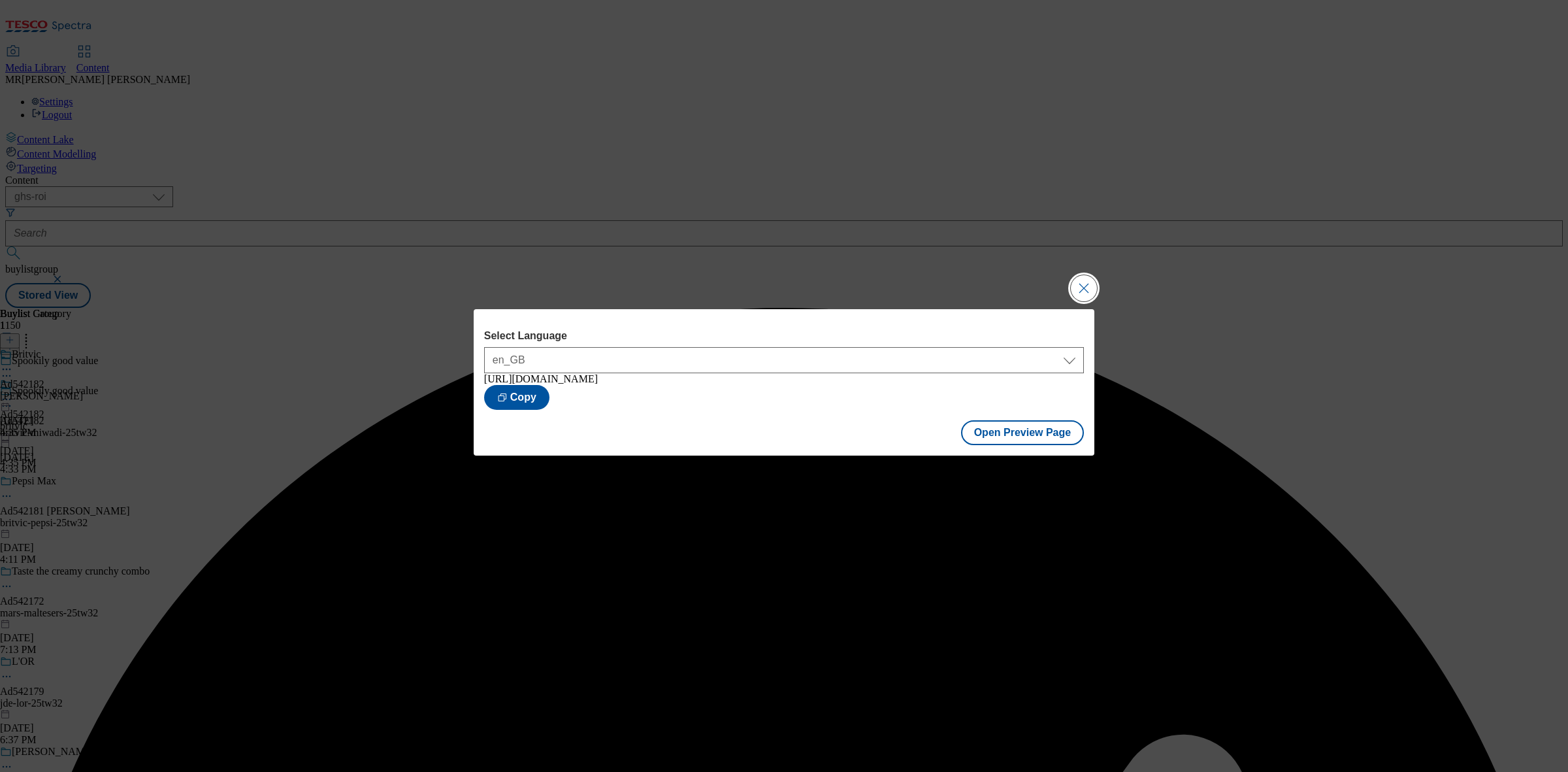
click at [1083, 283] on button "Close Modal" at bounding box center [1084, 288] width 26 height 26
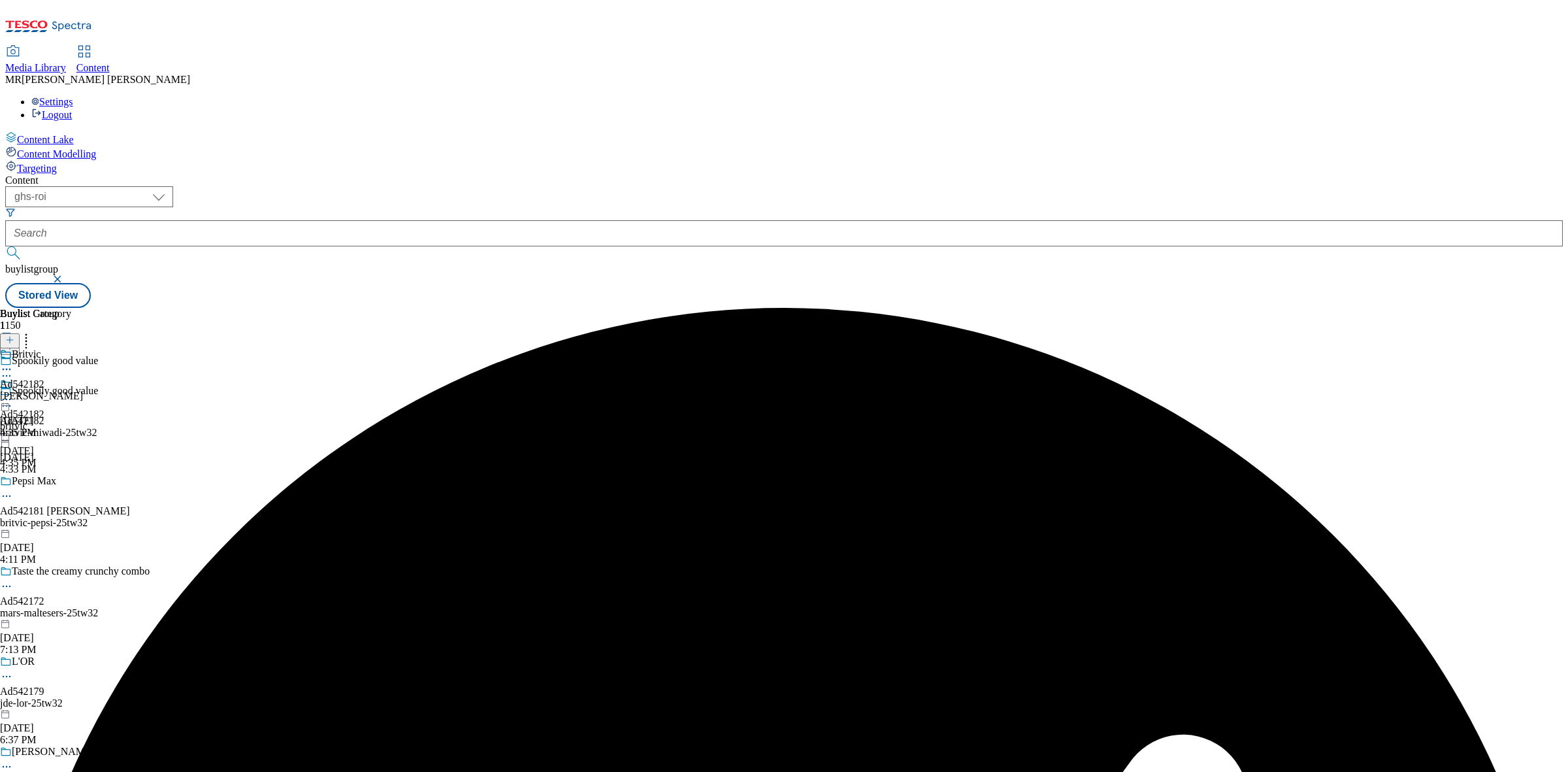
click at [161, 385] on div "Spookily good value" at bounding box center [80, 399] width 161 height 30
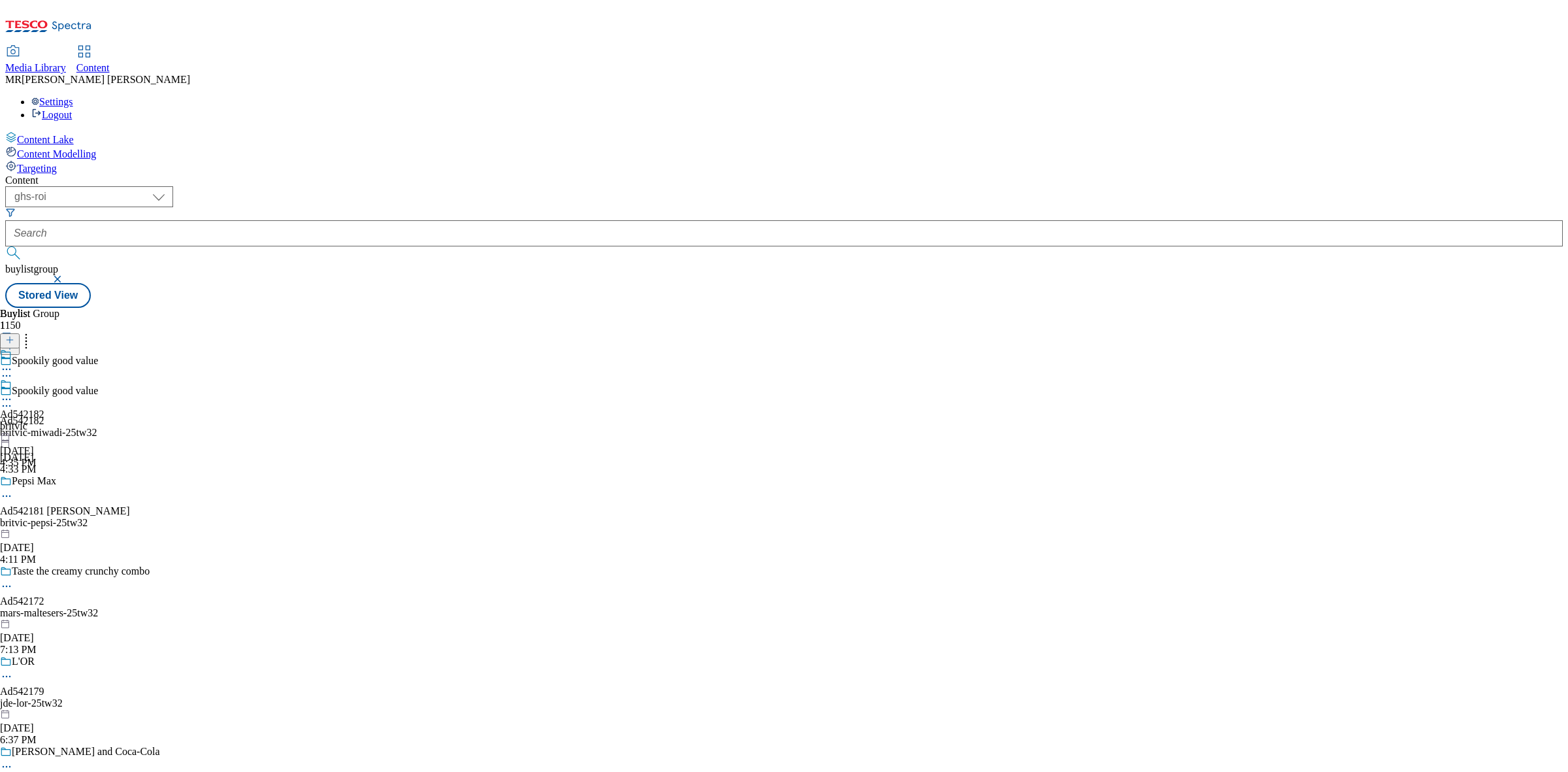
click at [13, 399] on icon at bounding box center [6, 406] width 13 height 13
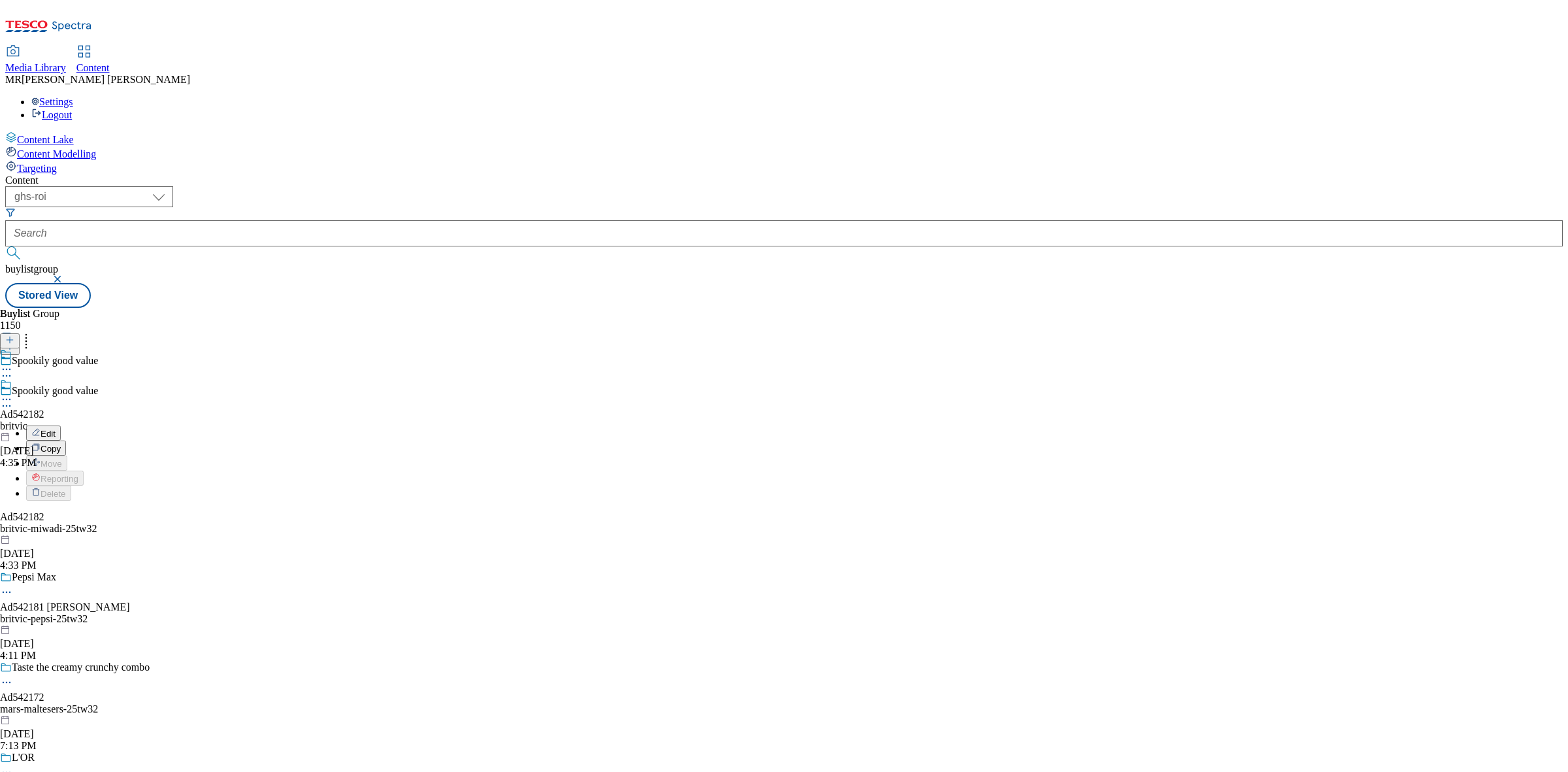
click at [61, 425] on button "Edit" at bounding box center [43, 432] width 35 height 15
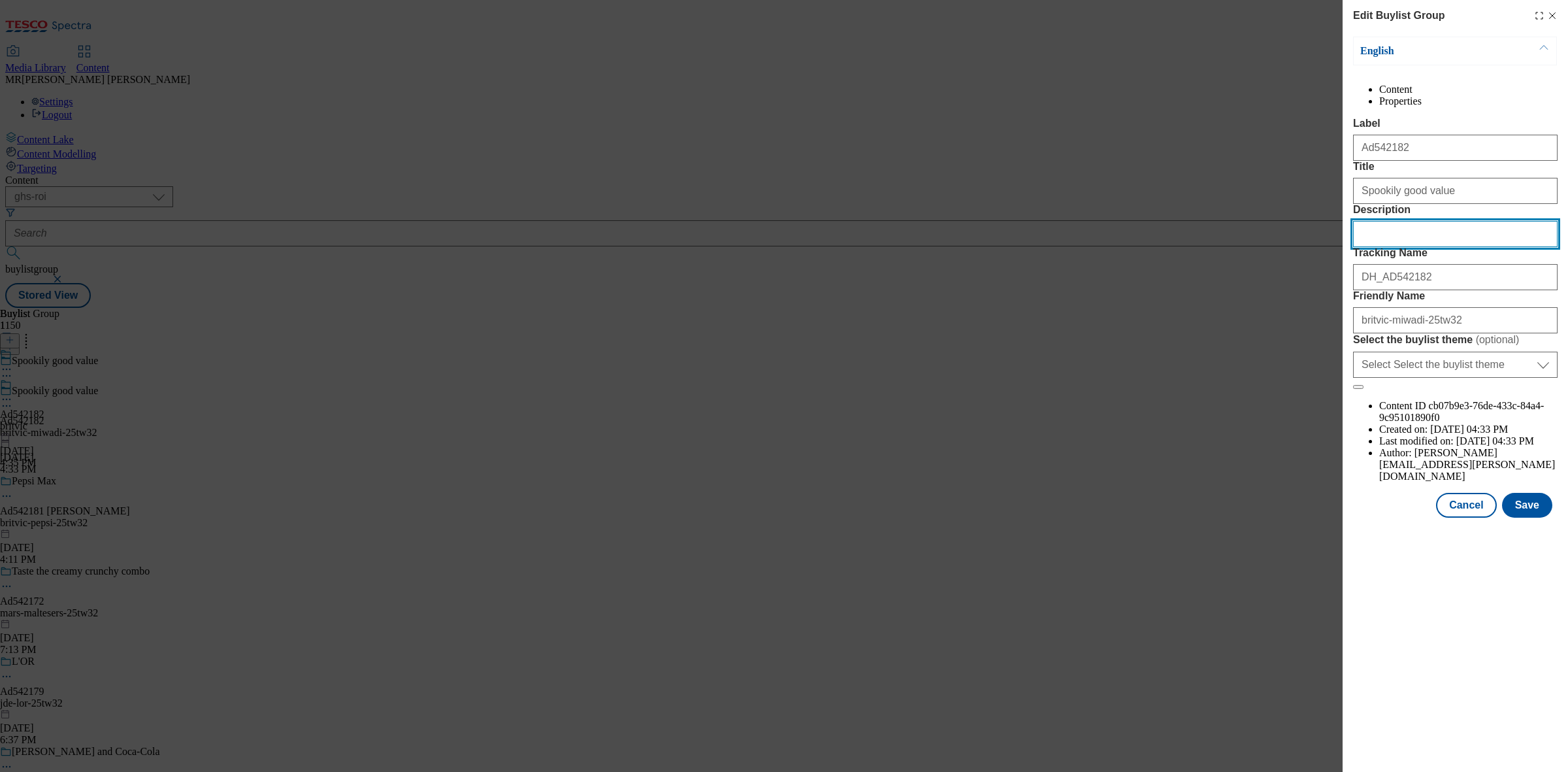
click at [1461, 247] on input "Description" at bounding box center [1456, 234] width 204 height 26
paste input "MiWadi Tropical No Added Sugar Squash 1L"
type input "MiWadi Tropical No Added Sugar Squash 1L"
click at [1534, 517] on button "Save" at bounding box center [1528, 504] width 51 height 25
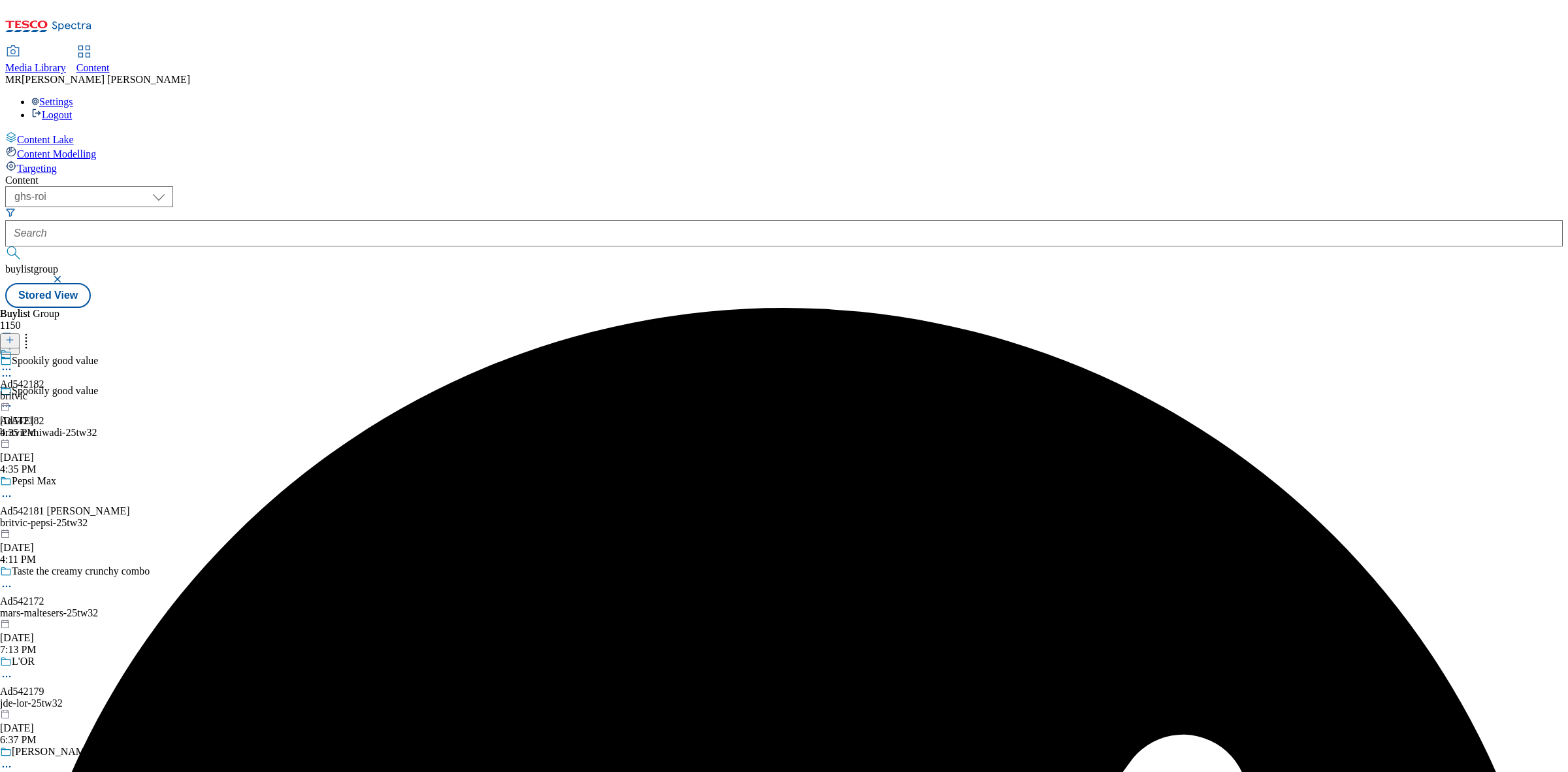
click at [13, 363] on icon at bounding box center [6, 369] width 13 height 13
click at [55, 392] on span "Edit" at bounding box center [48, 397] width 15 height 10
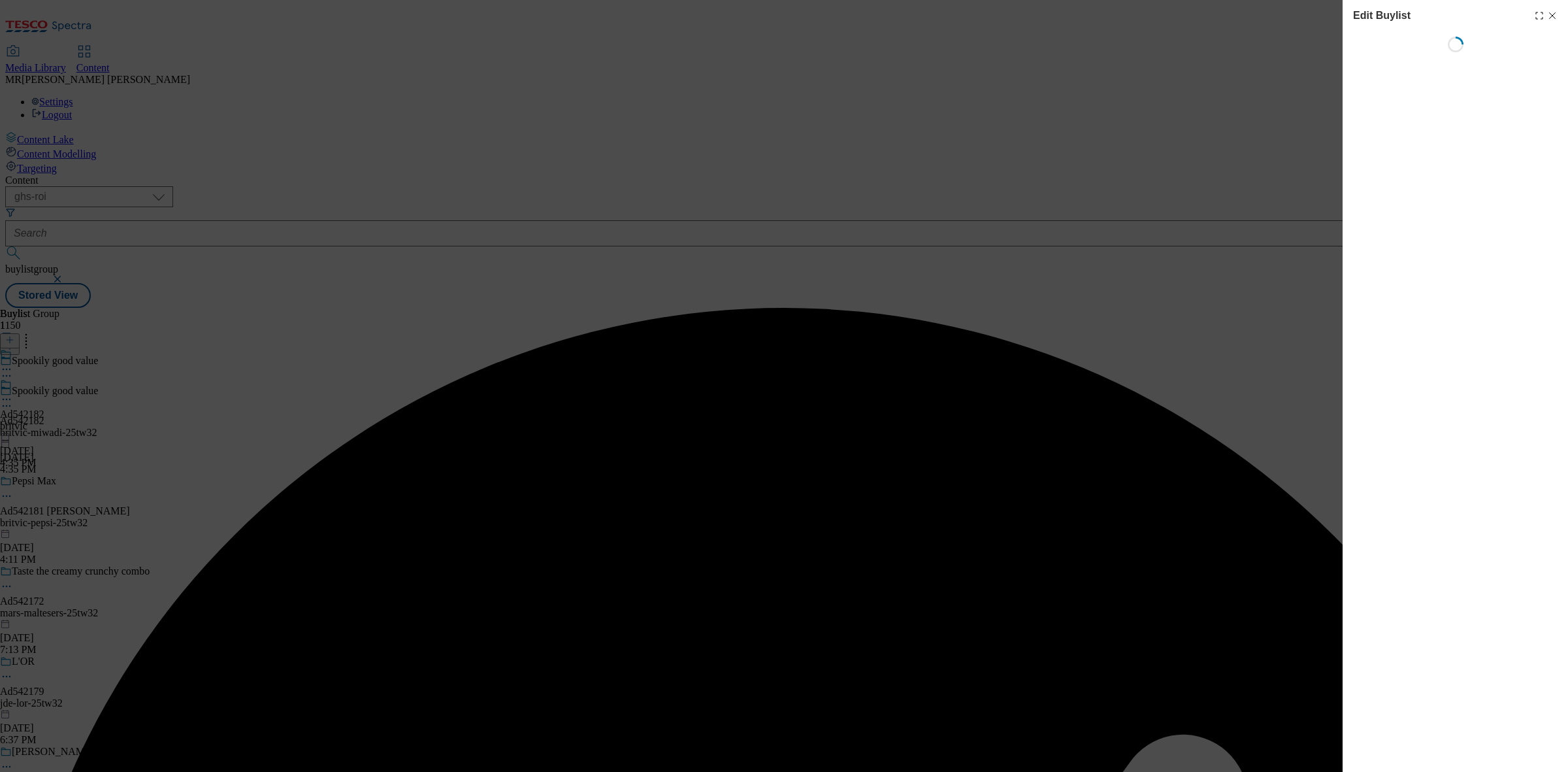
select select "tactical"
select select "supplier funded short term 1-3 weeks"
select select "dunnhumby"
select select "Banner"
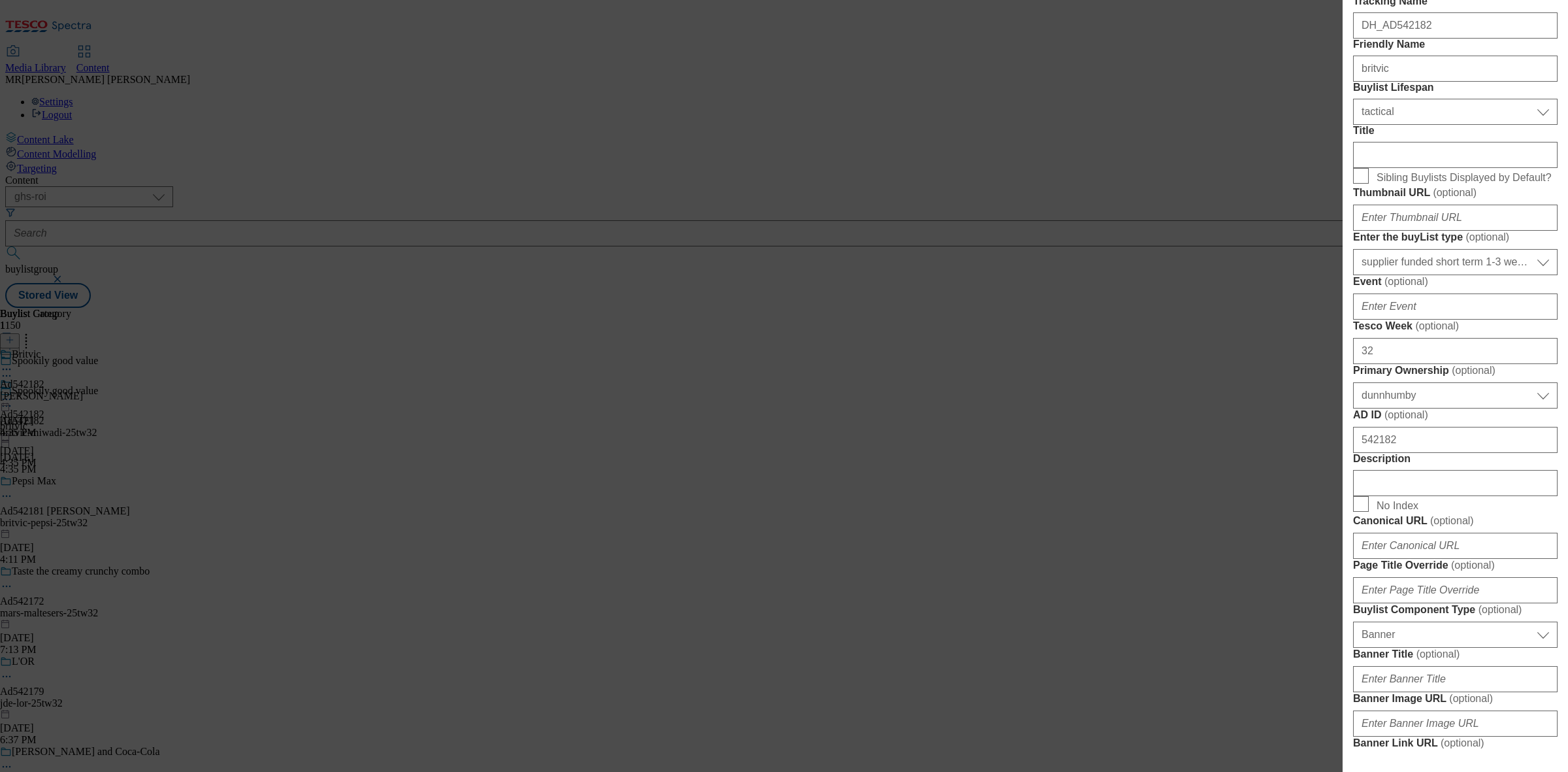
scroll to position [571, 0]
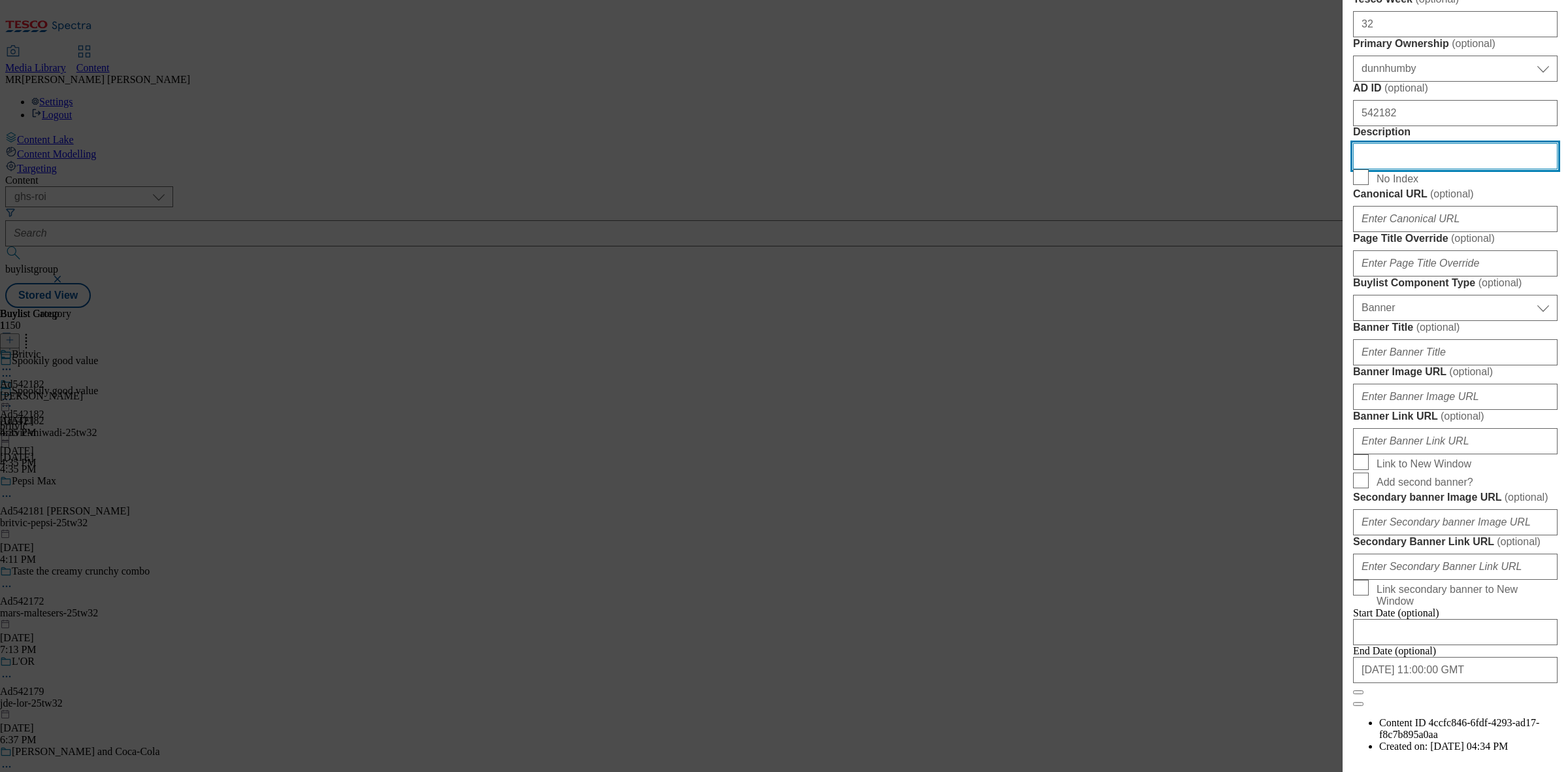
click at [1439, 169] on input "Description" at bounding box center [1456, 156] width 204 height 26
paste input "MiWadi Tropical No Added Sugar Squash 1L"
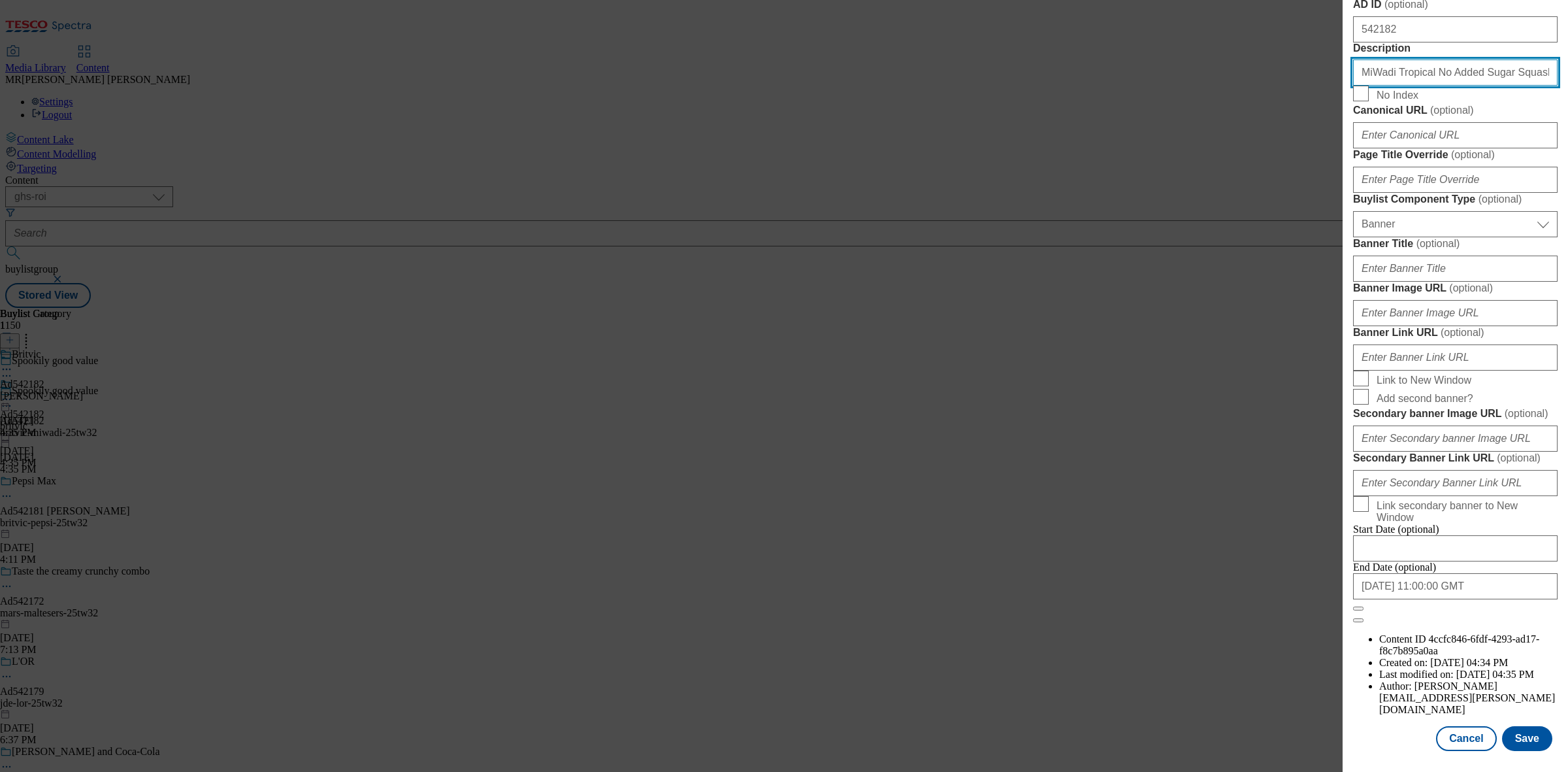
scroll to position [1140, 0]
type input "MiWadi Tropical No Added Sugar Squash 1L"
click at [1514, 726] on button "Save" at bounding box center [1528, 738] width 51 height 25
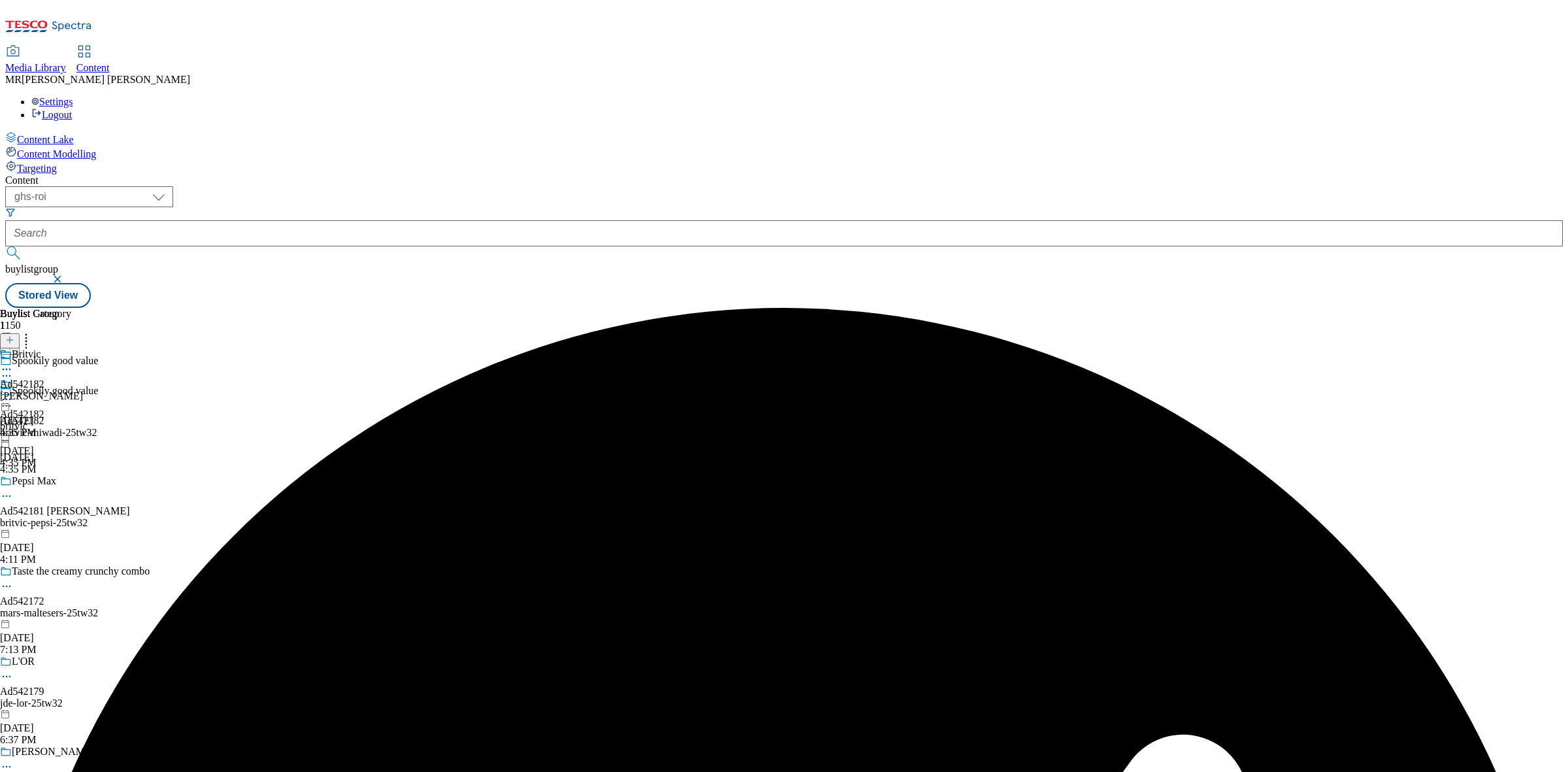
click at [13, 393] on icon at bounding box center [6, 399] width 13 height 13
click at [55, 422] on span "Edit" at bounding box center [48, 427] width 15 height 10
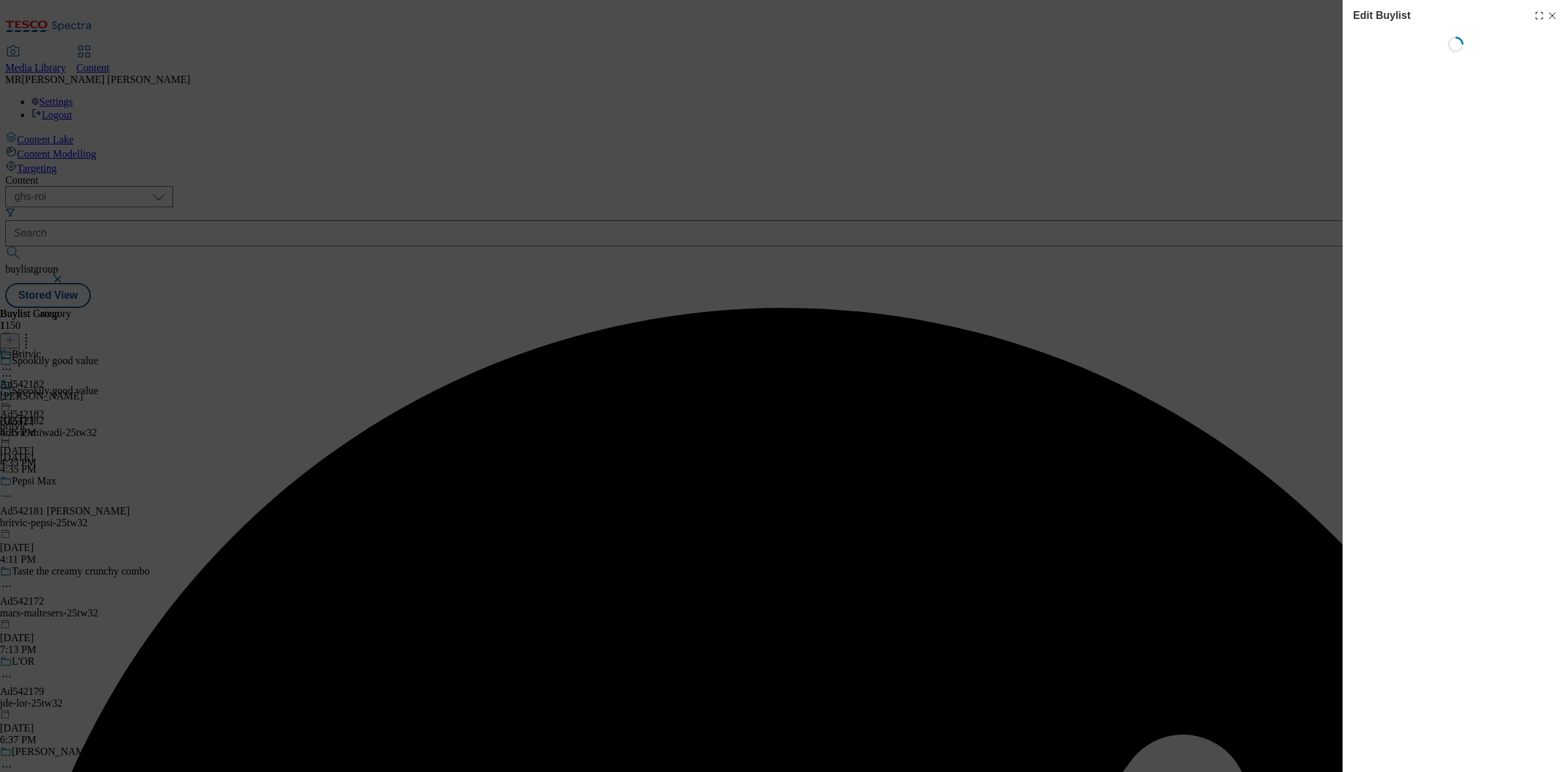
select select "tactical"
select select "supplier funded short term 1-3 weeks"
select select "dunnhumby"
select select "Banner"
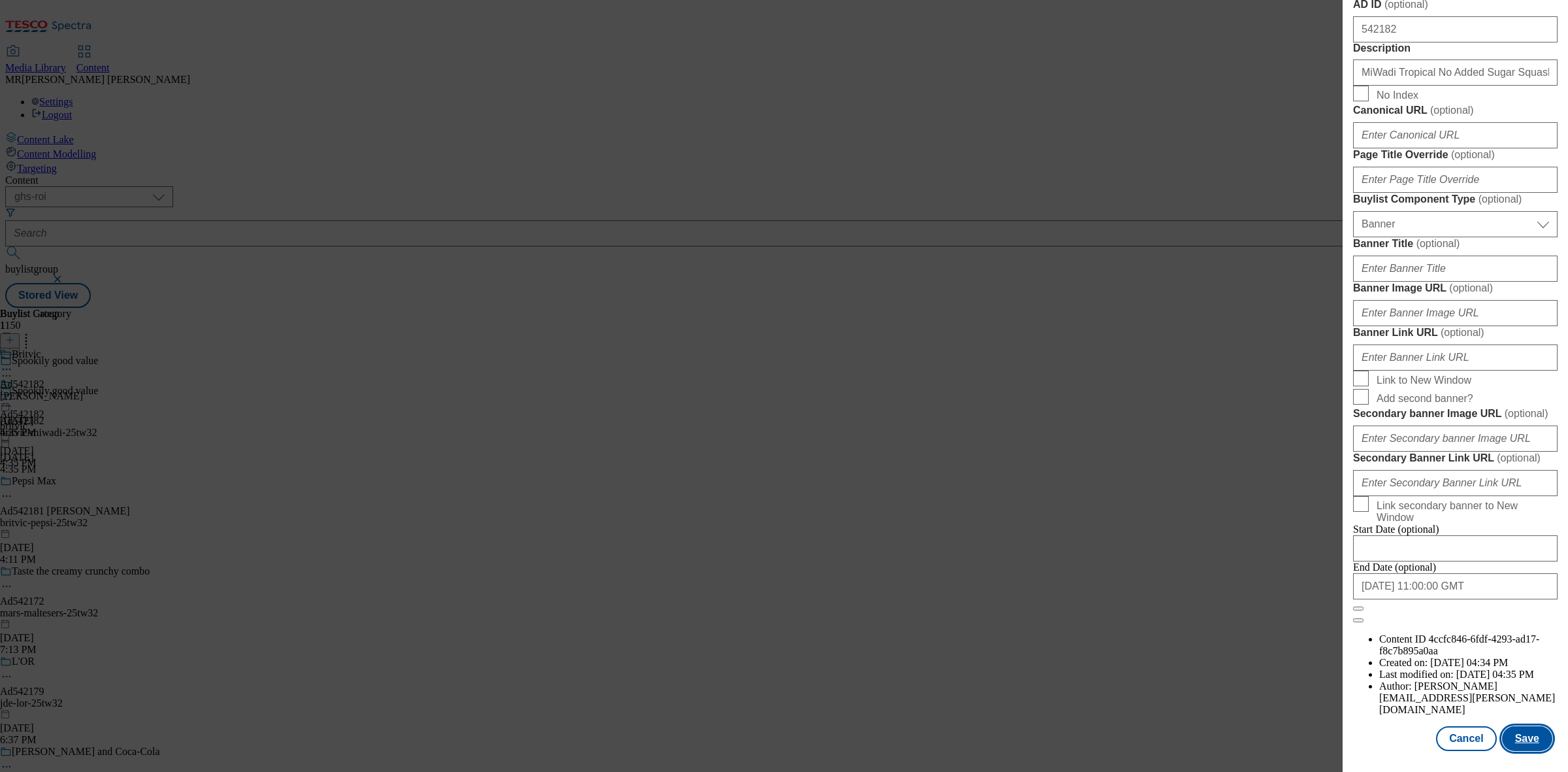
click at [1505, 726] on button "Save" at bounding box center [1528, 738] width 51 height 25
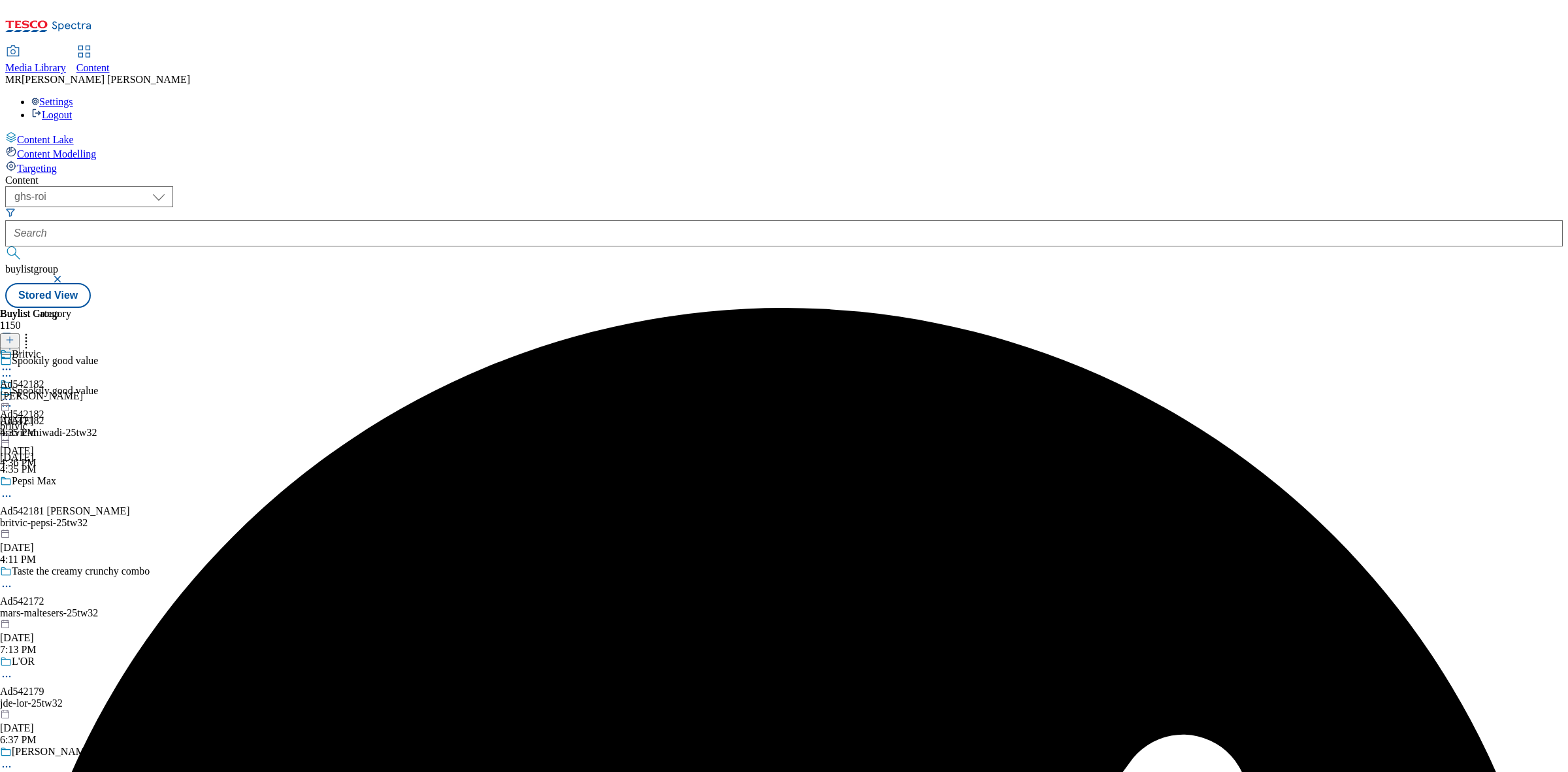
click at [13, 363] on icon at bounding box center [6, 369] width 13 height 13
click at [61, 389] on button "Edit" at bounding box center [43, 397] width 35 height 15
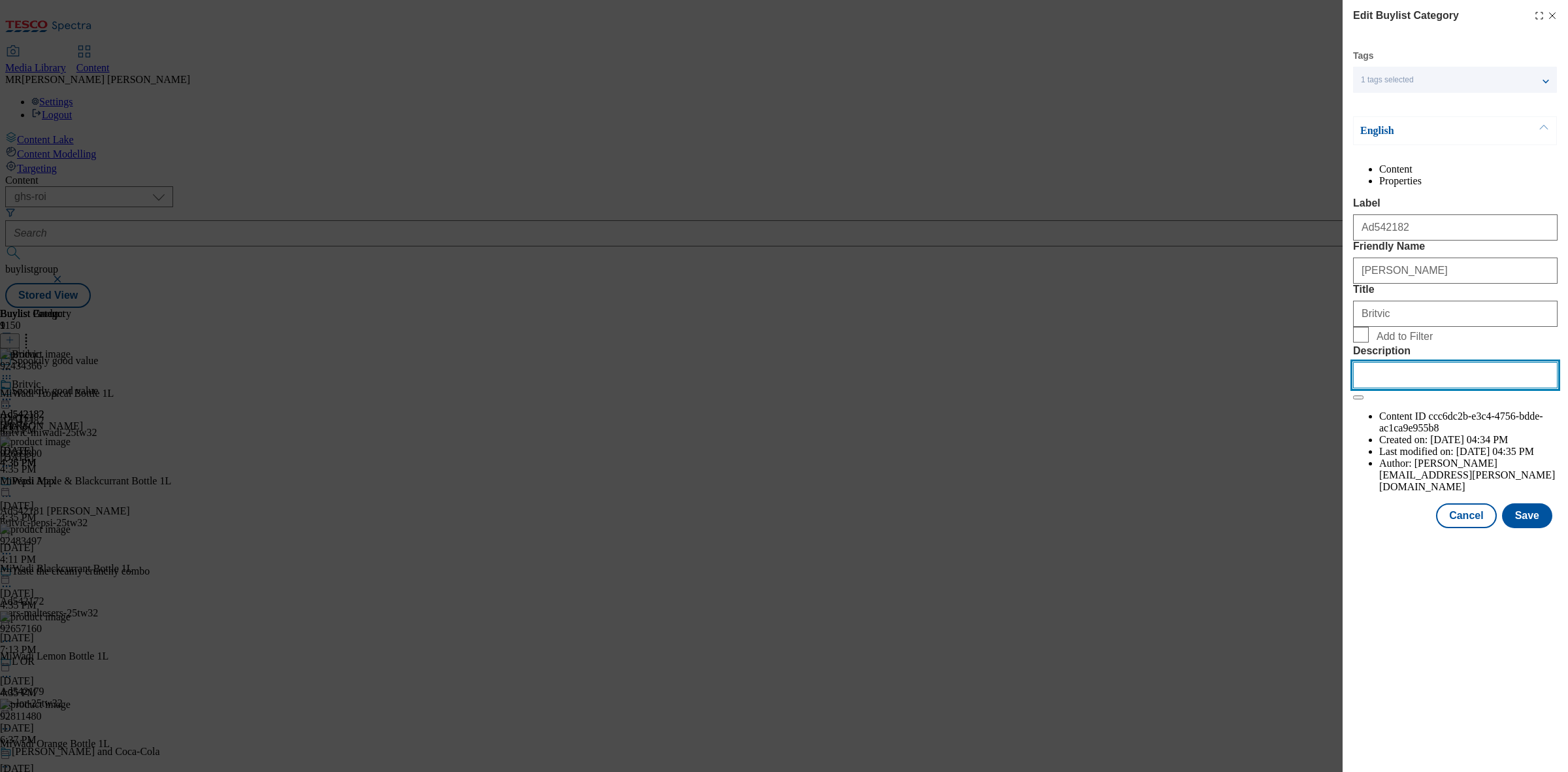
click at [1441, 388] on input "Description" at bounding box center [1456, 374] width 204 height 26
paste input "MiWadi Tropical No Added Sugar Squash 1L"
type input "MiWadi Tropical No Added Sugar Squash 1L"
click at [1520, 528] on button "Save" at bounding box center [1528, 515] width 51 height 25
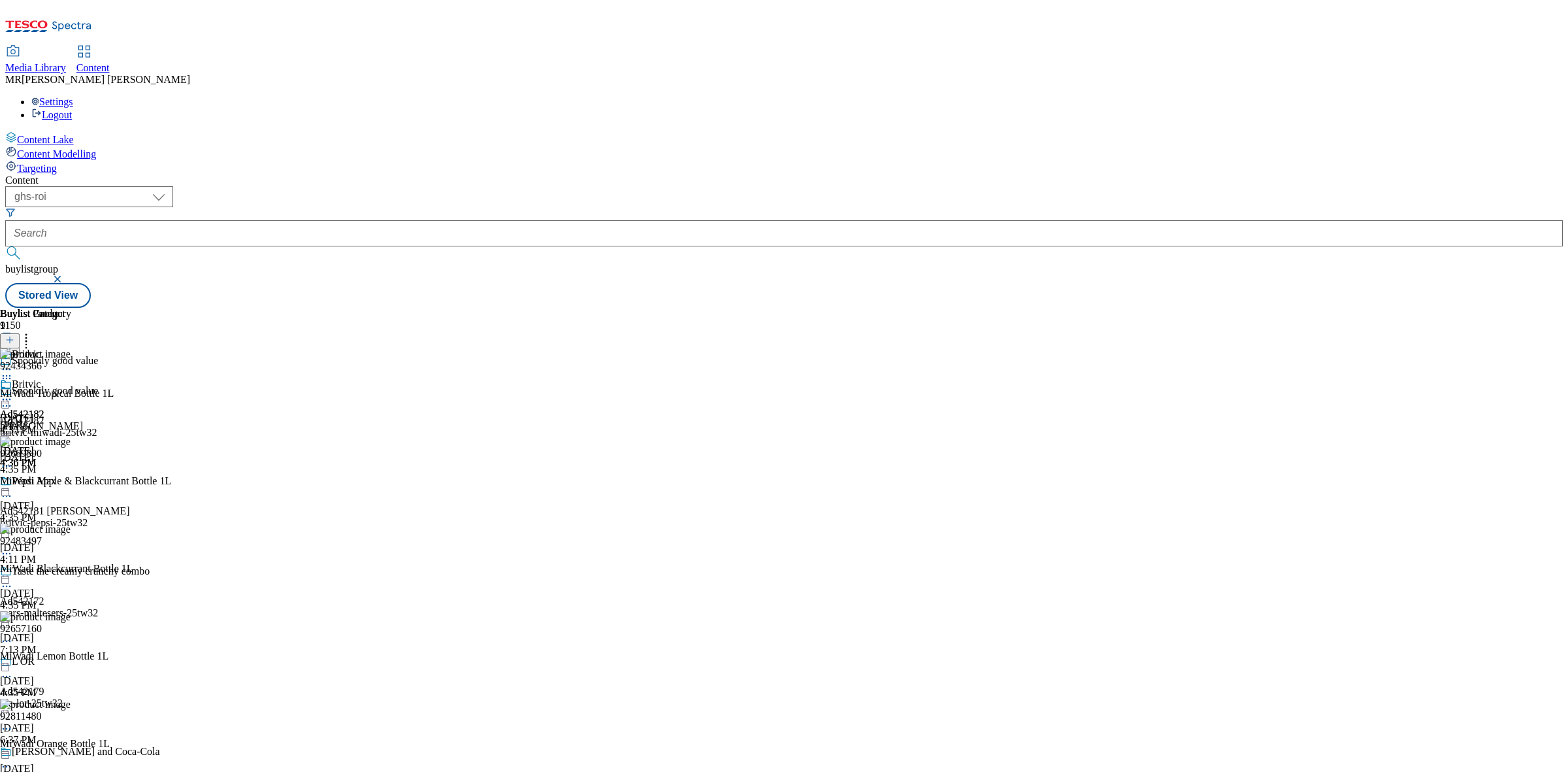
click at [13, 393] on icon at bounding box center [6, 399] width 13 height 13
click at [71, 482] on span "Preview" at bounding box center [55, 487] width 30 height 10
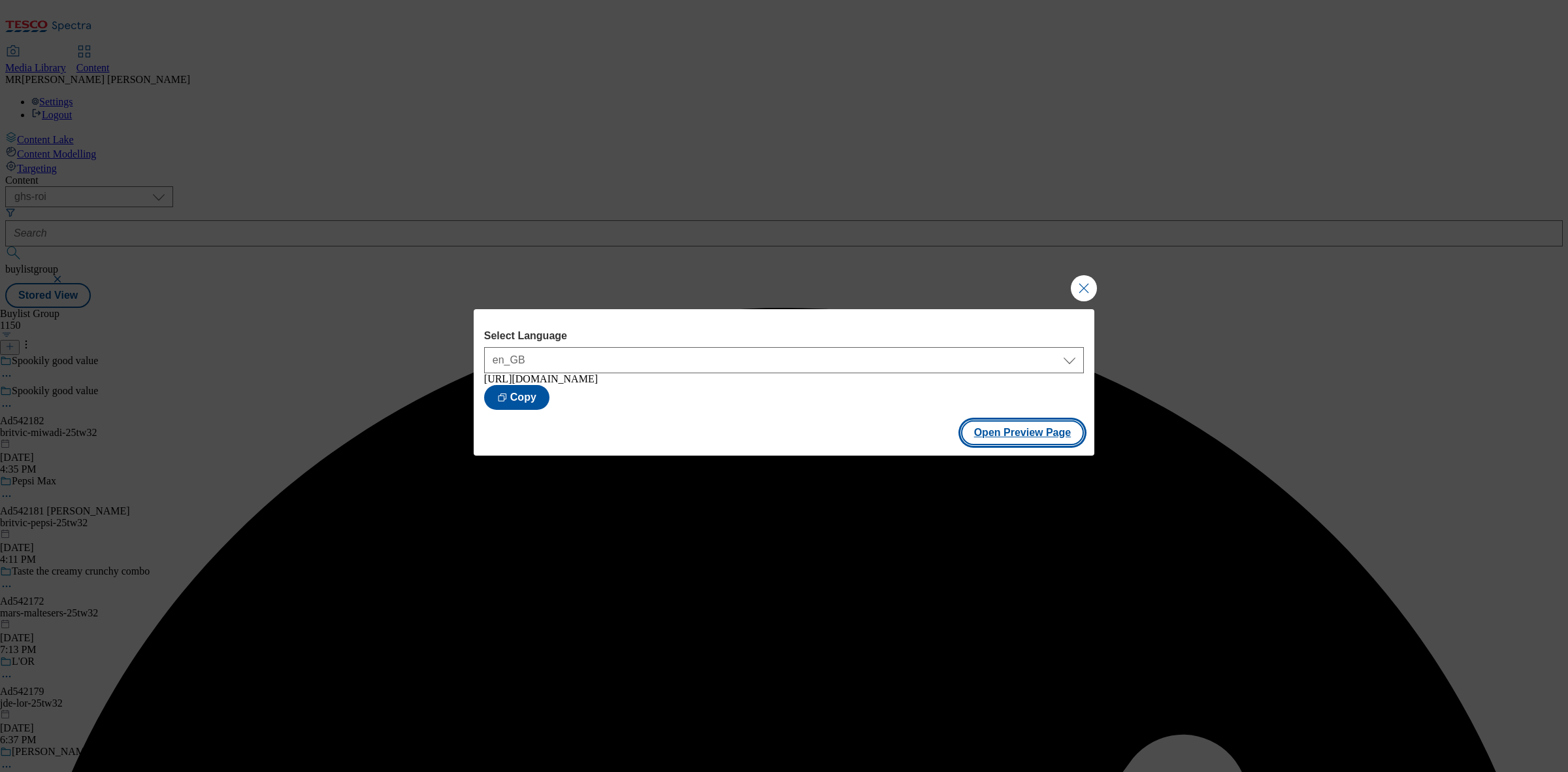
click at [1053, 445] on button "Open Preview Page" at bounding box center [1023, 432] width 123 height 25
click at [1083, 293] on button "Close Modal" at bounding box center [1084, 288] width 26 height 26
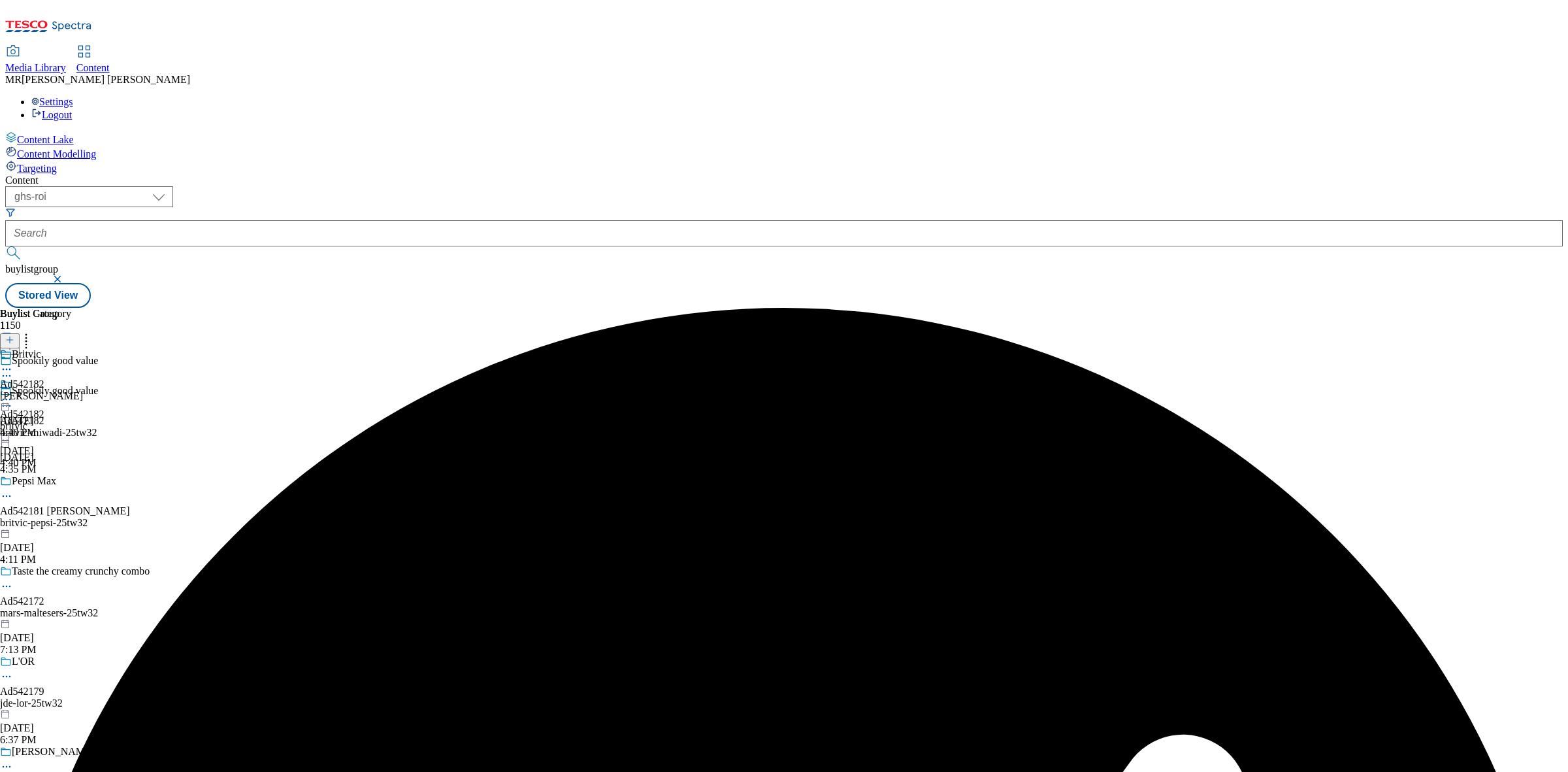
click at [13, 393] on icon at bounding box center [6, 399] width 13 height 13
click at [75, 524] on button "Publish" at bounding box center [50, 532] width 49 height 15
